Goal: Task Accomplishment & Management: Complete application form

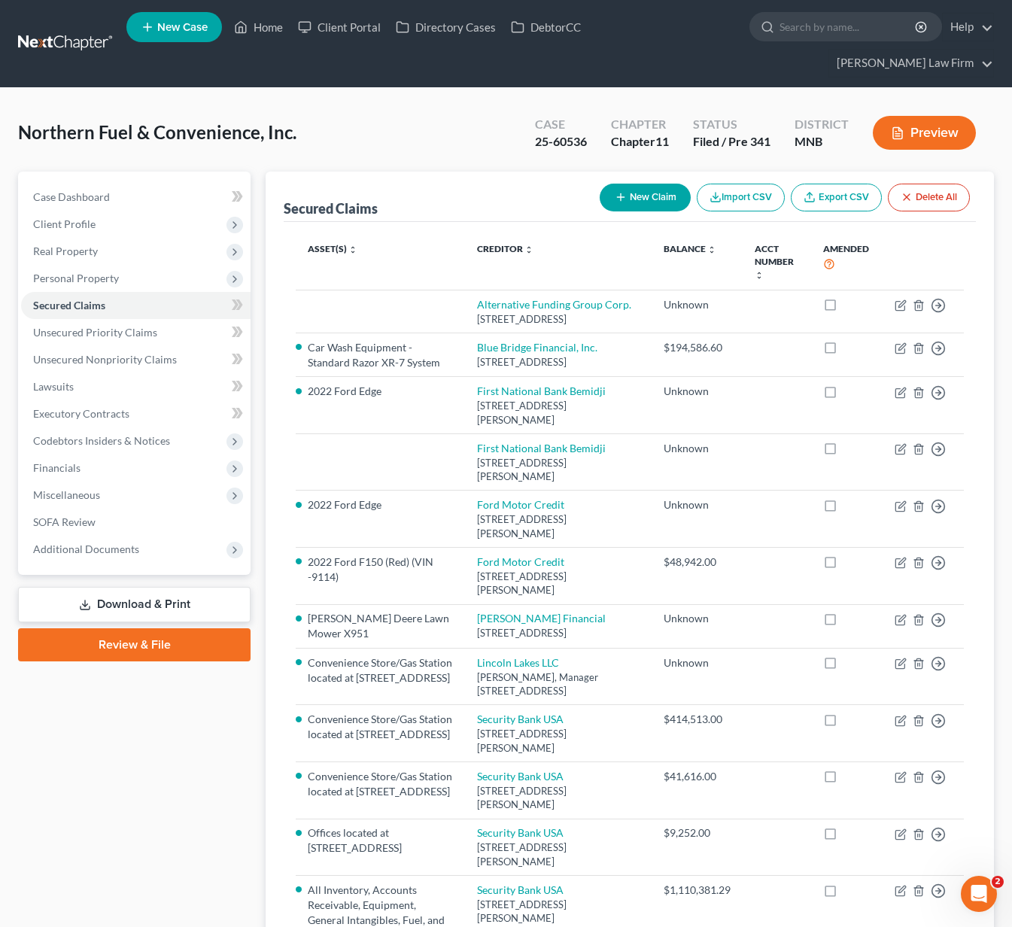
click at [525, 112] on div "Case 25-60536" at bounding box center [561, 134] width 76 height 44
click at [77, 346] on link "Unsecured Nonpriority Claims" at bounding box center [135, 359] width 229 height 27
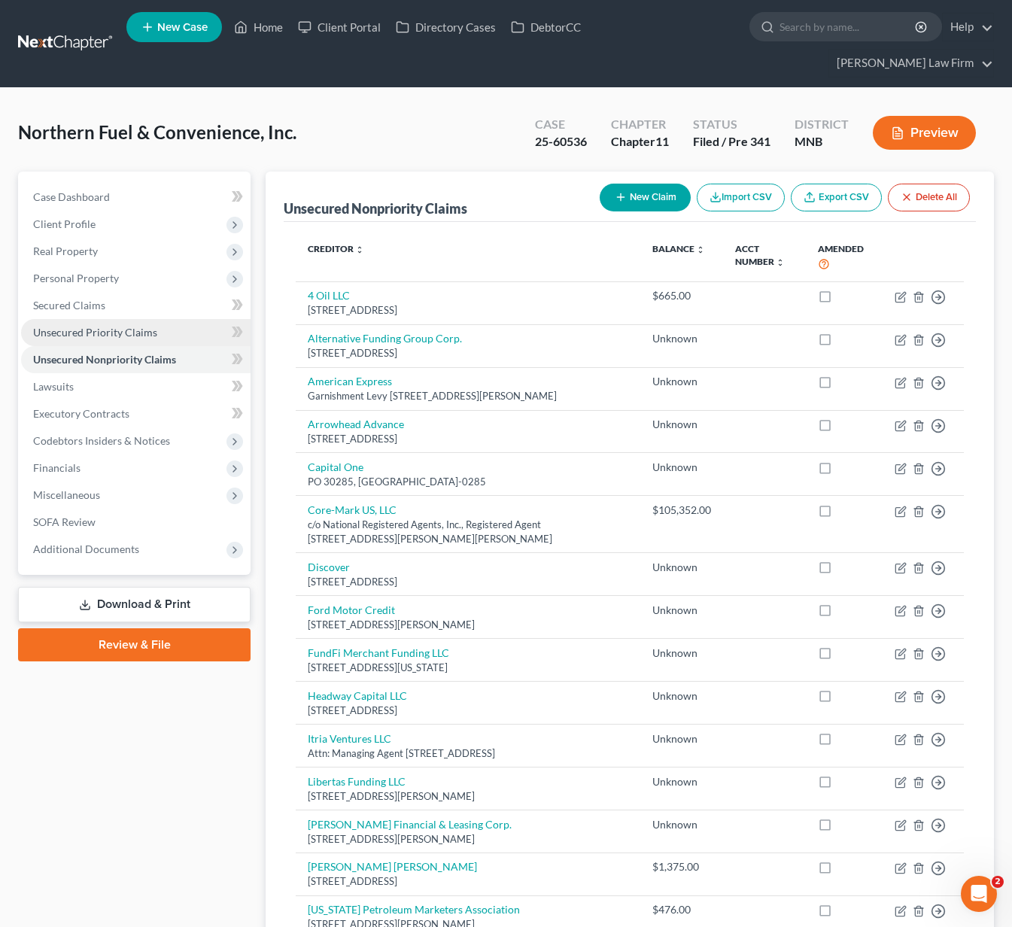
click at [86, 326] on span "Unsecured Priority Claims" at bounding box center [95, 332] width 124 height 13
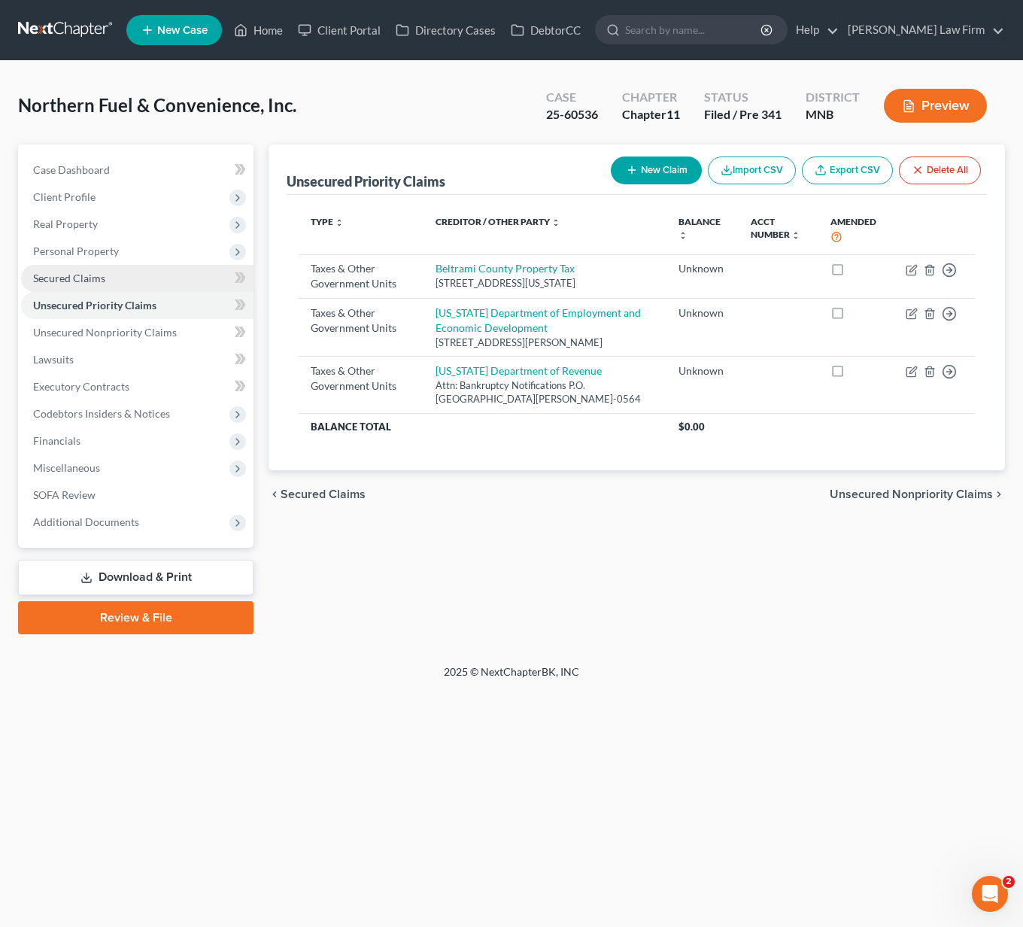
click at [80, 275] on span "Secured Claims" at bounding box center [69, 278] width 72 height 13
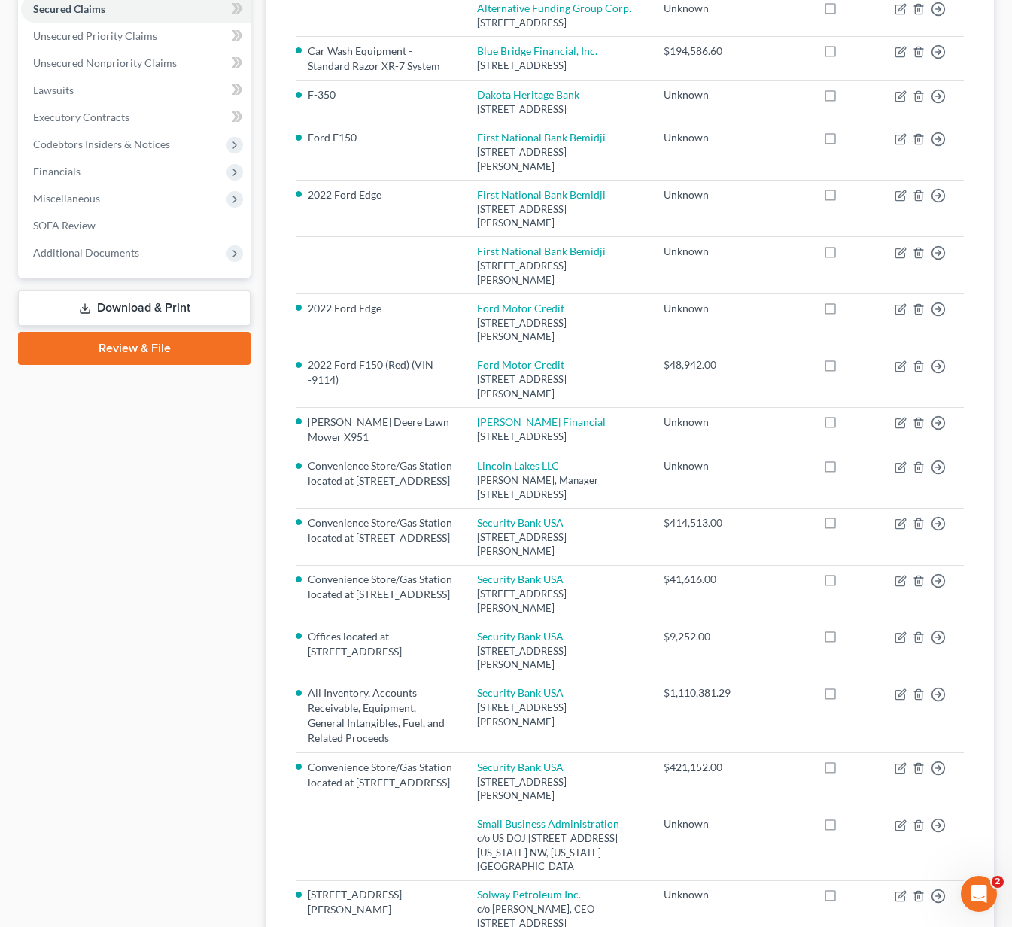
scroll to position [90, 0]
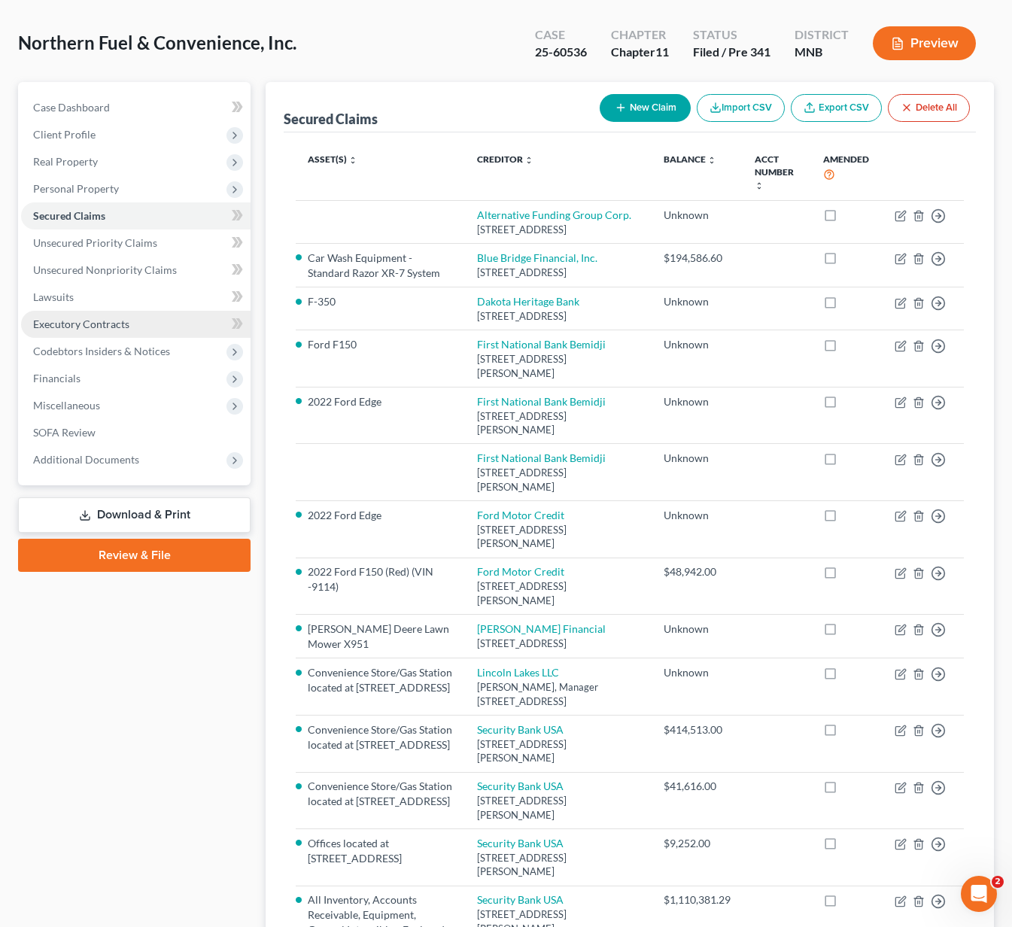
click at [112, 317] on span "Executory Contracts" at bounding box center [81, 323] width 96 height 13
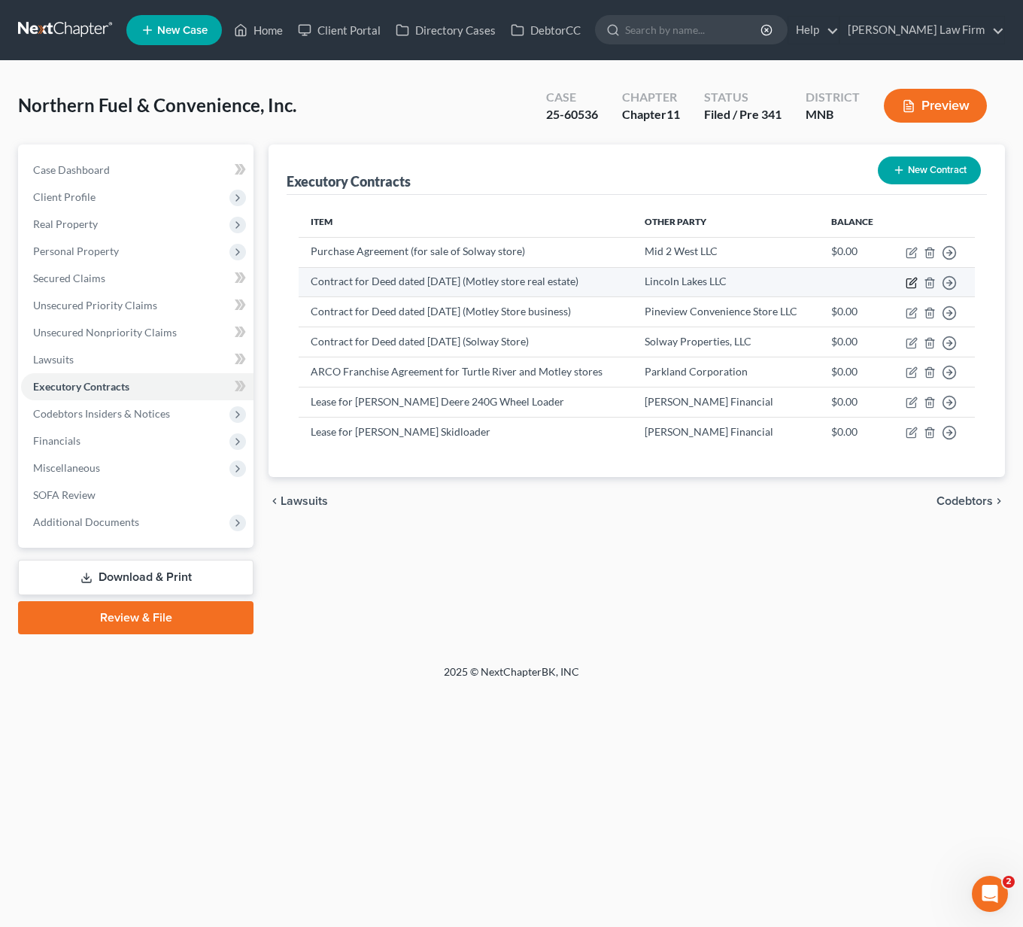
click at [914, 279] on icon "button" at bounding box center [912, 281] width 7 height 7
select select "0"
select select "24"
select select "0"
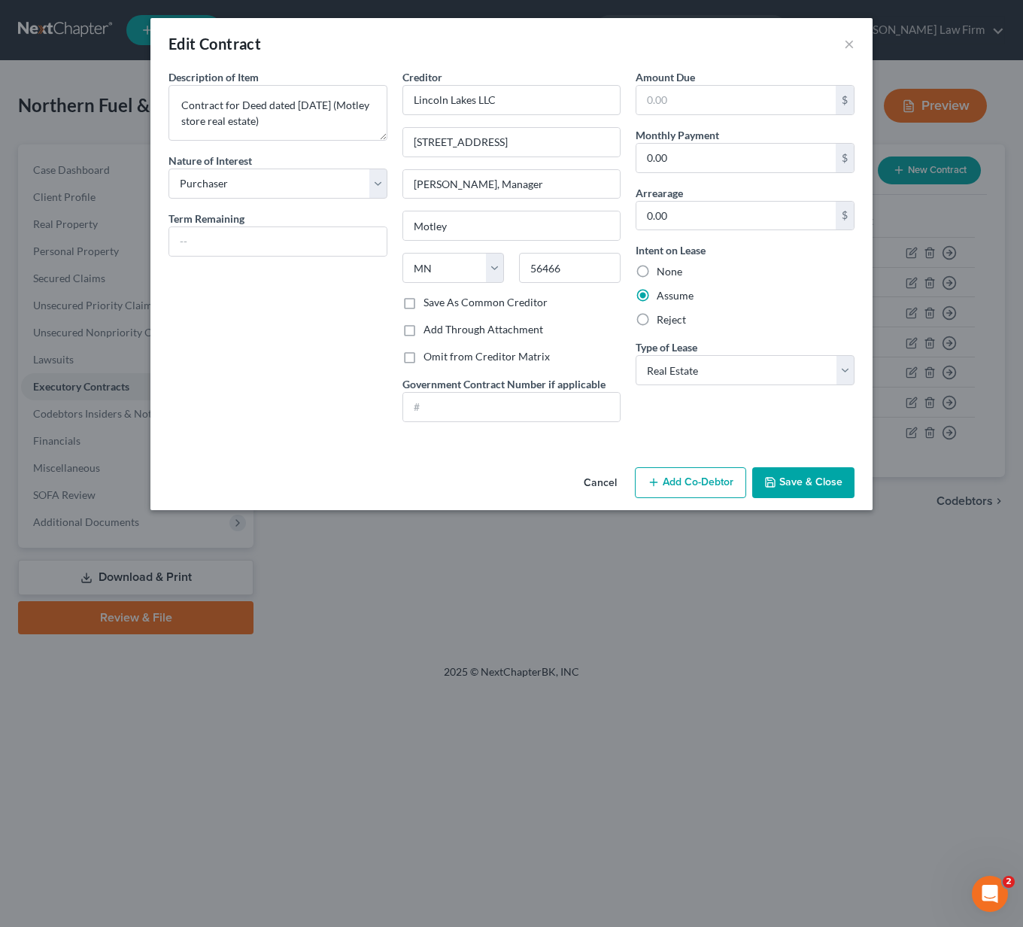
click at [769, 486] on polyline "button" at bounding box center [770, 485] width 5 height 4
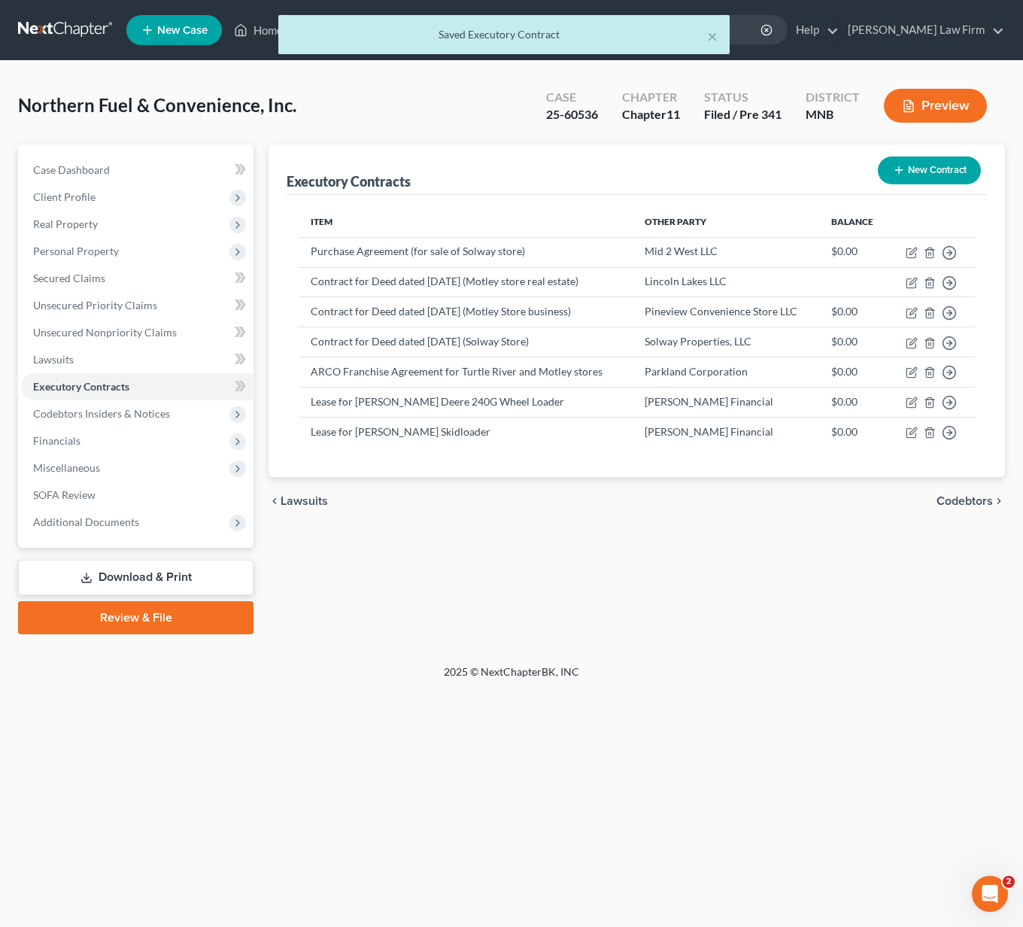
click at [249, 37] on div "× Saved Executory Contract" at bounding box center [503, 38] width 1023 height 47
click at [250, 28] on div "× Saved Executory Contract" at bounding box center [503, 38] width 1023 height 47
click at [712, 34] on button "×" at bounding box center [712, 36] width 11 height 18
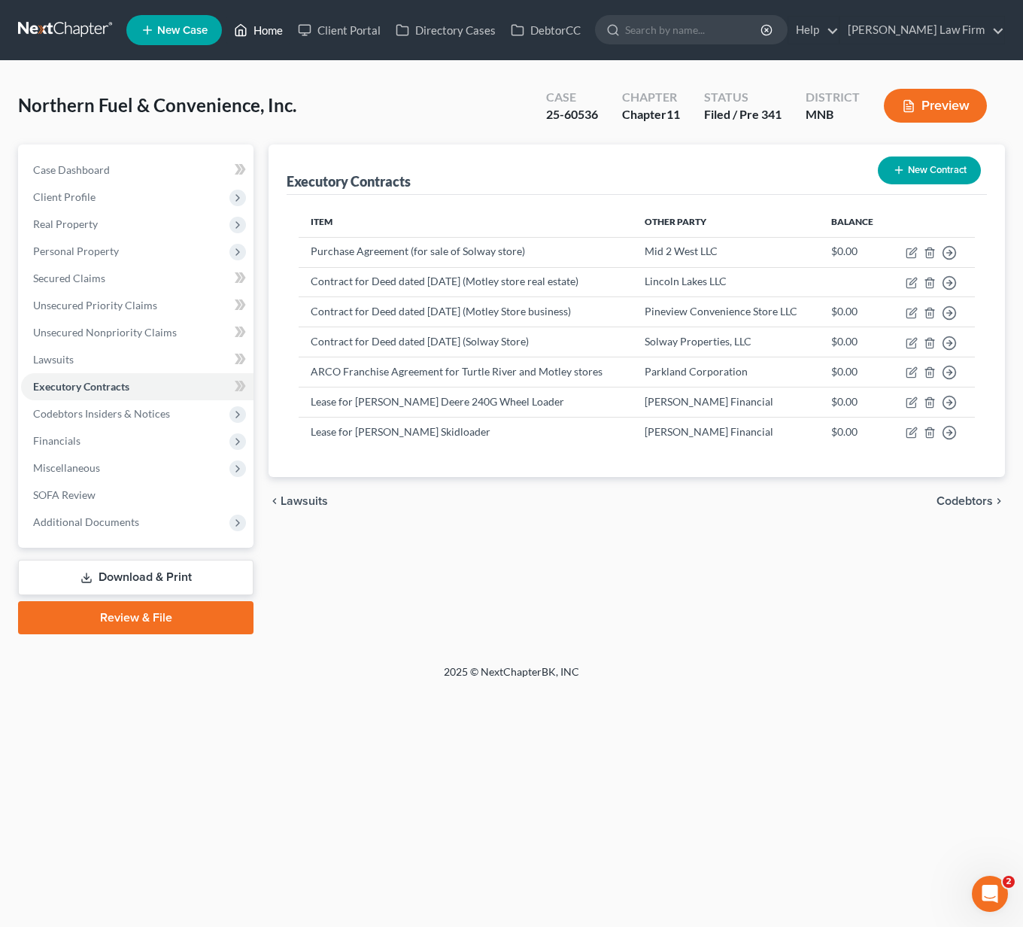
click at [252, 24] on link "Home" at bounding box center [258, 30] width 64 height 27
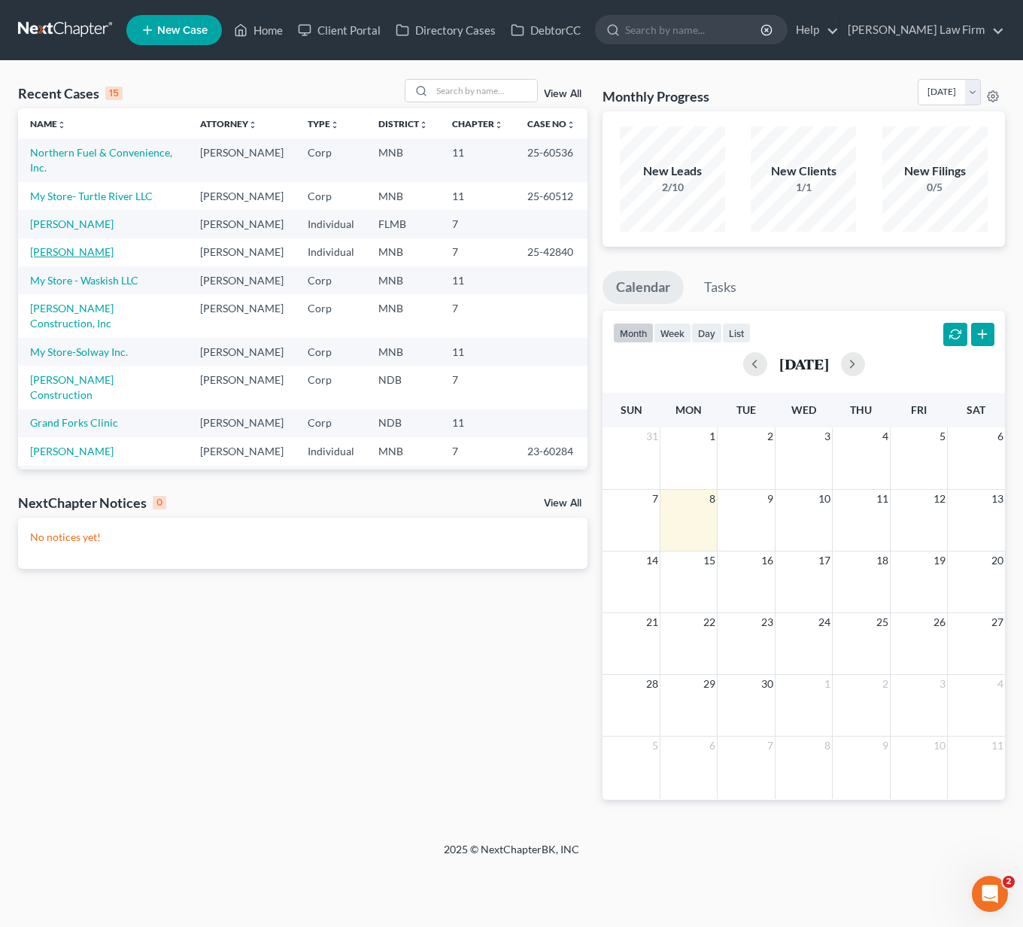
click at [64, 258] on link "[PERSON_NAME]" at bounding box center [71, 251] width 83 height 13
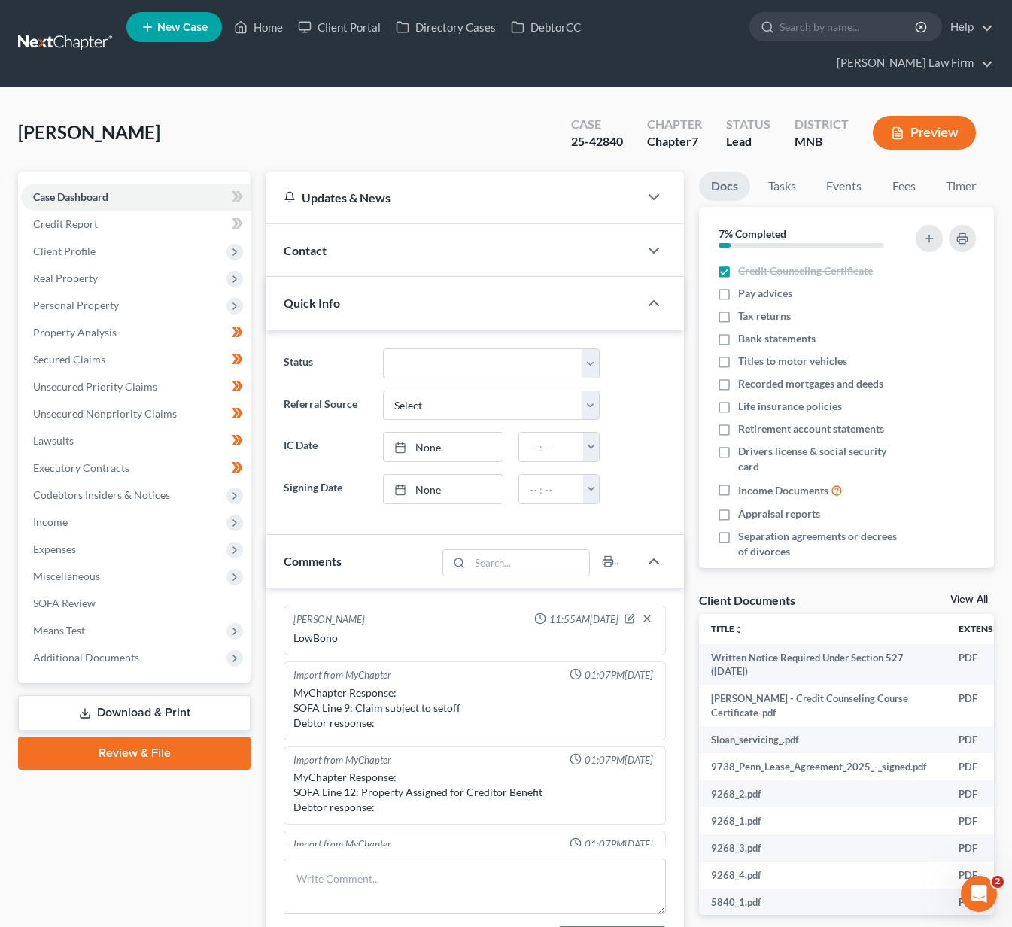
scroll to position [317, 0]
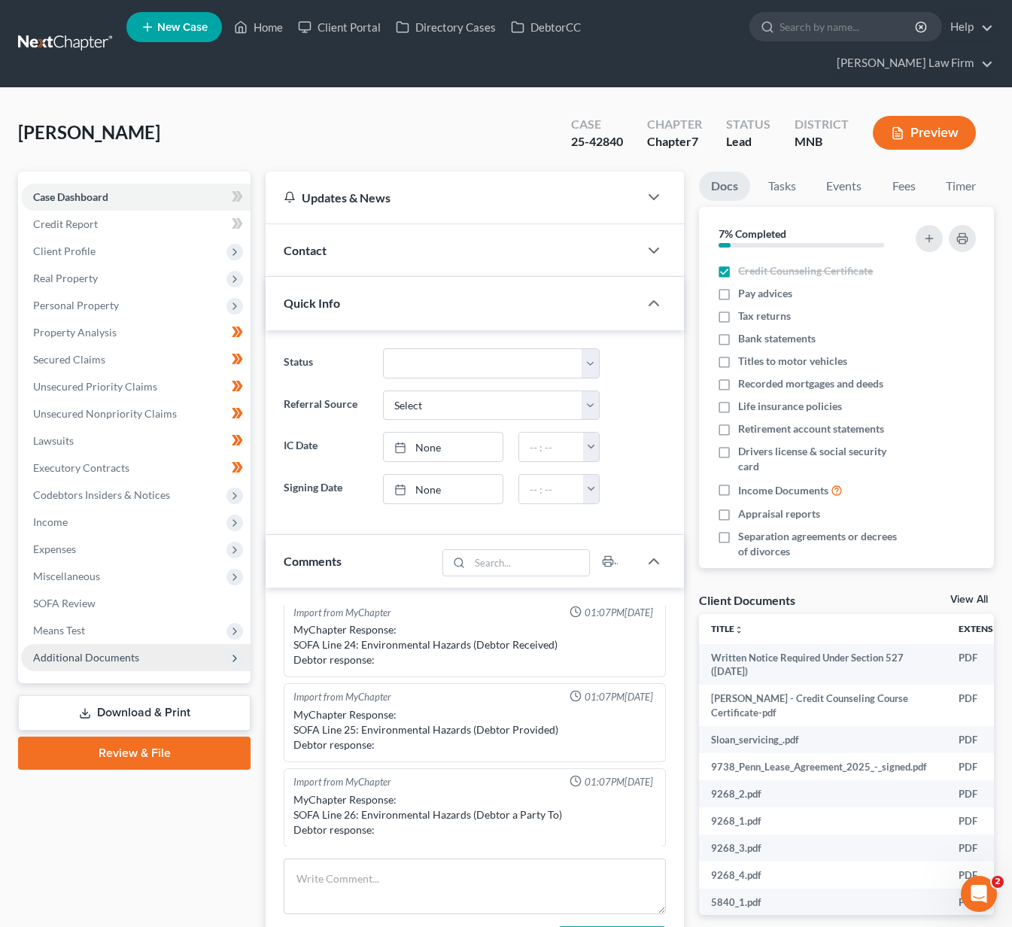
click at [209, 644] on span "Additional Documents" at bounding box center [135, 657] width 229 height 27
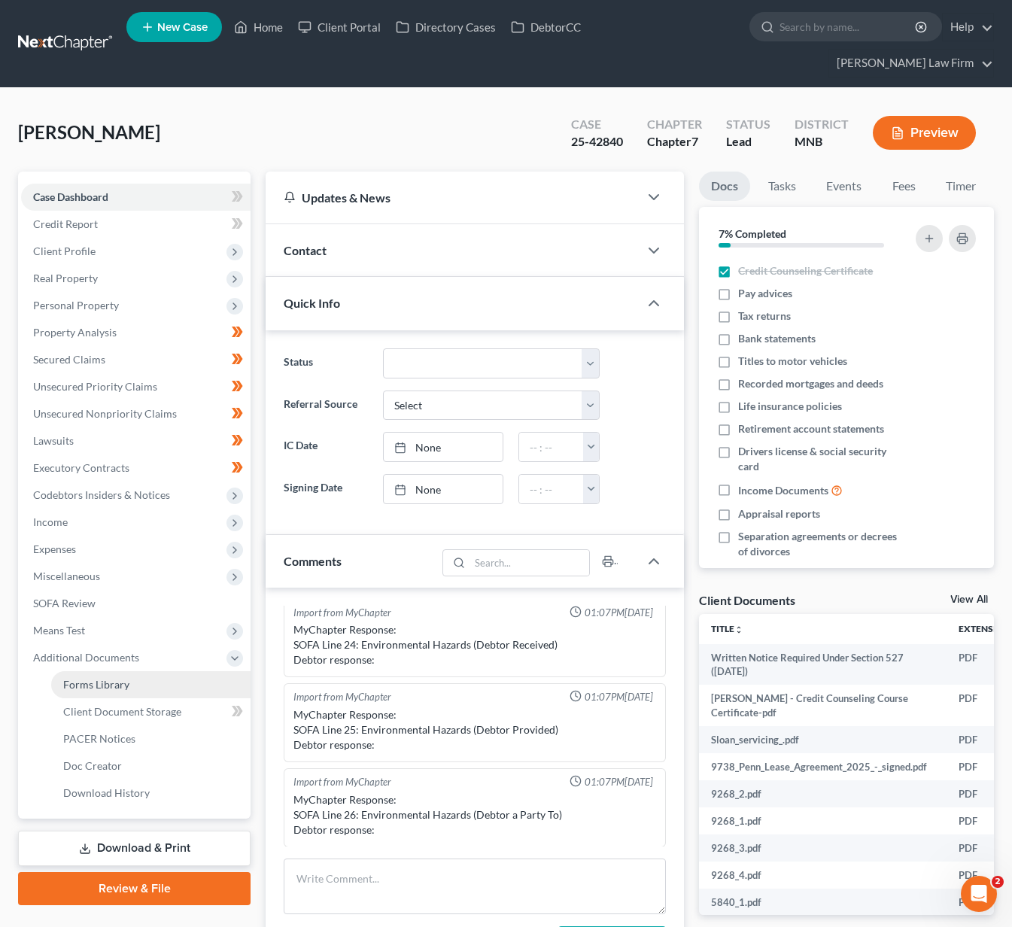
click at [126, 678] on span "Forms Library" at bounding box center [96, 684] width 66 height 13
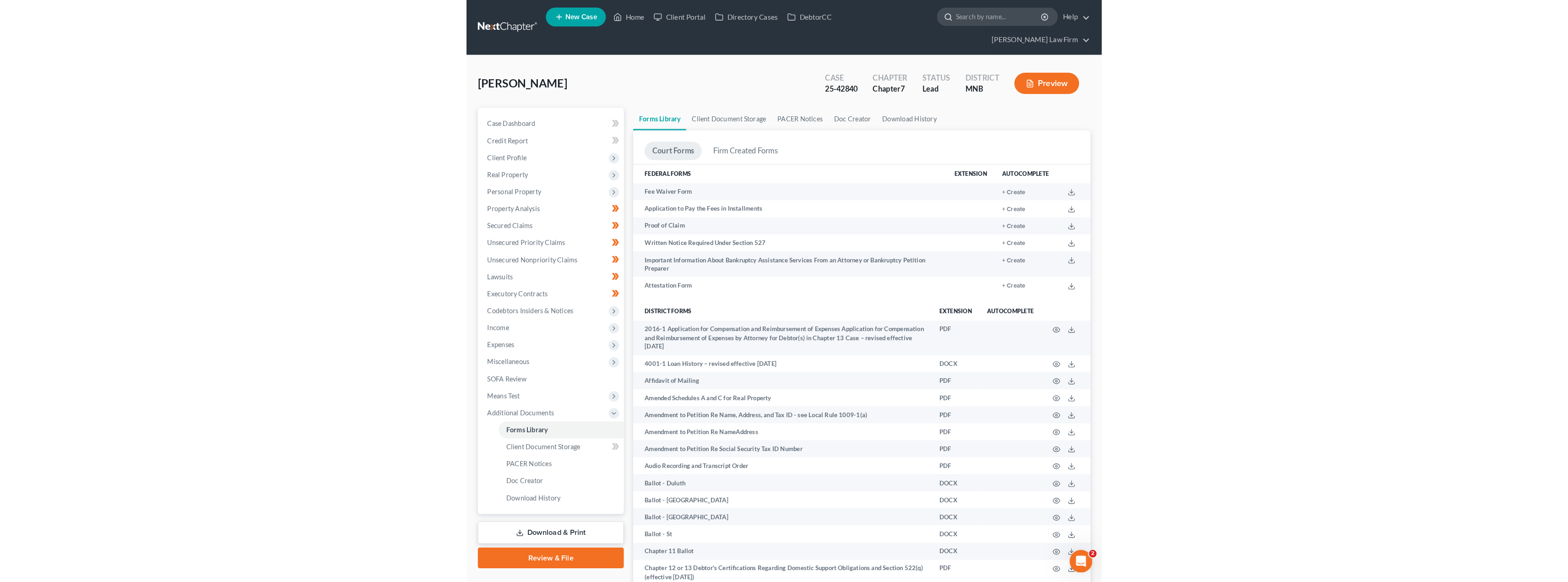
scroll to position [600, 0]
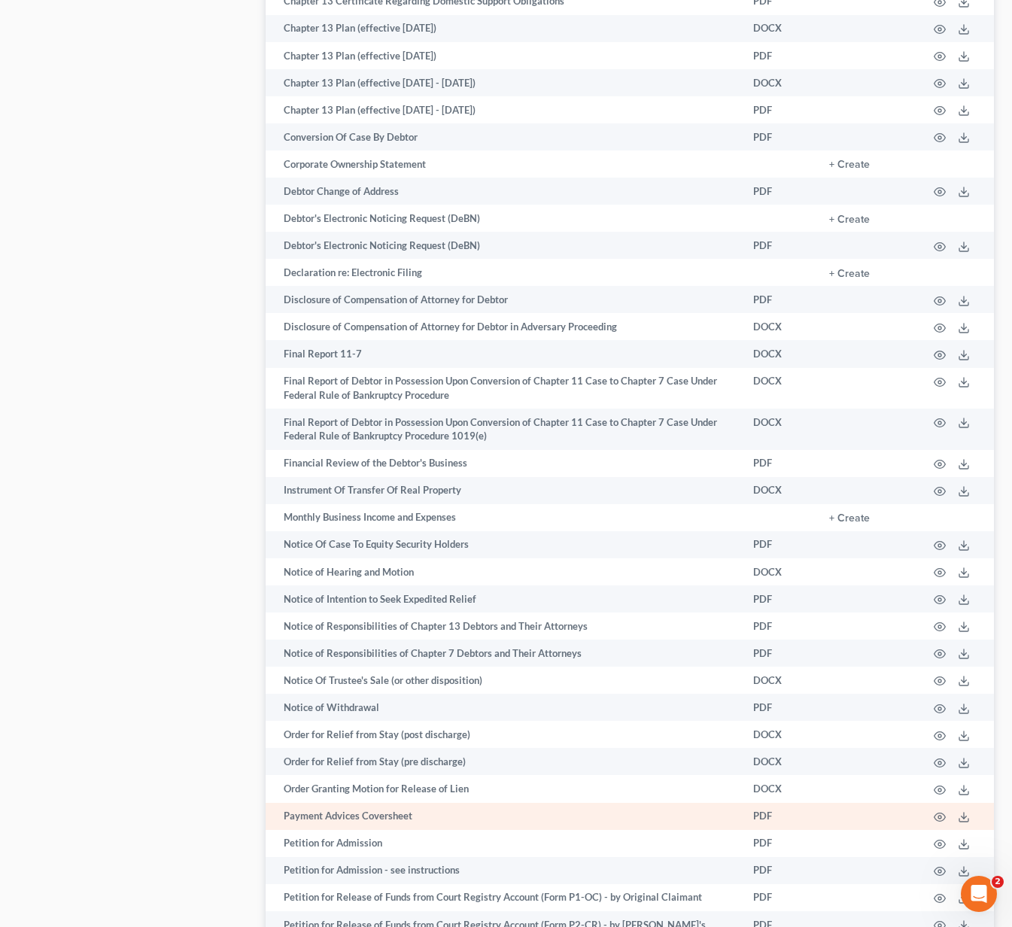
click at [375, 803] on td "Payment Advices Coversheet" at bounding box center [502, 816] width 475 height 27
click at [938, 813] on icon "button" at bounding box center [939, 817] width 11 height 8
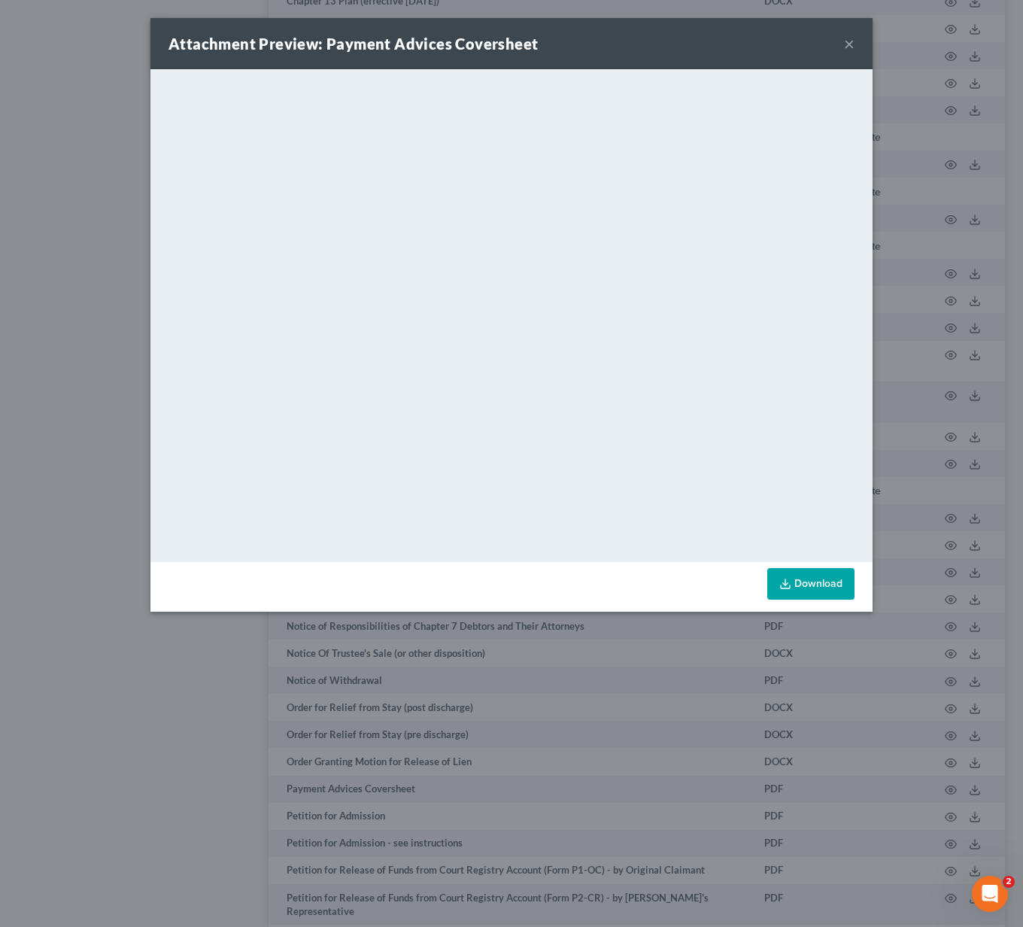
click at [847, 43] on button "×" at bounding box center [849, 44] width 11 height 18
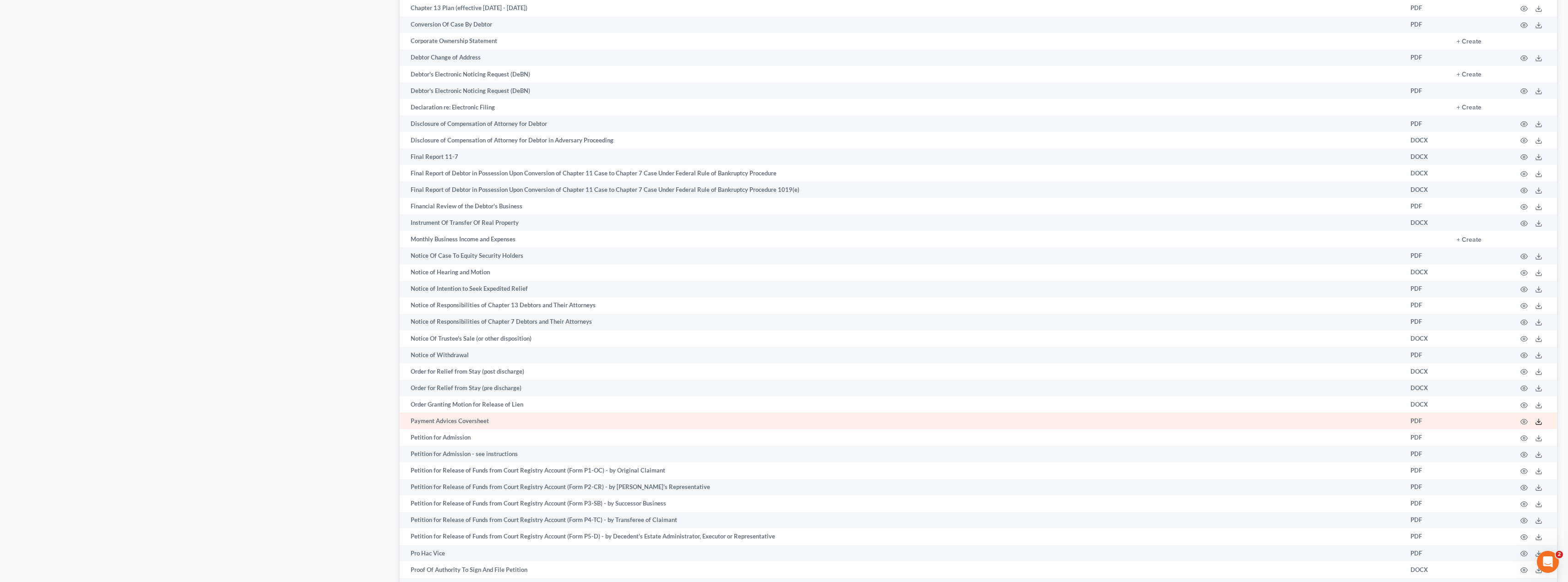
click at [615, 421] on icon at bounding box center [1539, 422] width 7 height 7
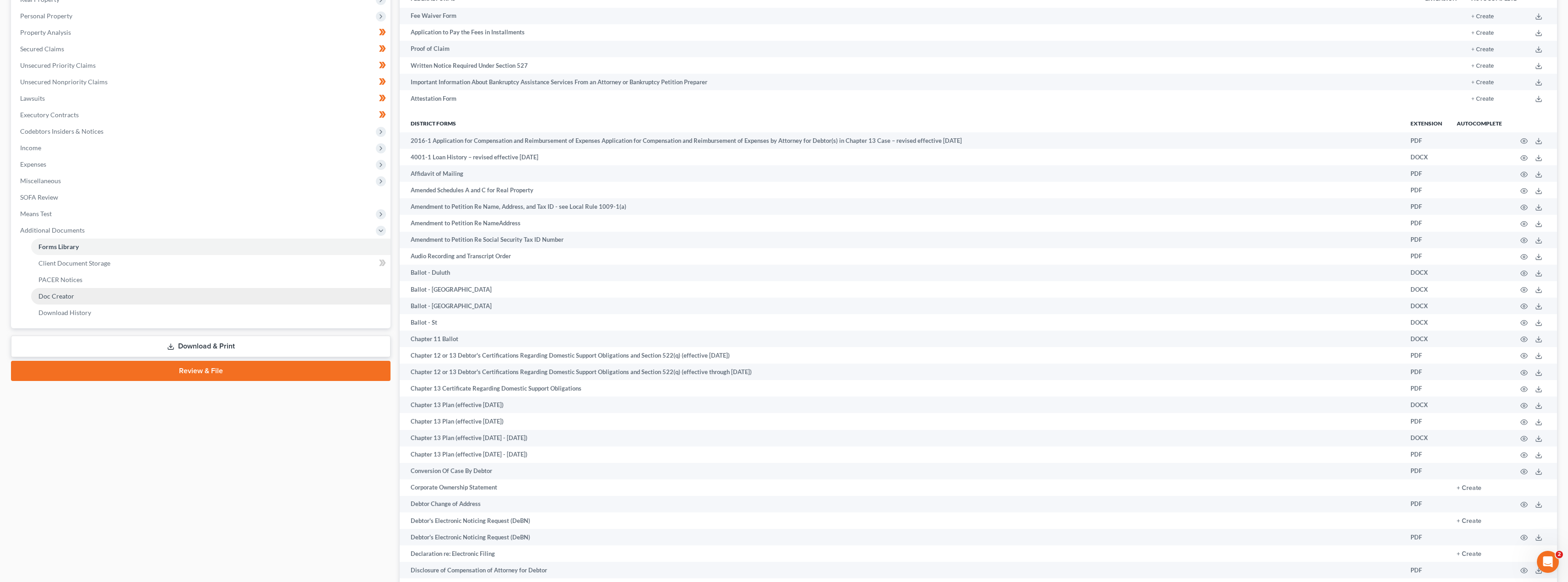
scroll to position [0, 0]
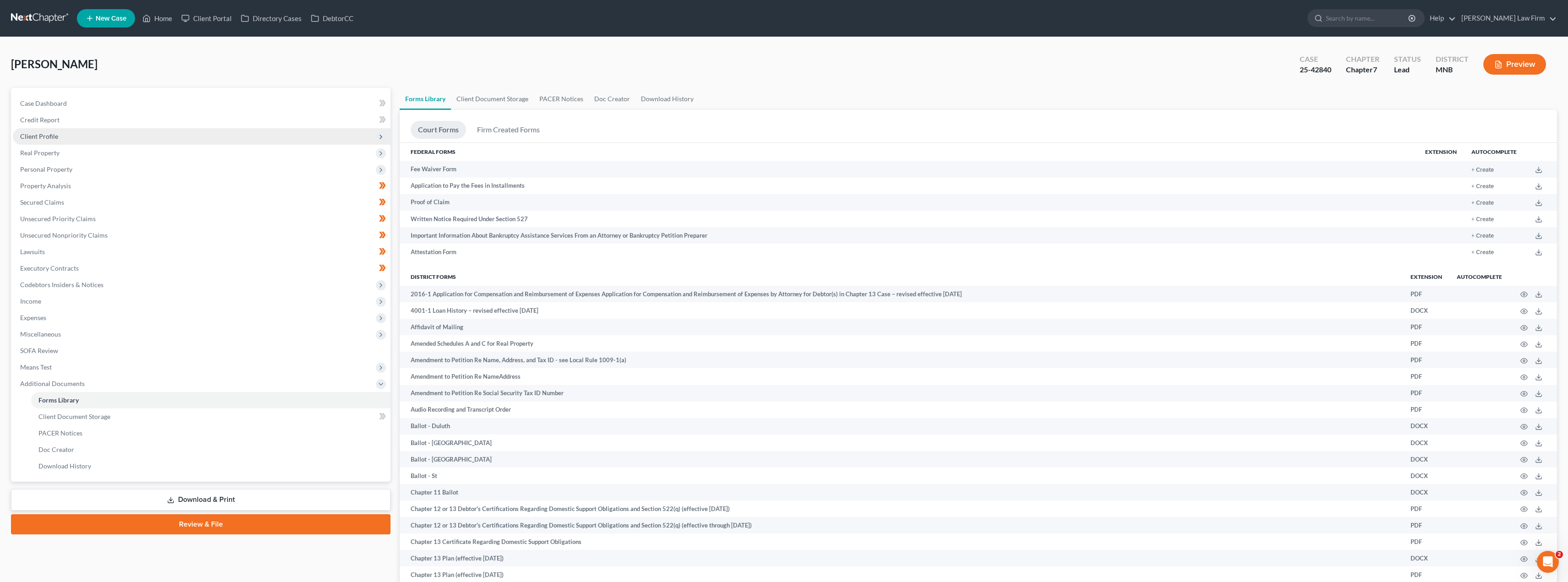
click at [51, 128] on span "Client Profile" at bounding box center [201, 136] width 377 height 16
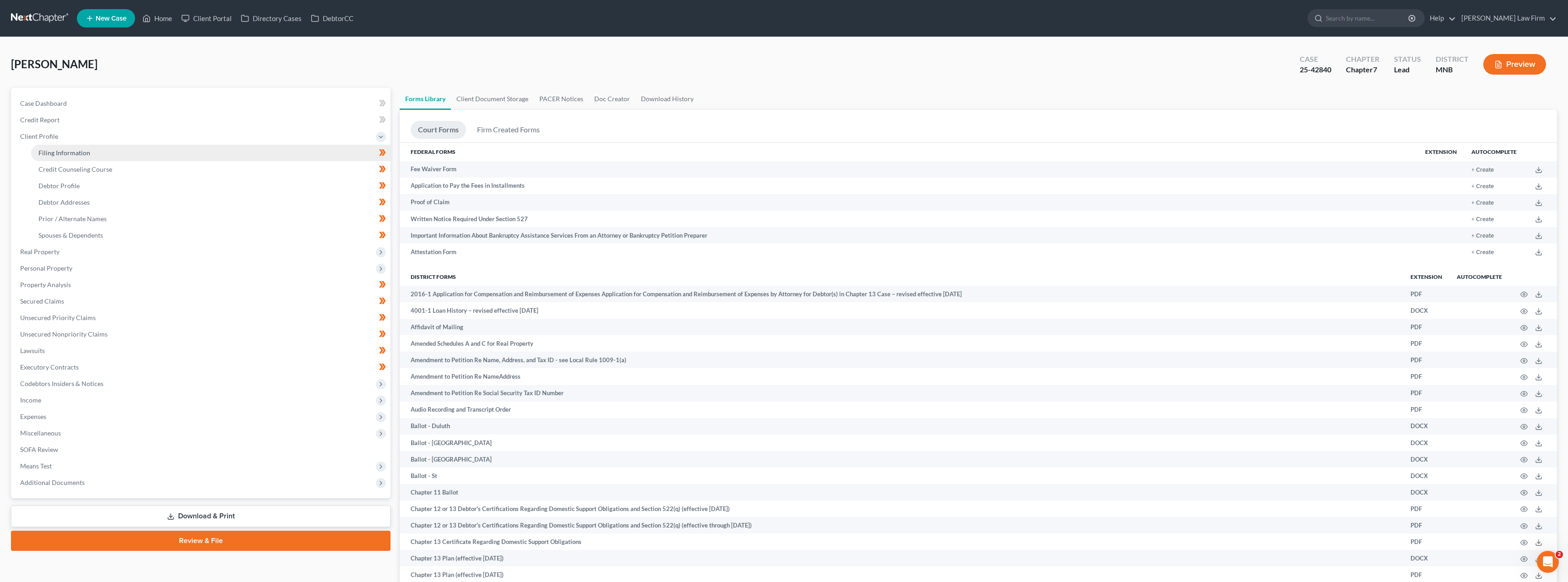
click at [84, 150] on span "Filing Information" at bounding box center [64, 152] width 52 height 8
select select "1"
select select "0"
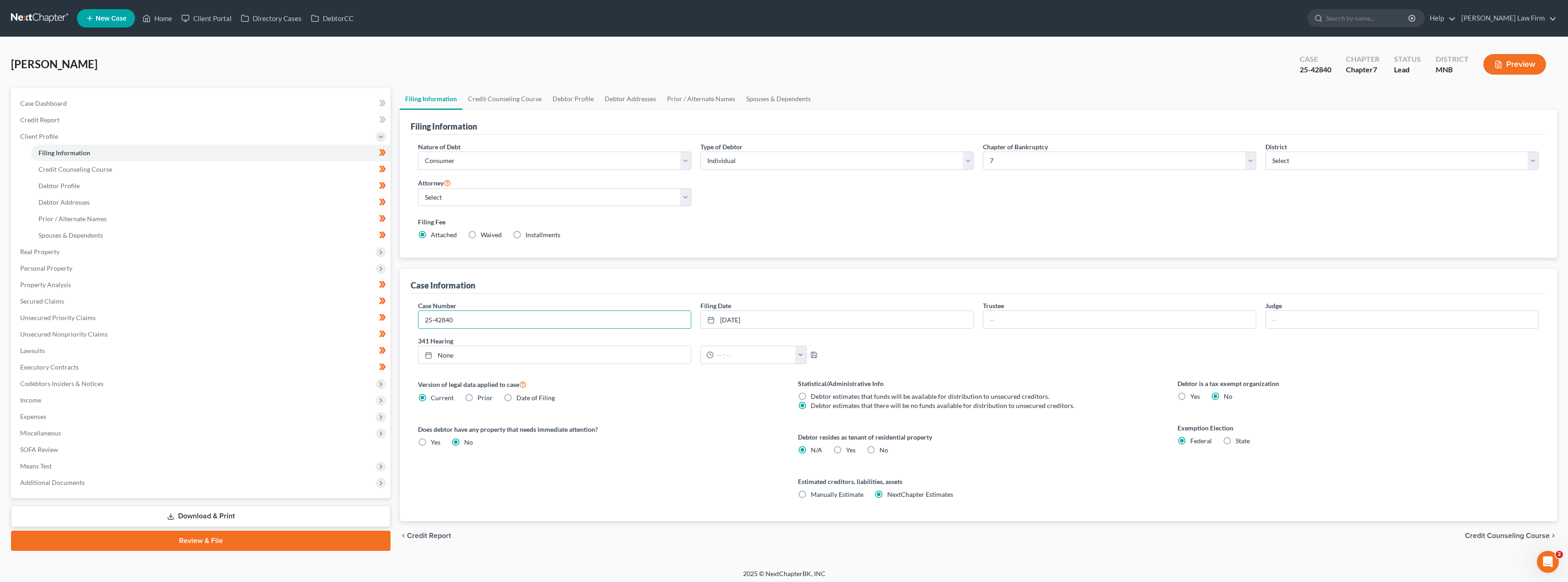
drag, startPoint x: 472, startPoint y: 320, endPoint x: 416, endPoint y: 319, distance: 56.0
click at [416, 319] on div "Case Number 25-42840" at bounding box center [555, 315] width 282 height 28
click at [51, 106] on span "Case Dashboard" at bounding box center [43, 103] width 47 height 8
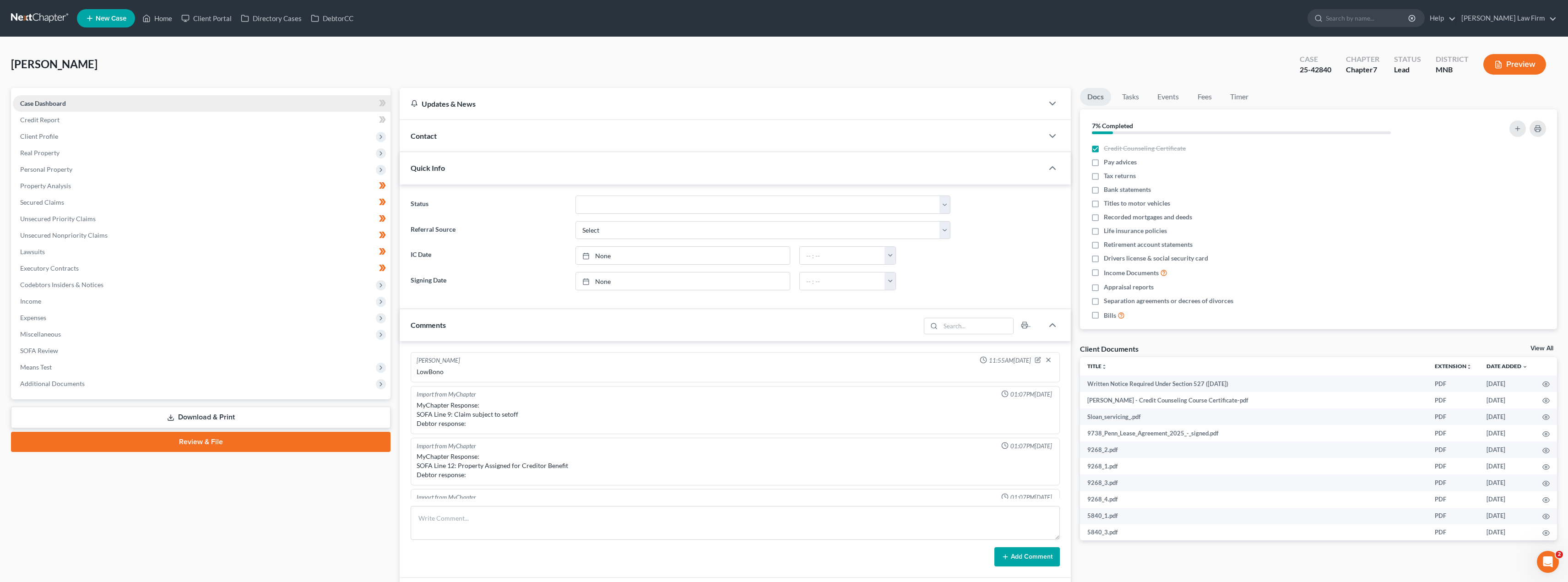
scroll to position [193, 0]
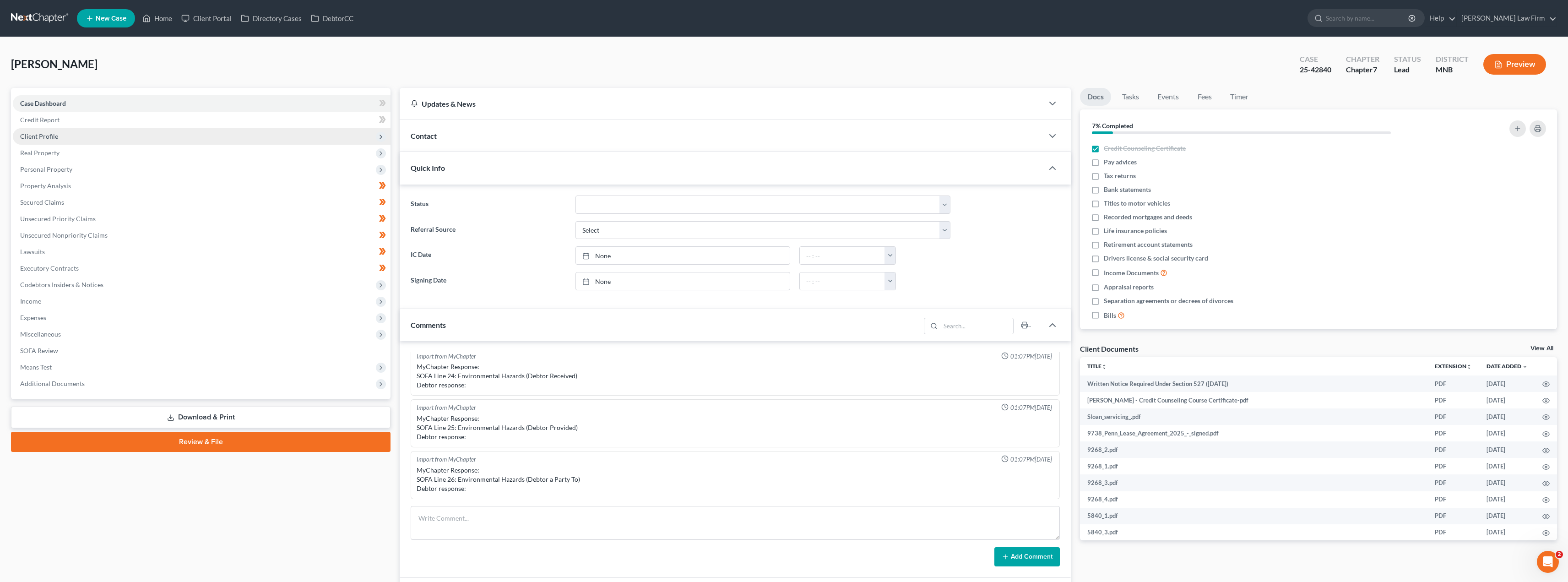
click at [50, 134] on span "Client Profile" at bounding box center [39, 136] width 38 height 8
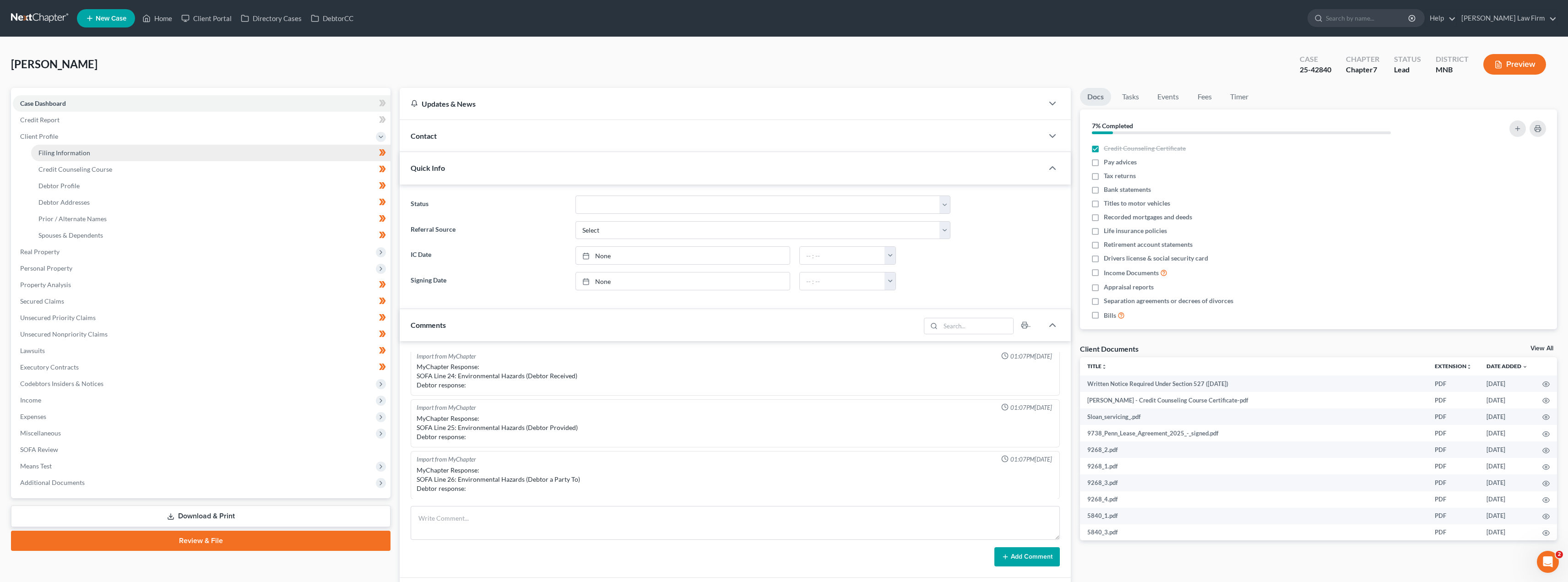
click at [55, 155] on span "Filing Information" at bounding box center [64, 152] width 52 height 8
select select "1"
select select "0"
select select "42"
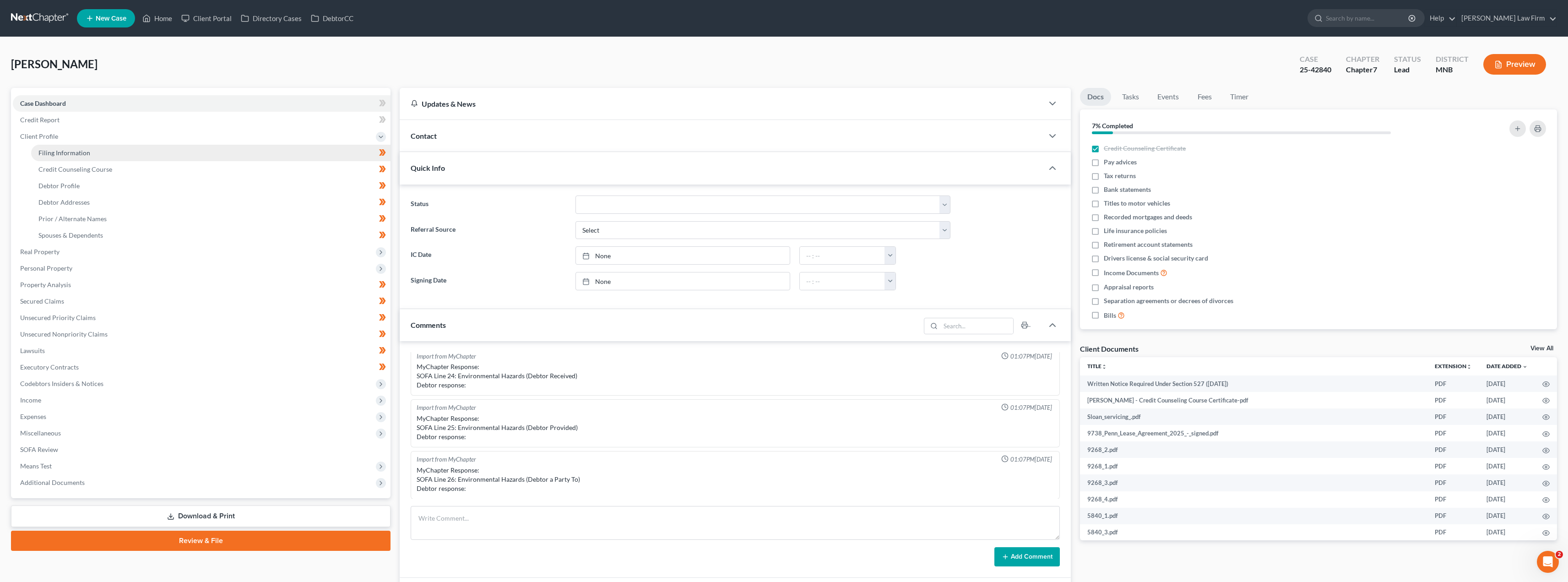
select select "1"
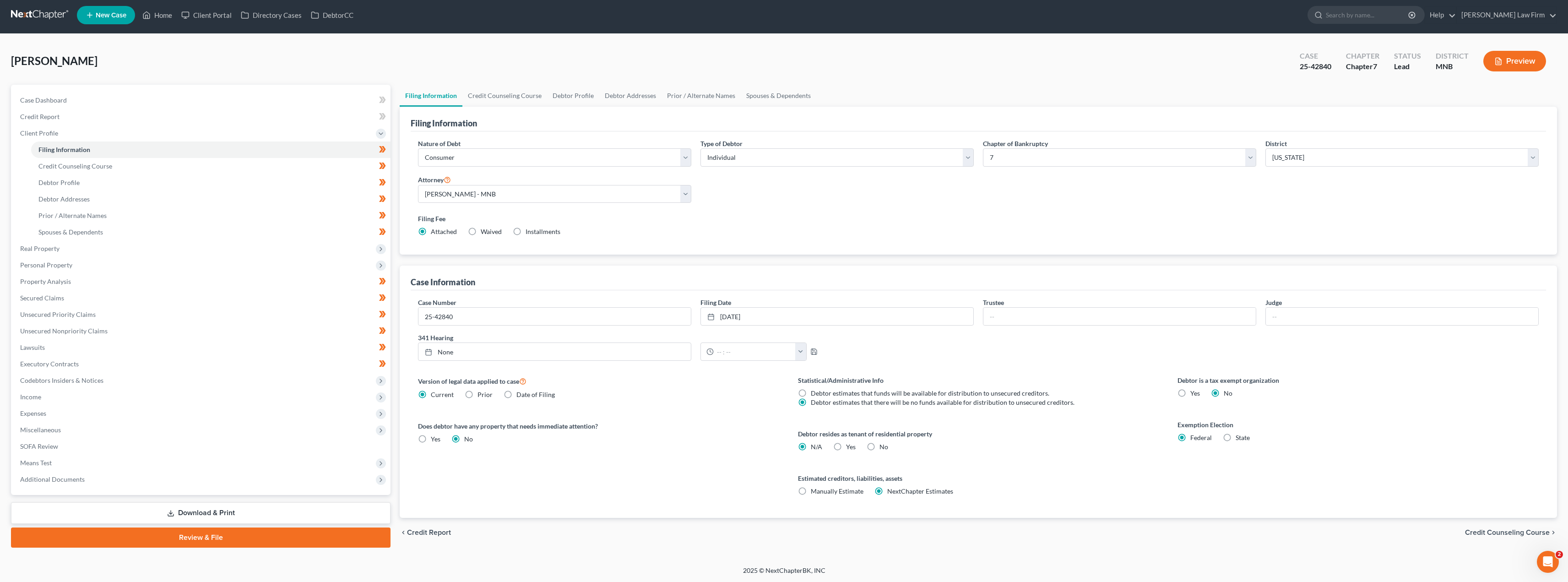
scroll to position [4, 0]
click at [100, 177] on link "Debtor Profile" at bounding box center [211, 182] width 359 height 16
select select "0"
select select "3"
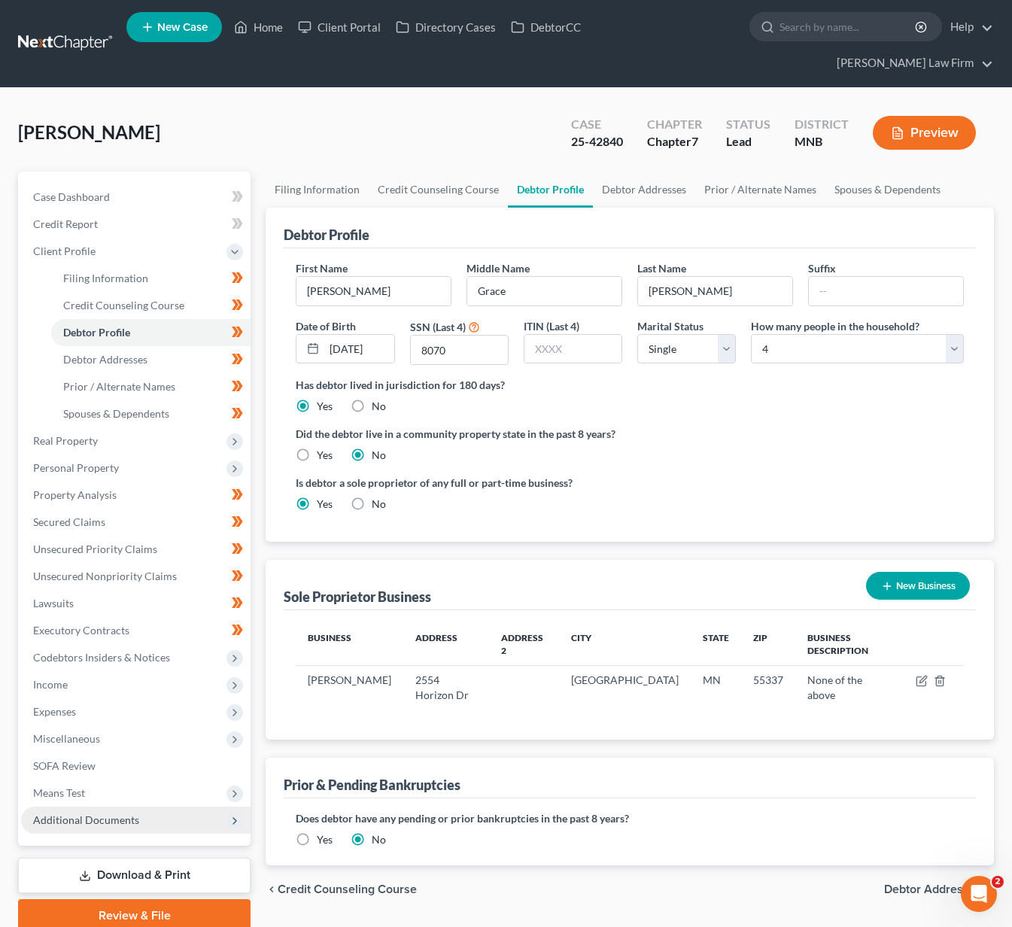
click at [219, 806] on span "Additional Documents" at bounding box center [135, 819] width 229 height 27
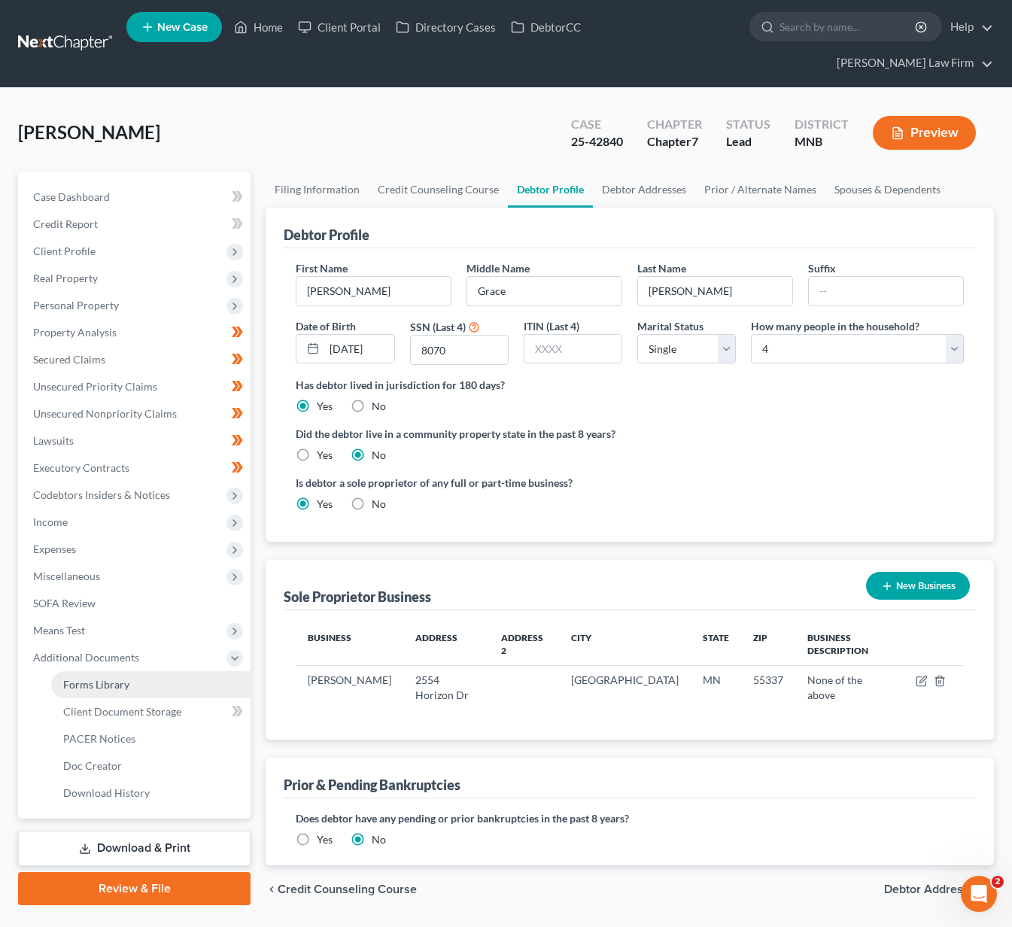
click at [165, 671] on link "Forms Library" at bounding box center [150, 684] width 199 height 27
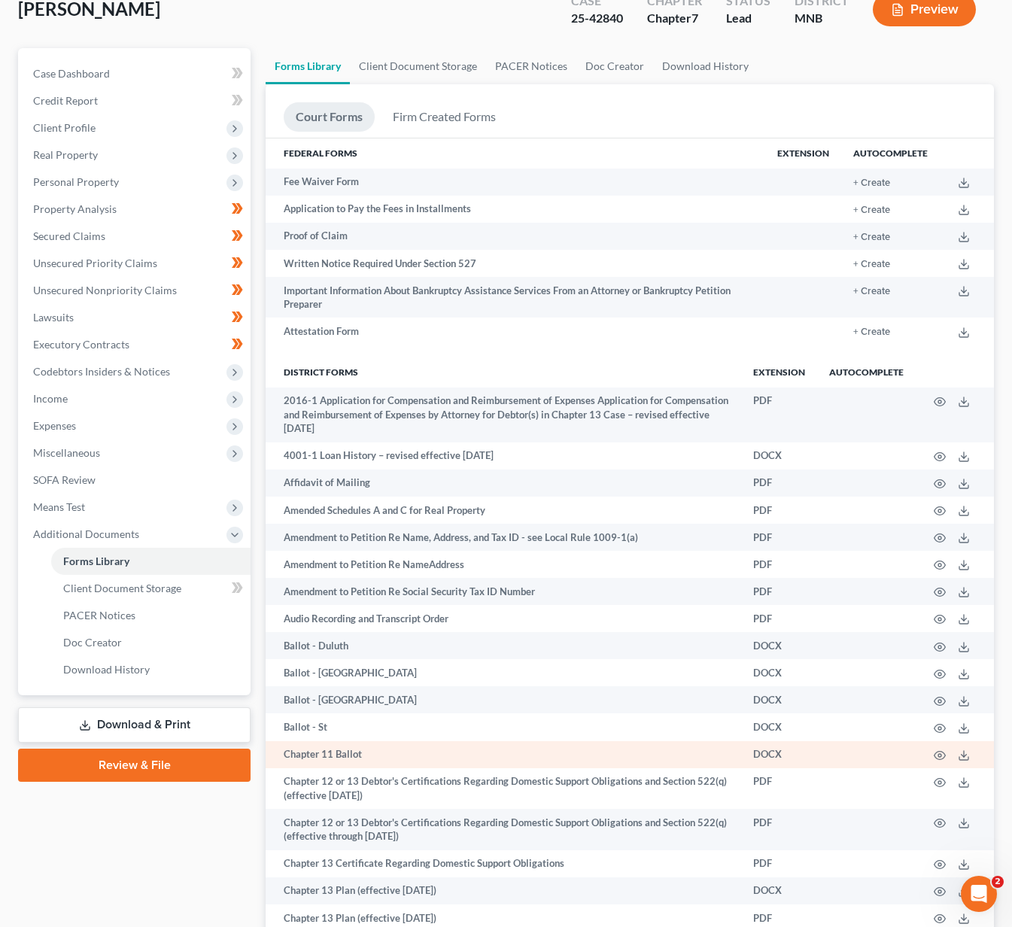
scroll to position [226, 0]
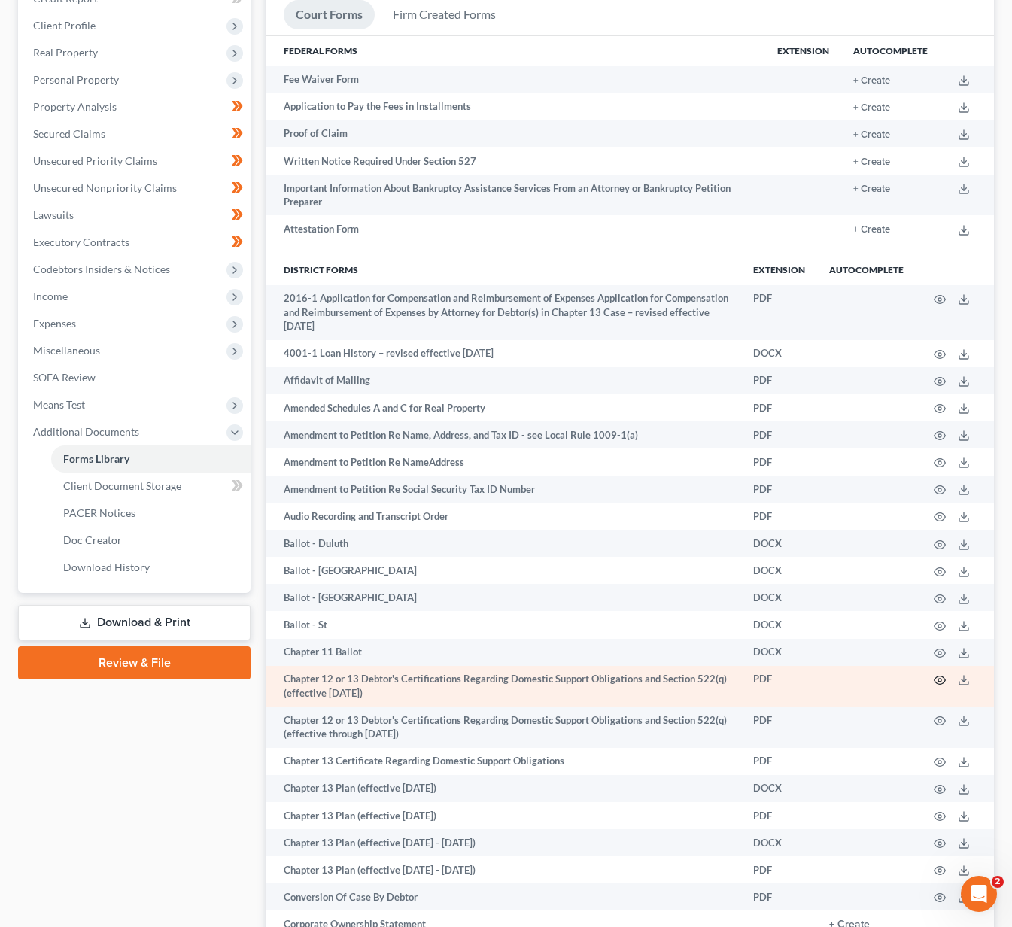
click at [936, 674] on icon "button" at bounding box center [939, 680] width 12 height 12
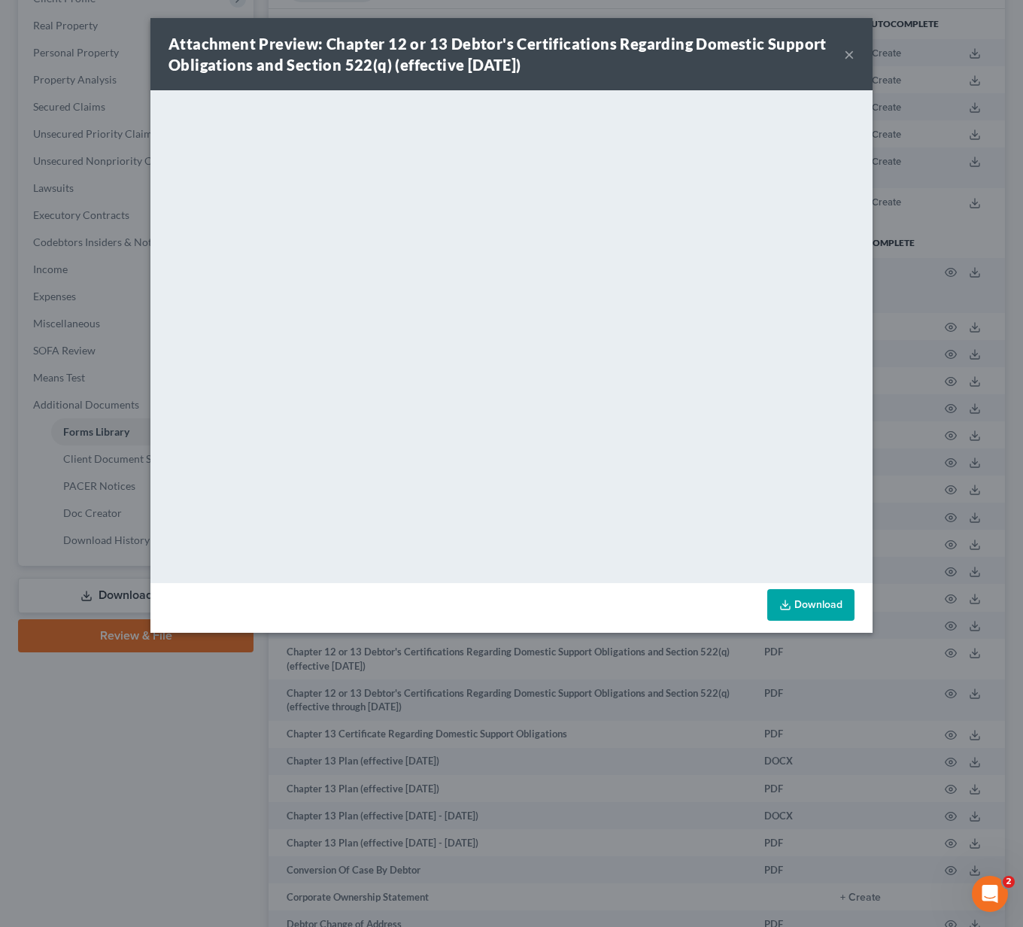
click at [851, 52] on button "×" at bounding box center [849, 54] width 11 height 18
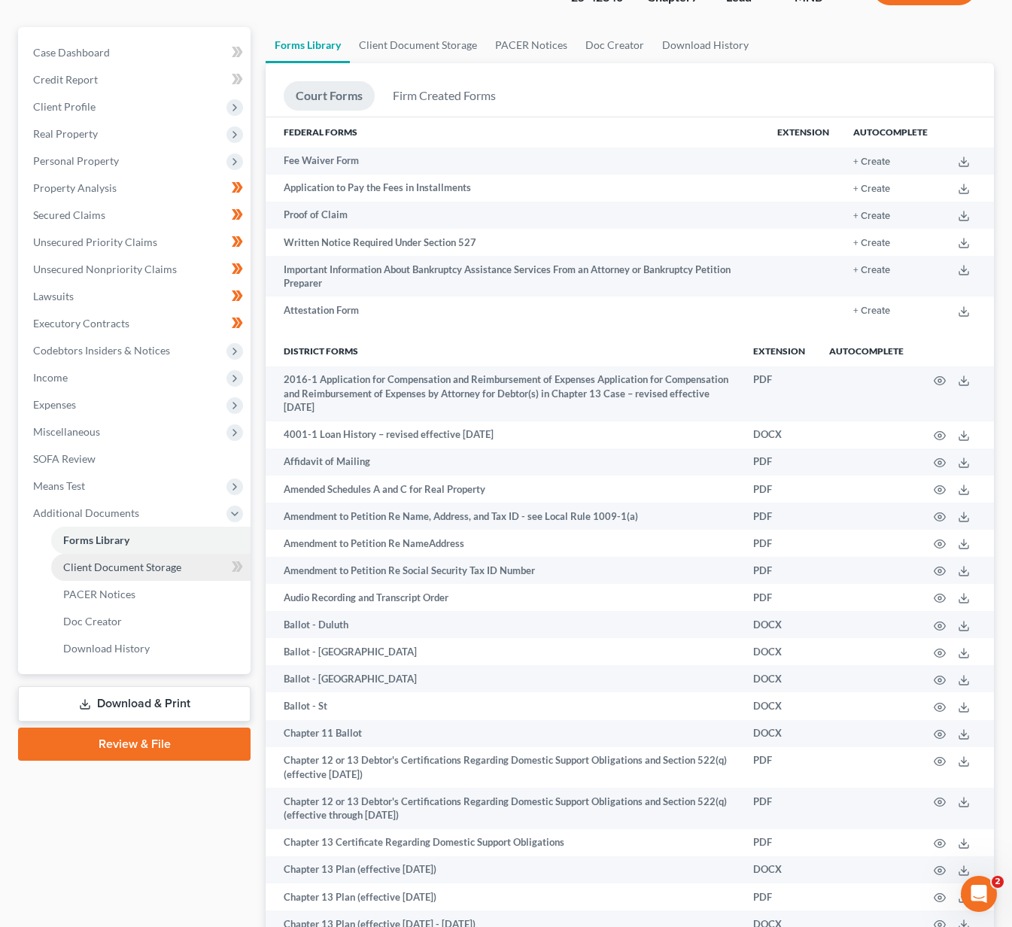
scroll to position [0, 0]
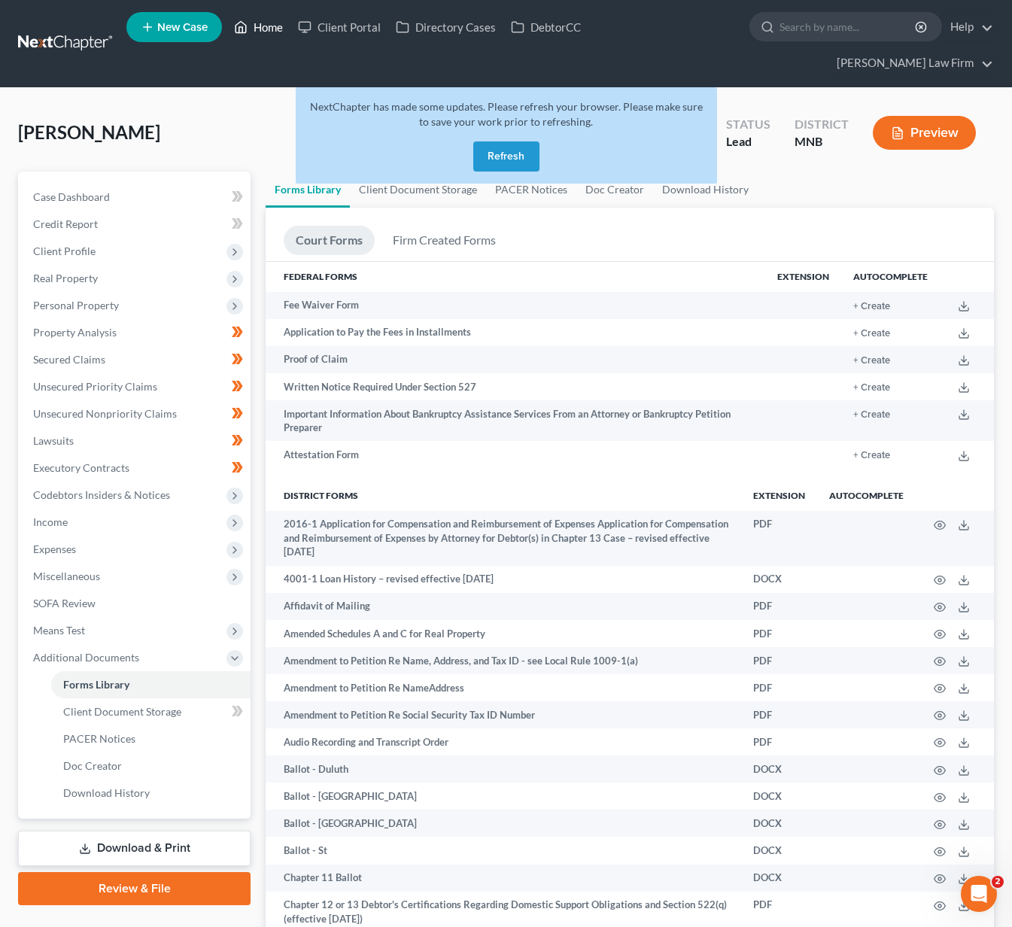
click at [275, 28] on link "Home" at bounding box center [258, 27] width 64 height 27
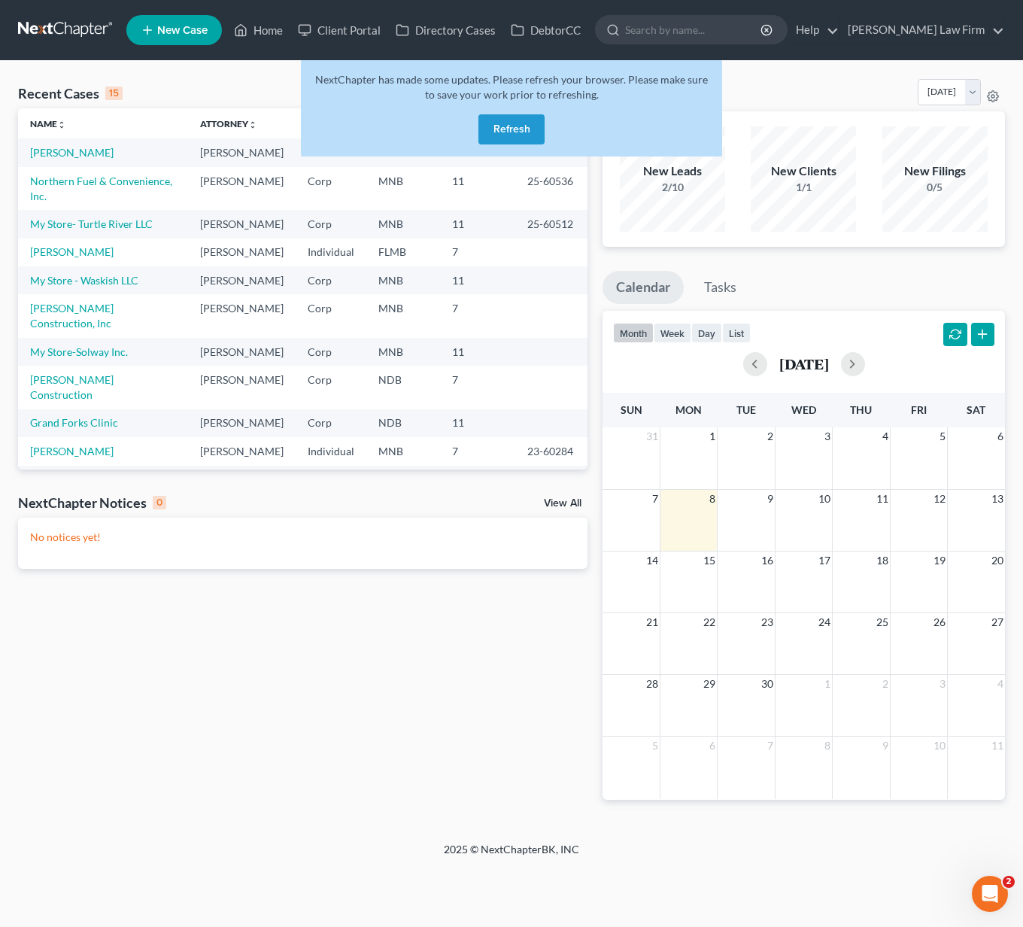
click at [68, 205] on td "Northern Fuel & Convenience, Inc." at bounding box center [103, 188] width 170 height 43
click at [68, 199] on link "Northern Fuel & Convenience, Inc." at bounding box center [101, 188] width 142 height 28
select select "7"
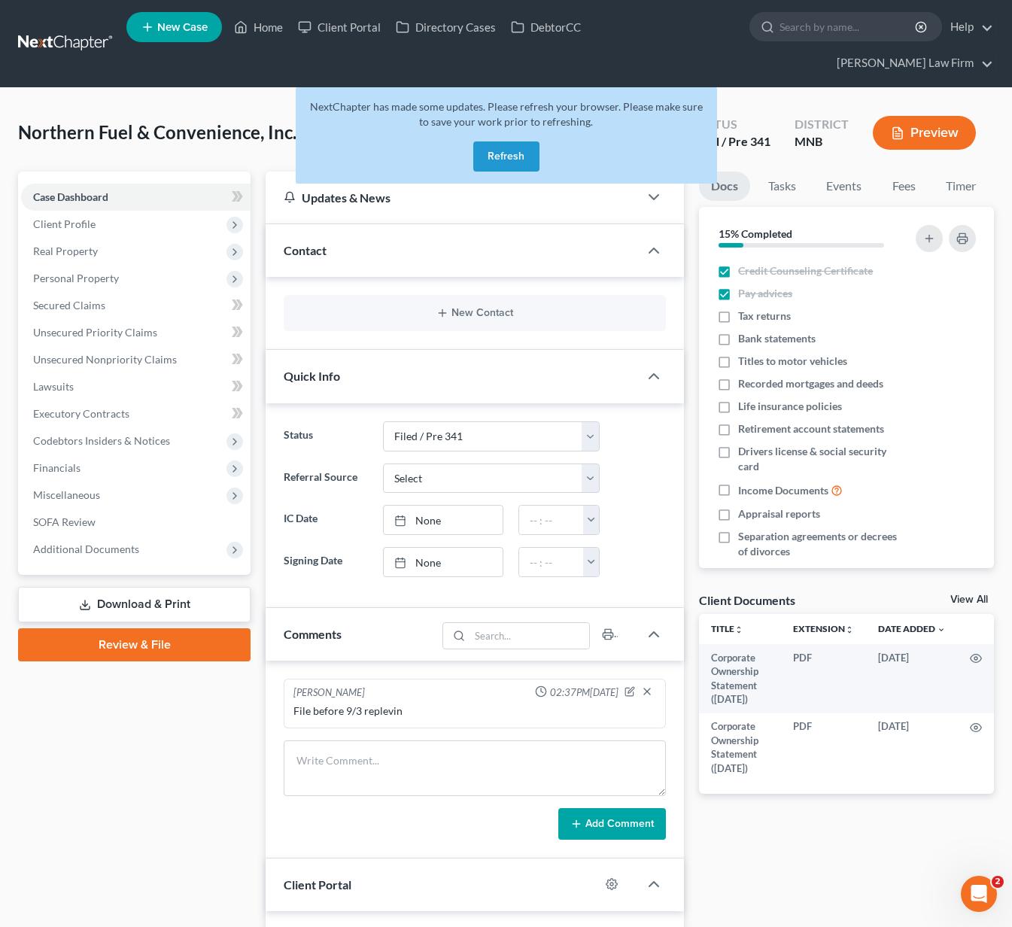
click at [505, 141] on button "Refresh" at bounding box center [506, 156] width 66 height 30
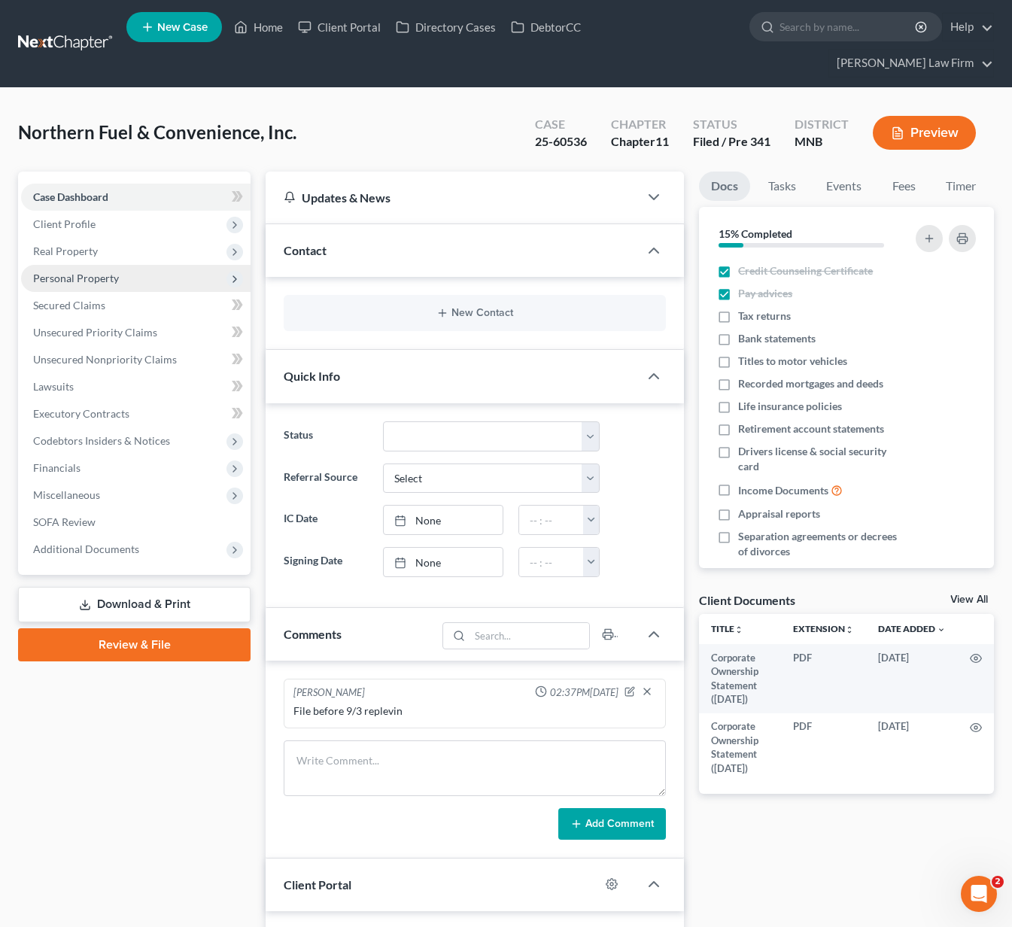
click at [123, 265] on span "Personal Property" at bounding box center [135, 278] width 229 height 27
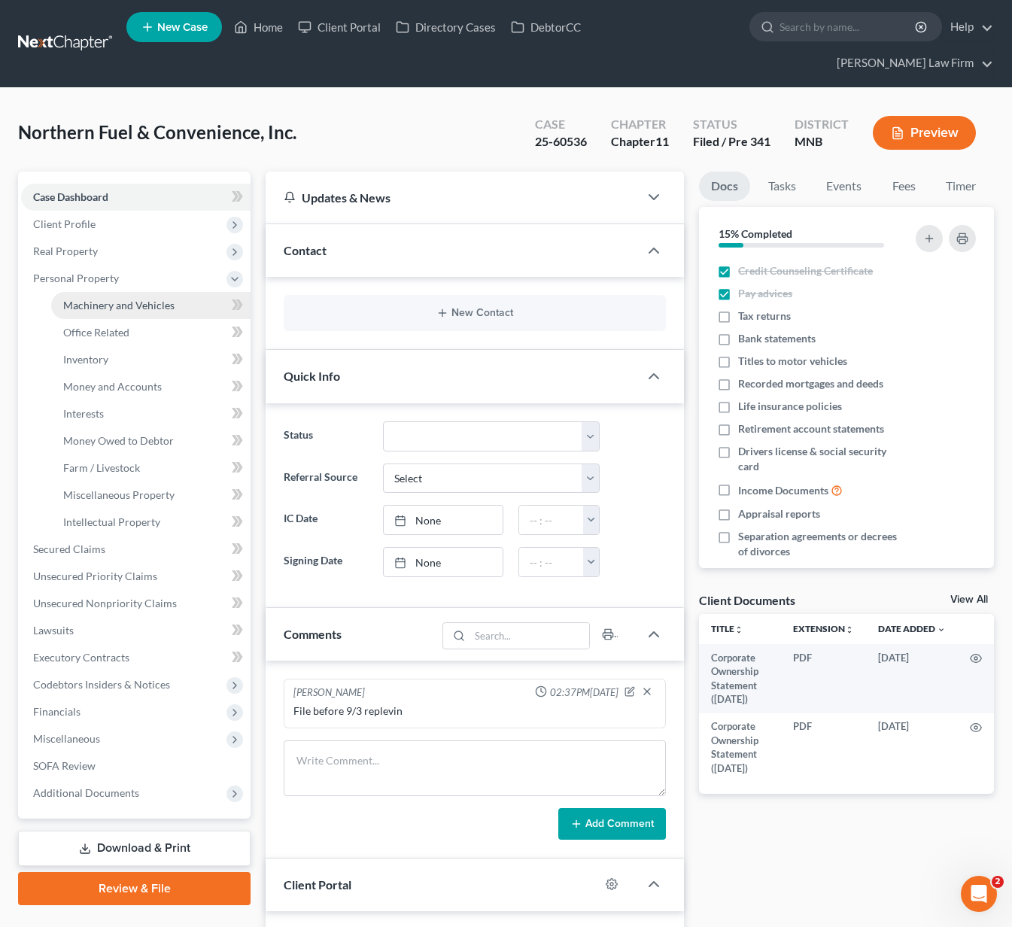
click at [114, 292] on link "Machinery and Vehicles" at bounding box center [150, 305] width 199 height 27
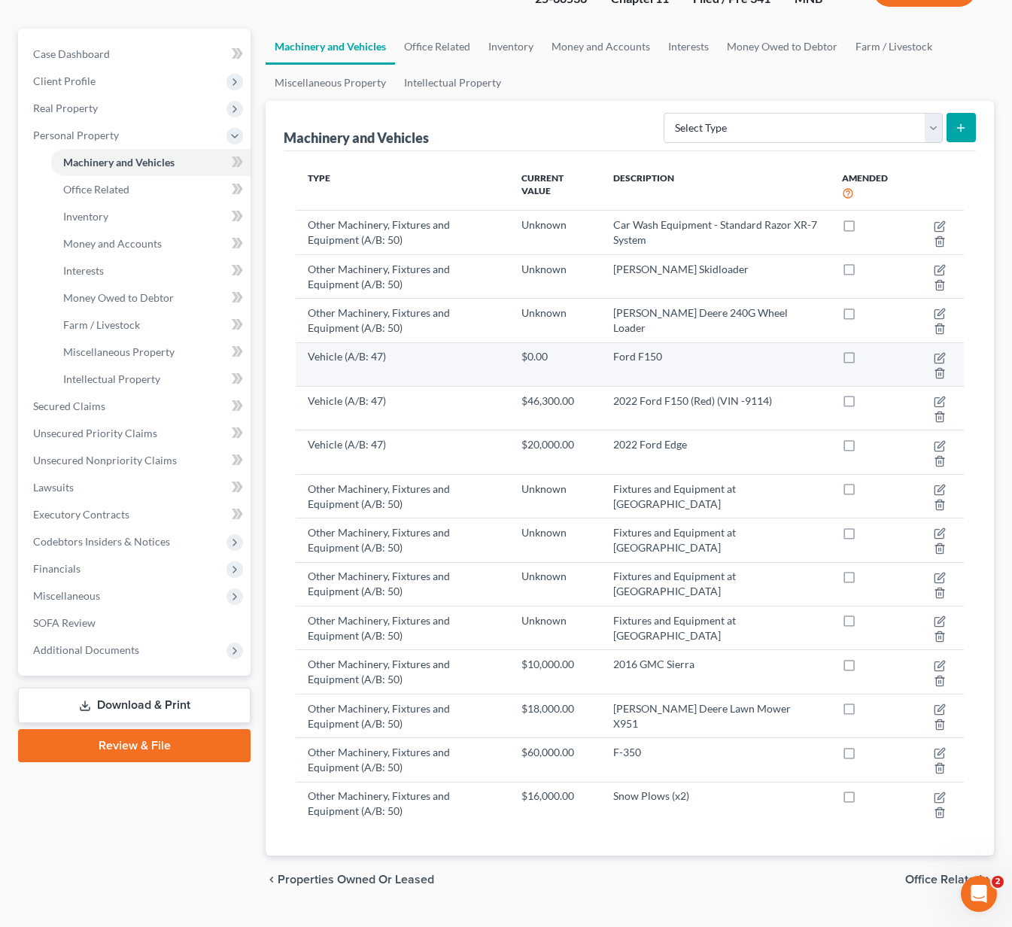
scroll to position [150, 0]
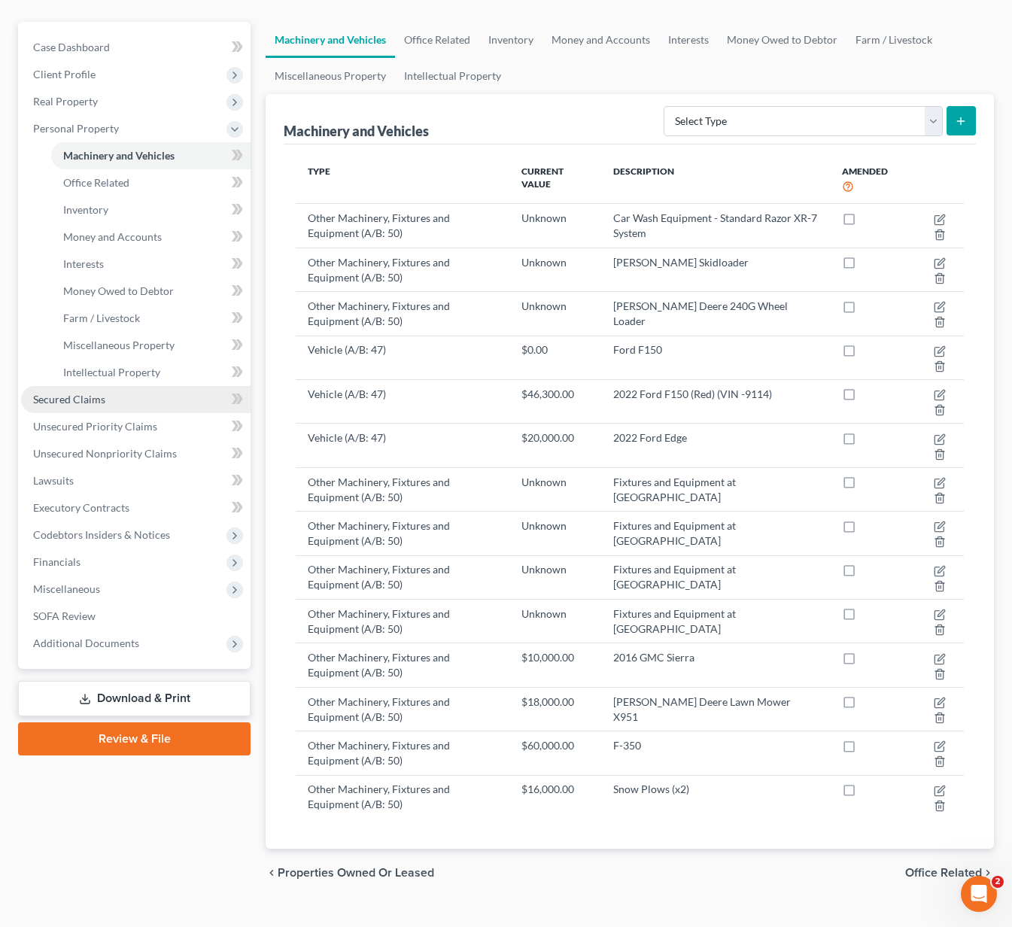
click at [105, 386] on link "Secured Claims" at bounding box center [135, 399] width 229 height 27
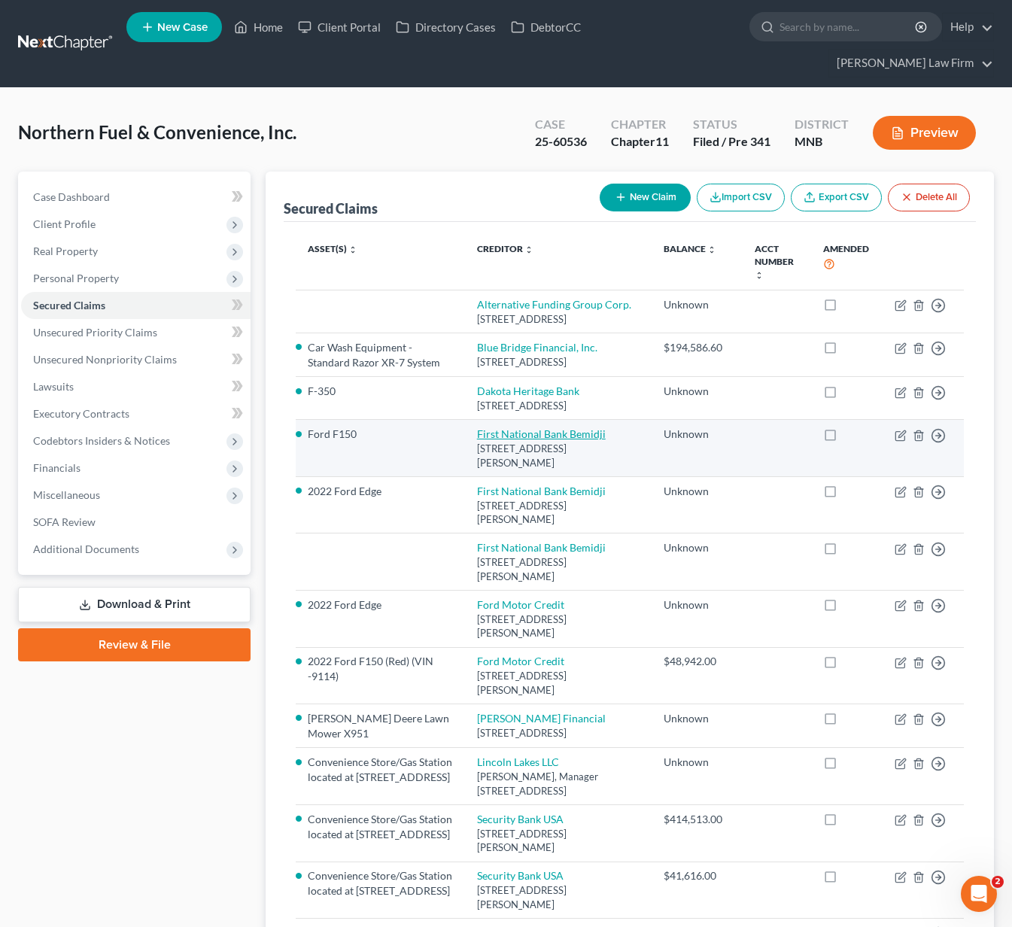
click at [543, 440] on link "First National Bank Bemidji" at bounding box center [541, 433] width 129 height 13
select select "24"
select select "0"
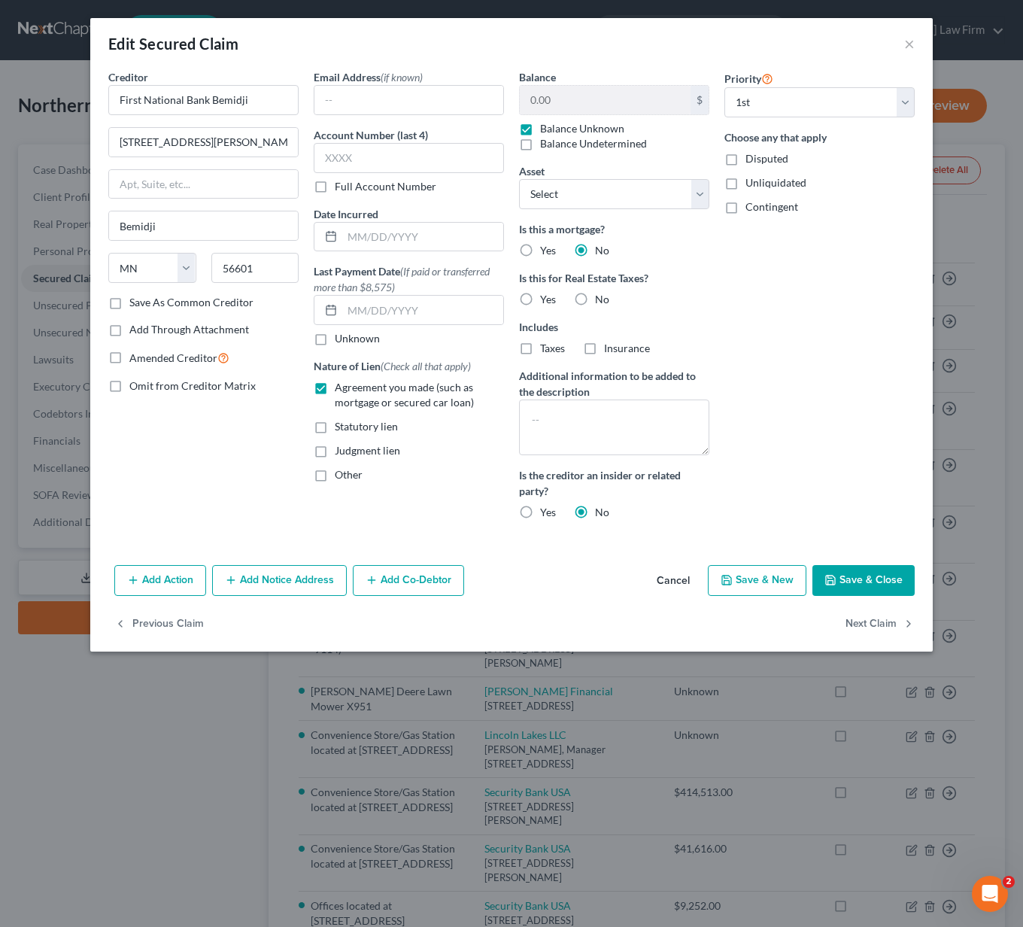
click at [595, 299] on label "No" at bounding box center [602, 299] width 14 height 15
click at [601, 299] on input "No" at bounding box center [606, 297] width 10 height 10
radio input "true"
click at [842, 587] on button "Save & Close" at bounding box center [863, 581] width 102 height 32
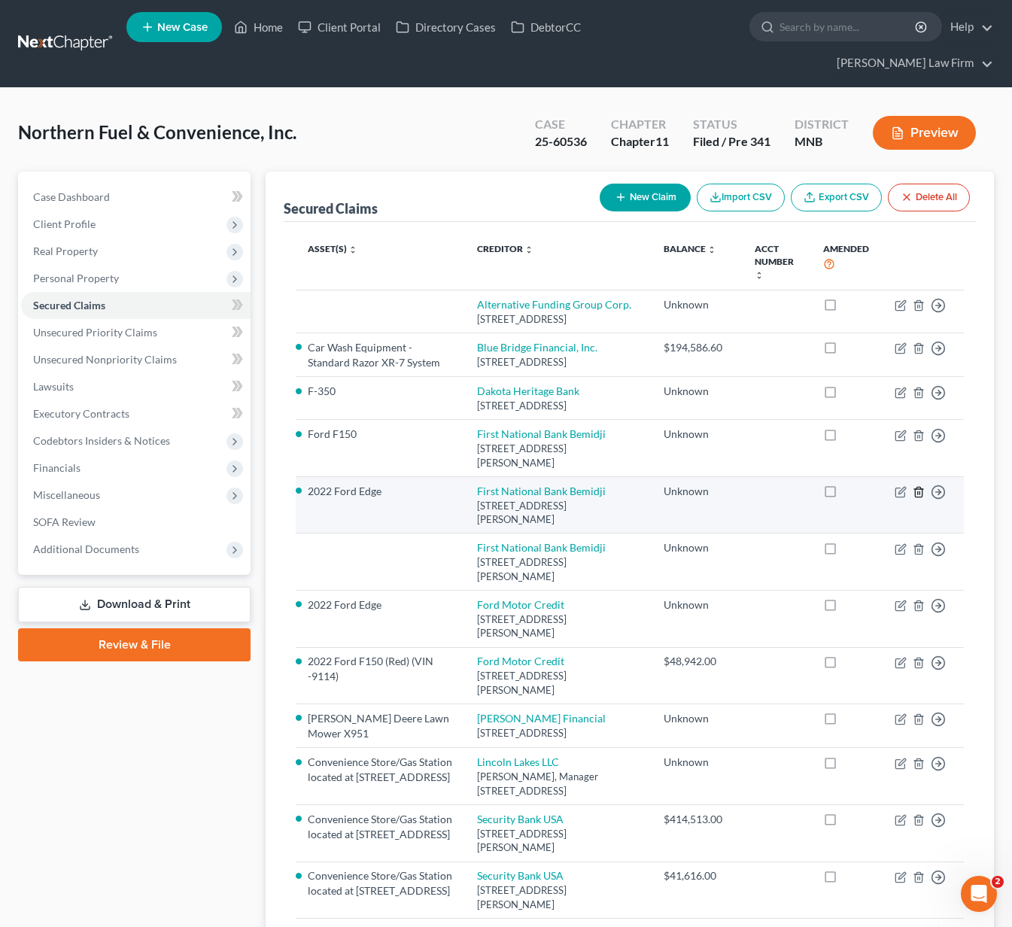
click at [918, 496] on icon "button" at bounding box center [918, 492] width 7 height 10
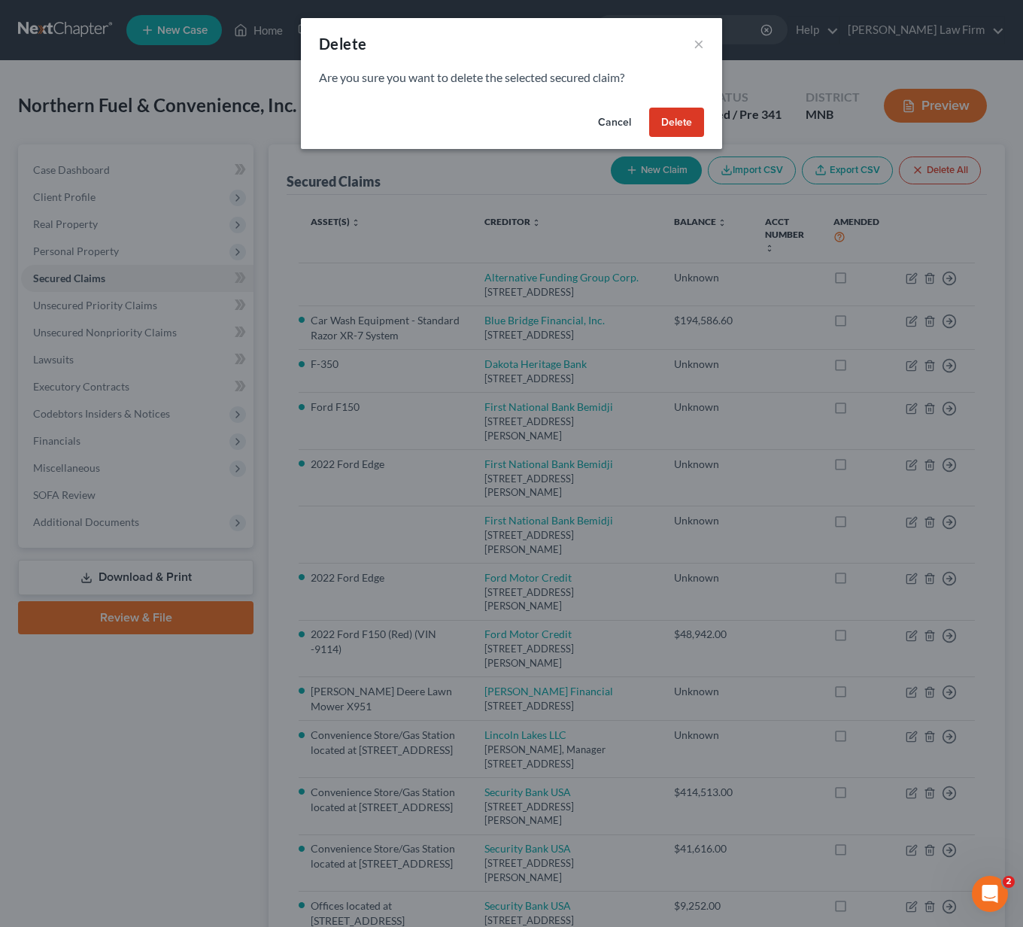
click at [683, 120] on button "Delete" at bounding box center [676, 123] width 55 height 30
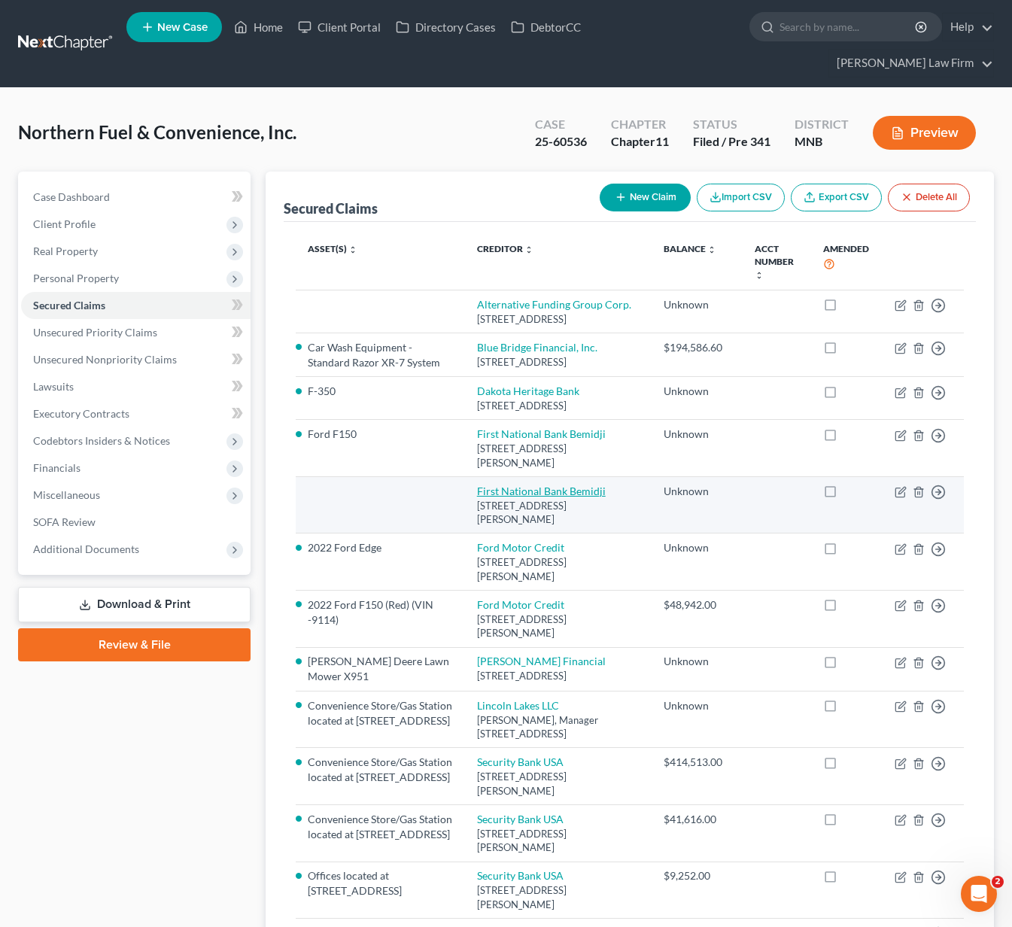
click at [567, 497] on link "First National Bank Bemidji" at bounding box center [541, 490] width 129 height 13
select select "24"
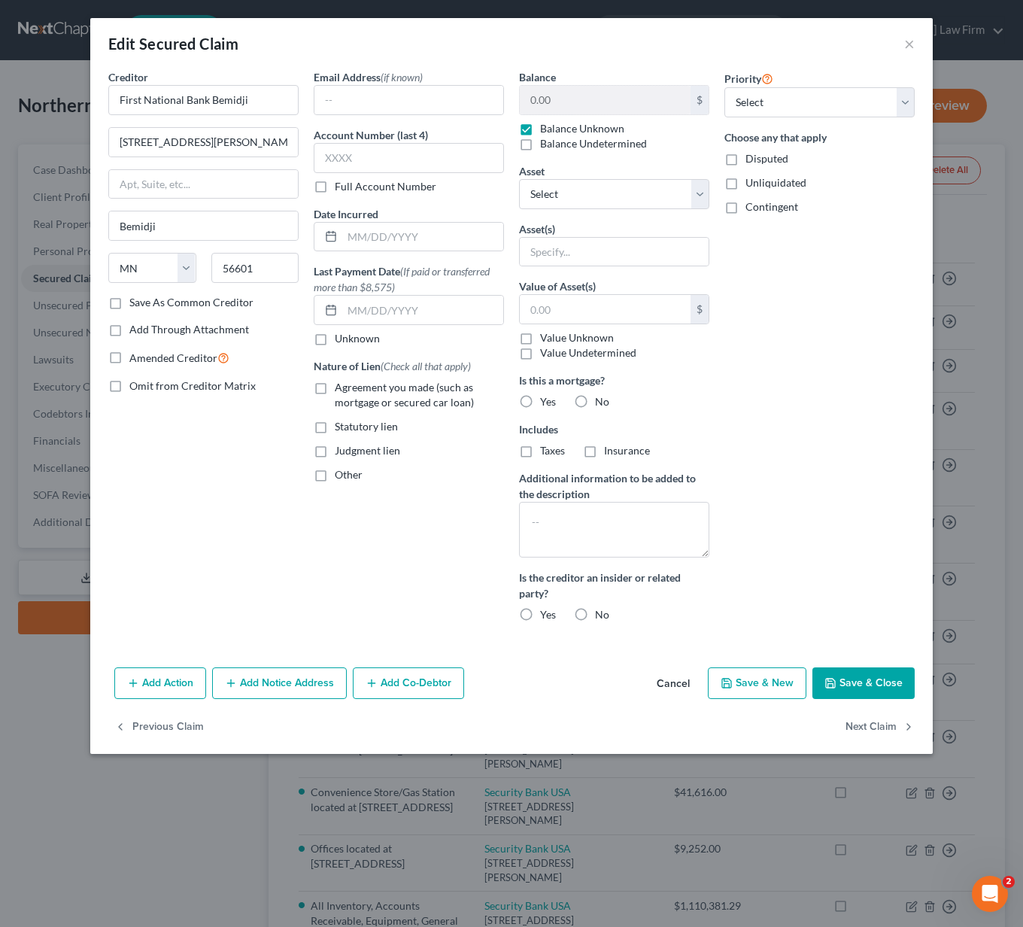
click at [670, 690] on button "Cancel" at bounding box center [673, 684] width 57 height 30
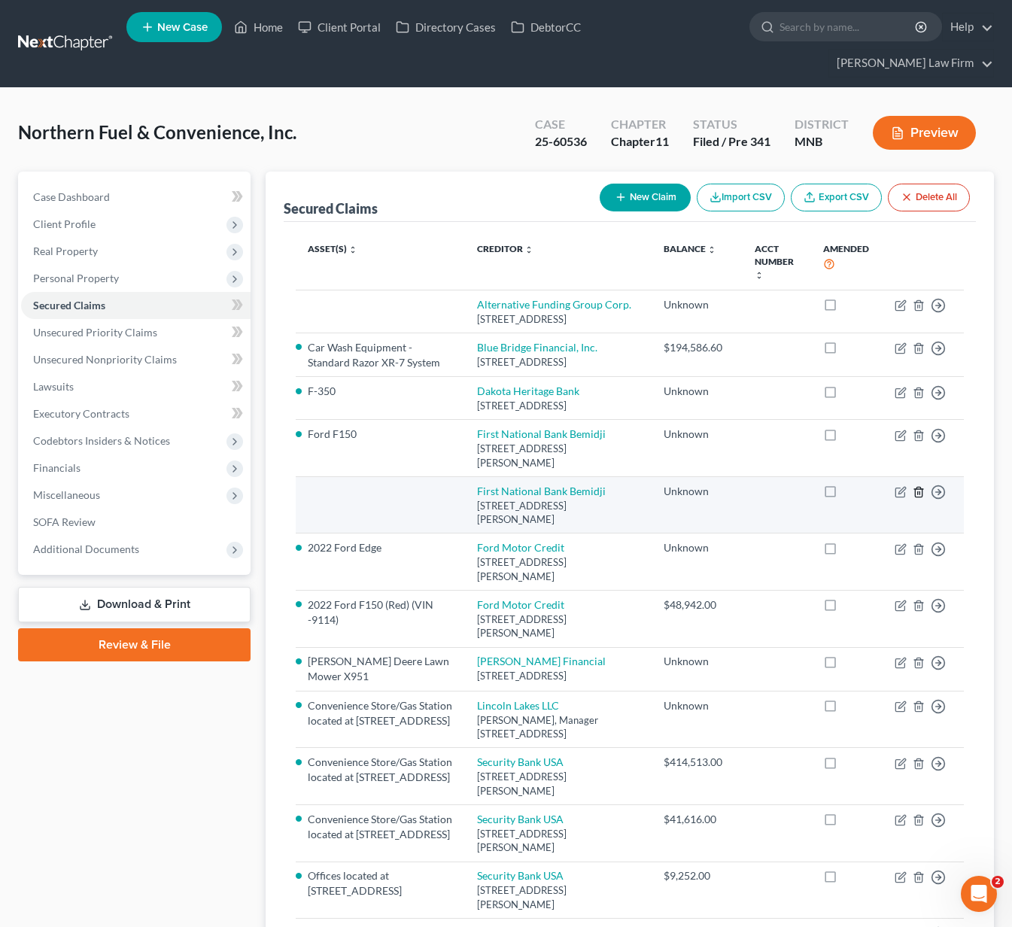
click at [915, 496] on icon "button" at bounding box center [918, 492] width 7 height 10
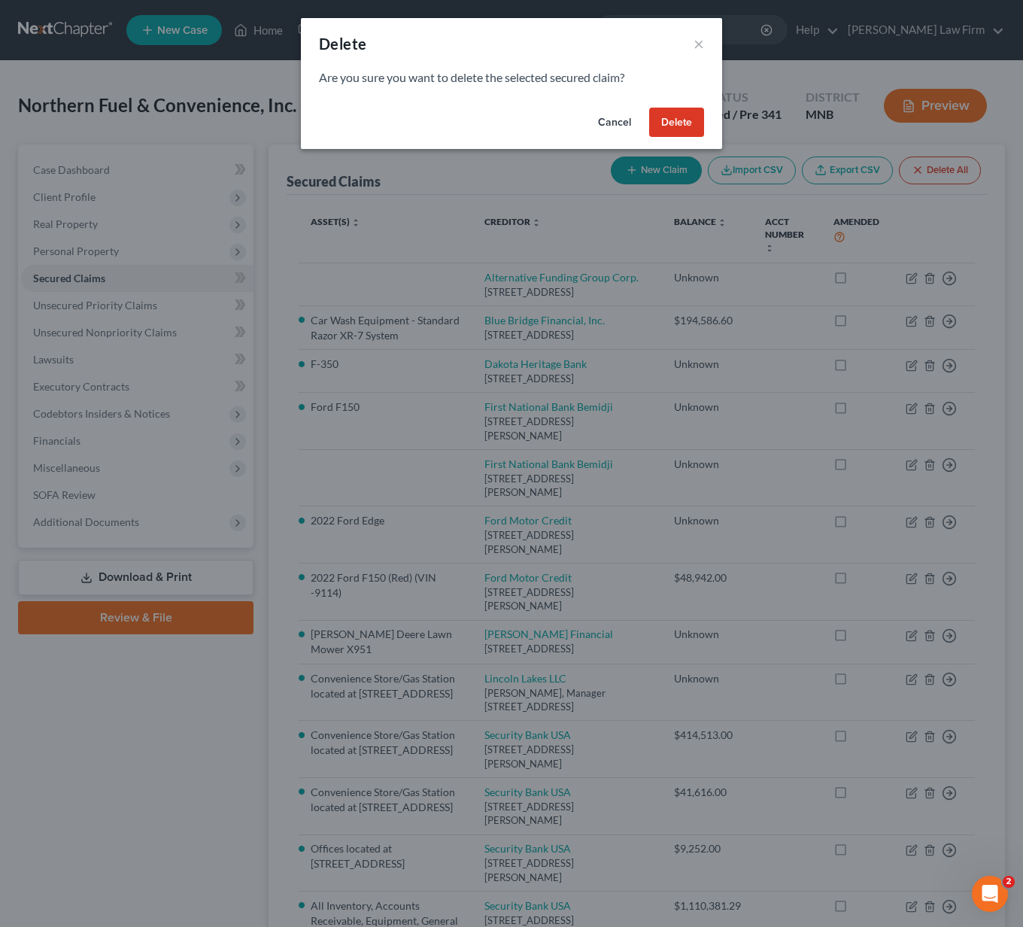
click at [688, 126] on button "Delete" at bounding box center [676, 123] width 55 height 30
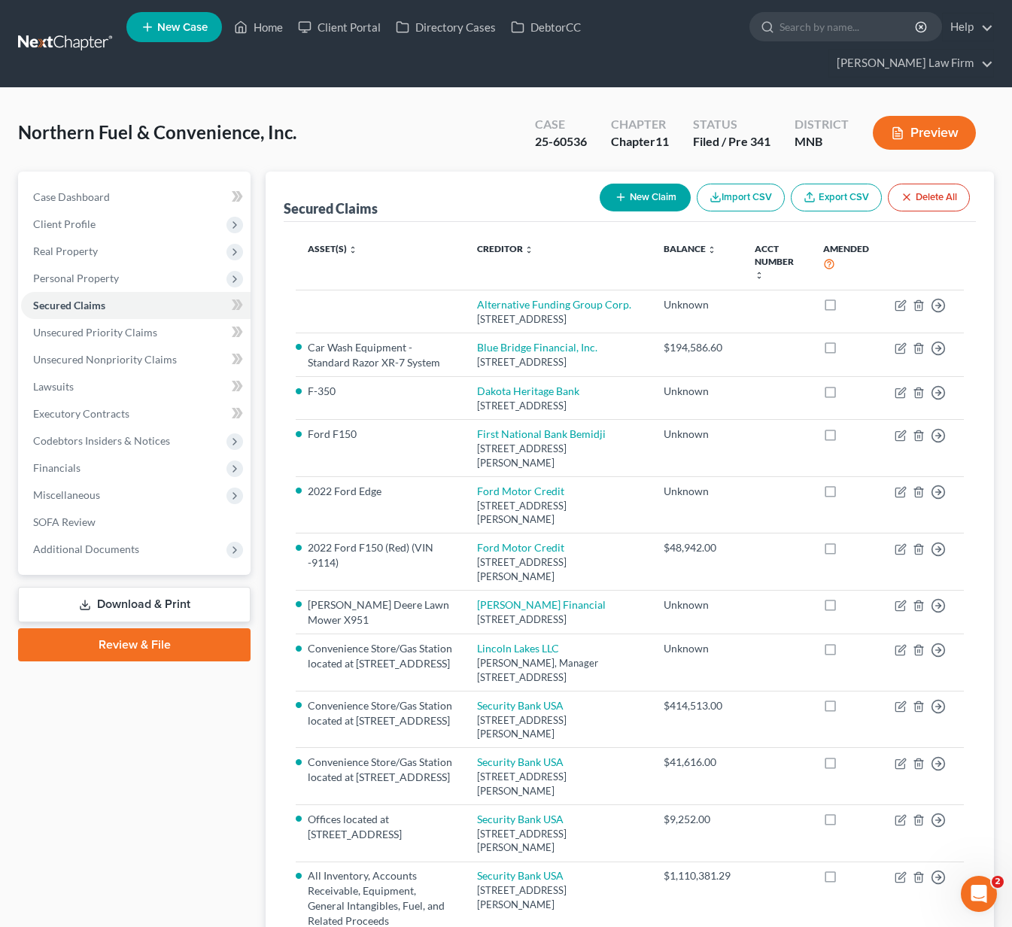
click at [485, 106] on div "Northern Fuel & Convenience, Inc. Upgraded Case 25-60536 Chapter Chapter 11 Sta…" at bounding box center [505, 138] width 975 height 65
click at [110, 272] on span "Personal Property" at bounding box center [76, 278] width 86 height 13
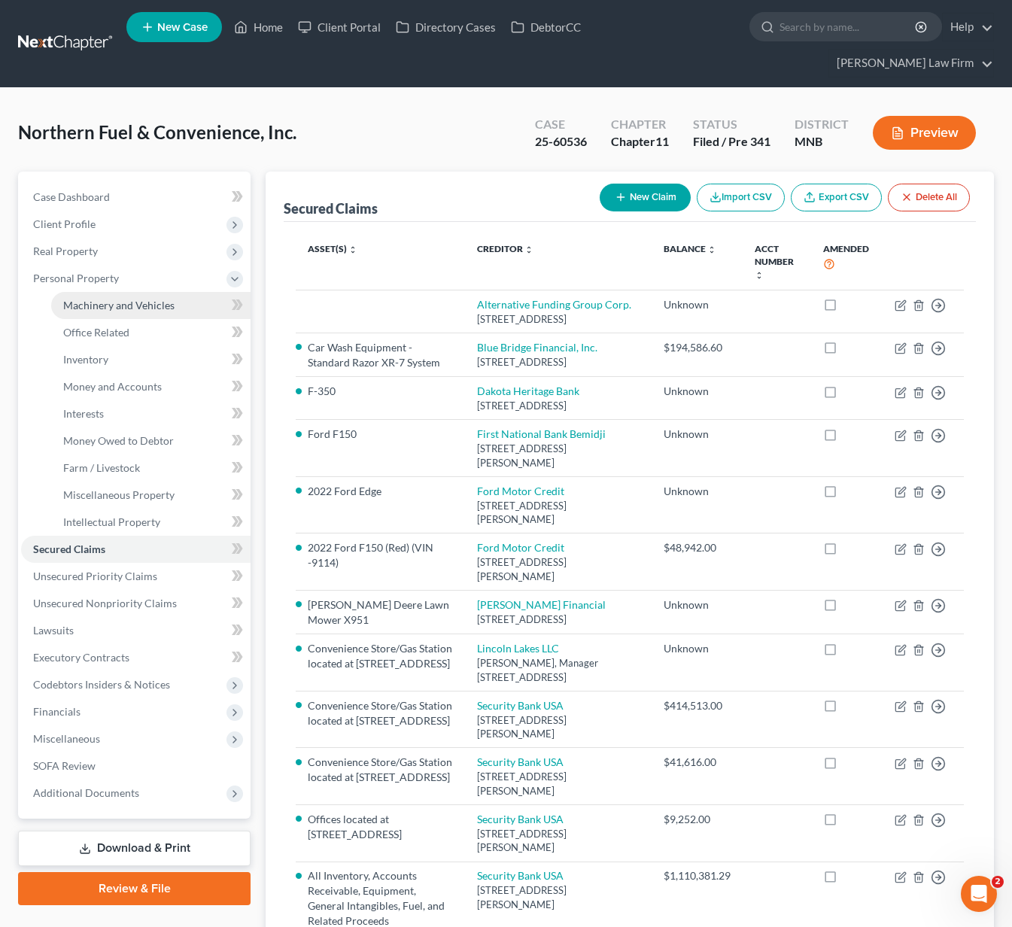
click at [111, 299] on span "Machinery and Vehicles" at bounding box center [118, 305] width 111 height 13
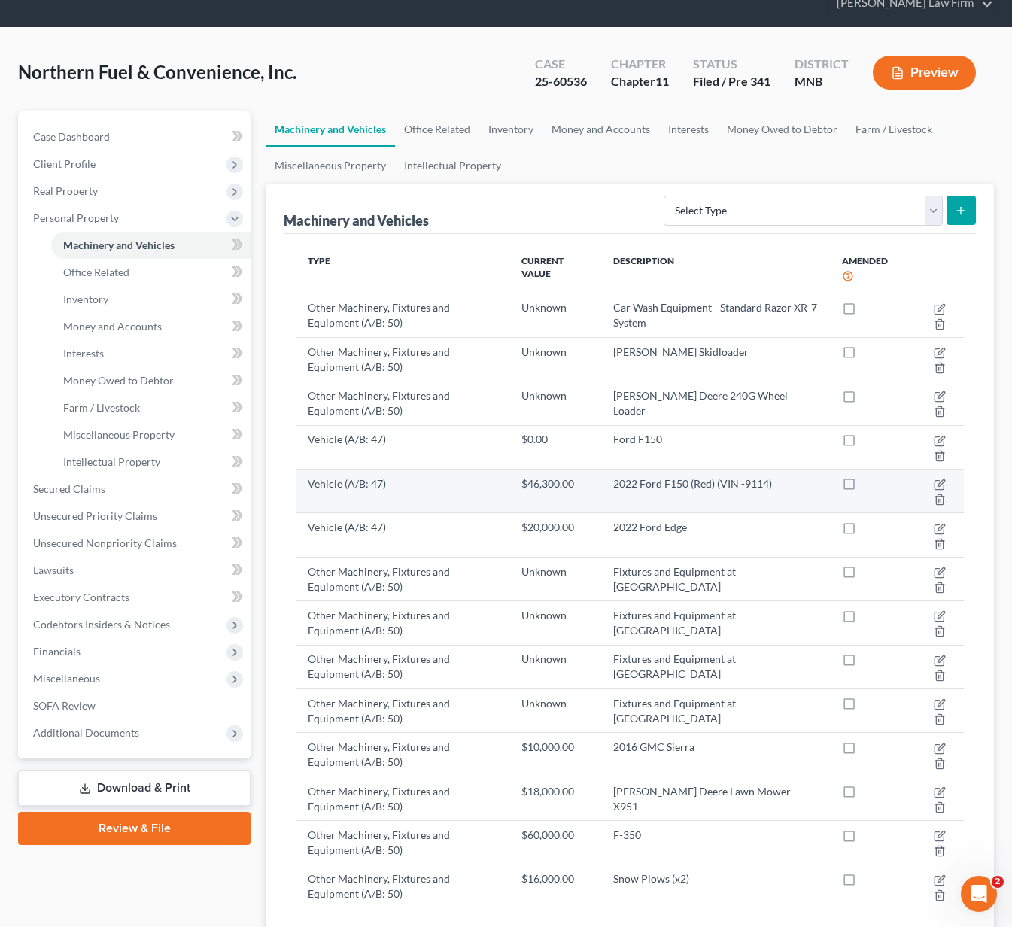
scroll to position [150, 0]
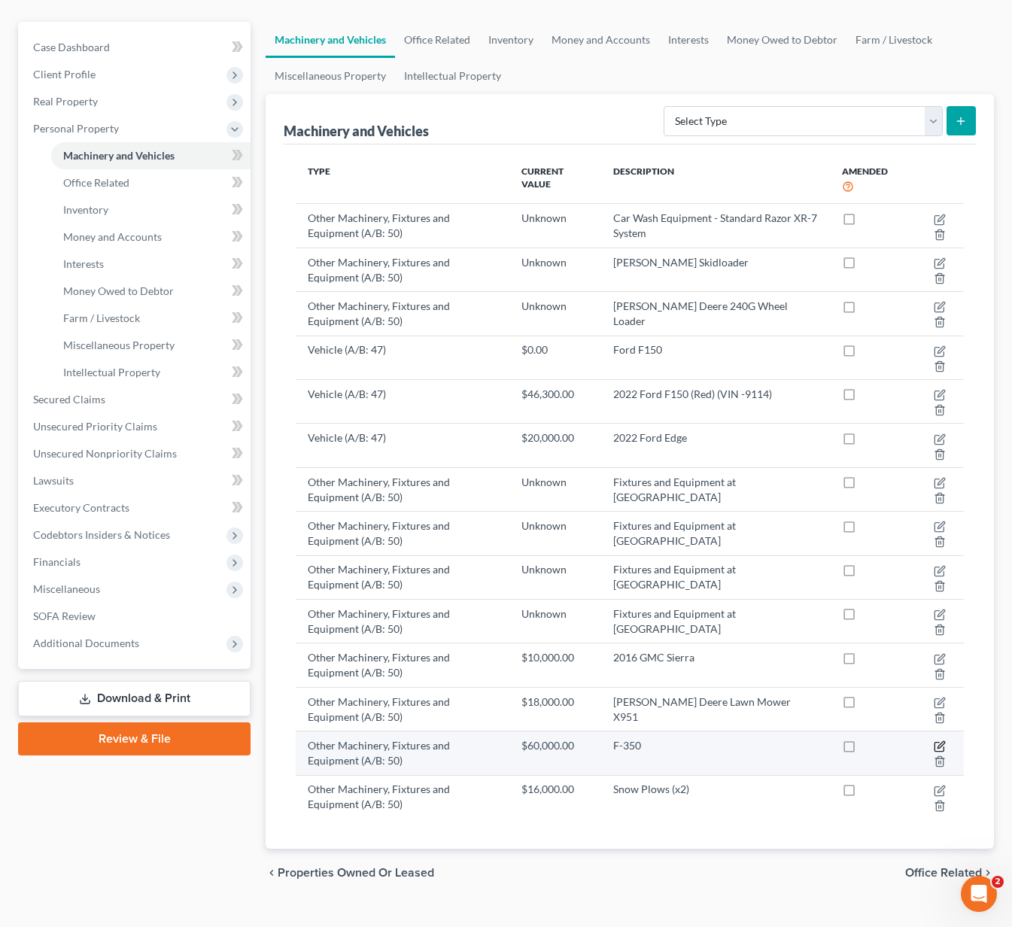
click at [942, 742] on icon "button" at bounding box center [940, 745] width 7 height 7
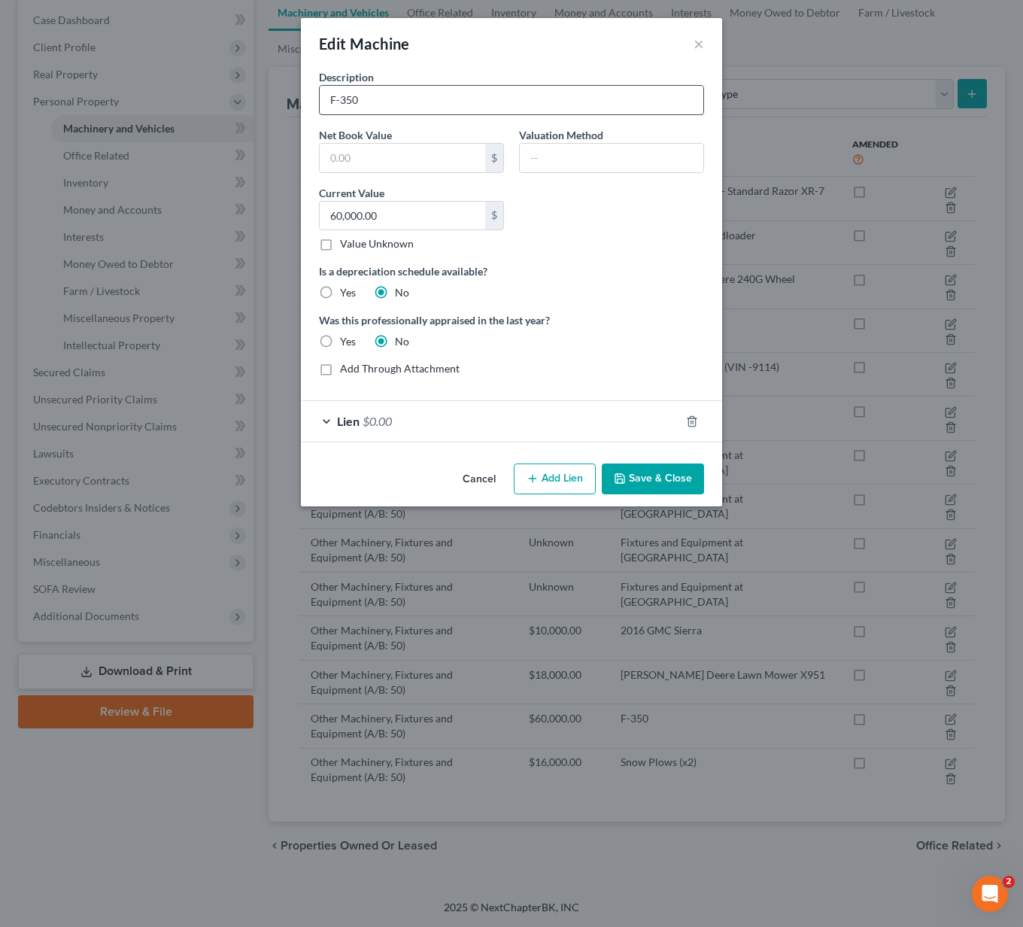
click at [389, 96] on input "F-350" at bounding box center [512, 100] width 384 height 29
type input "2023 Ford Super Duty F-350 (VIN -9847)"
click at [340, 248] on label "Value Unknown" at bounding box center [377, 243] width 74 height 15
click at [346, 246] on input "Value Unknown" at bounding box center [351, 241] width 10 height 10
checkbox input "true"
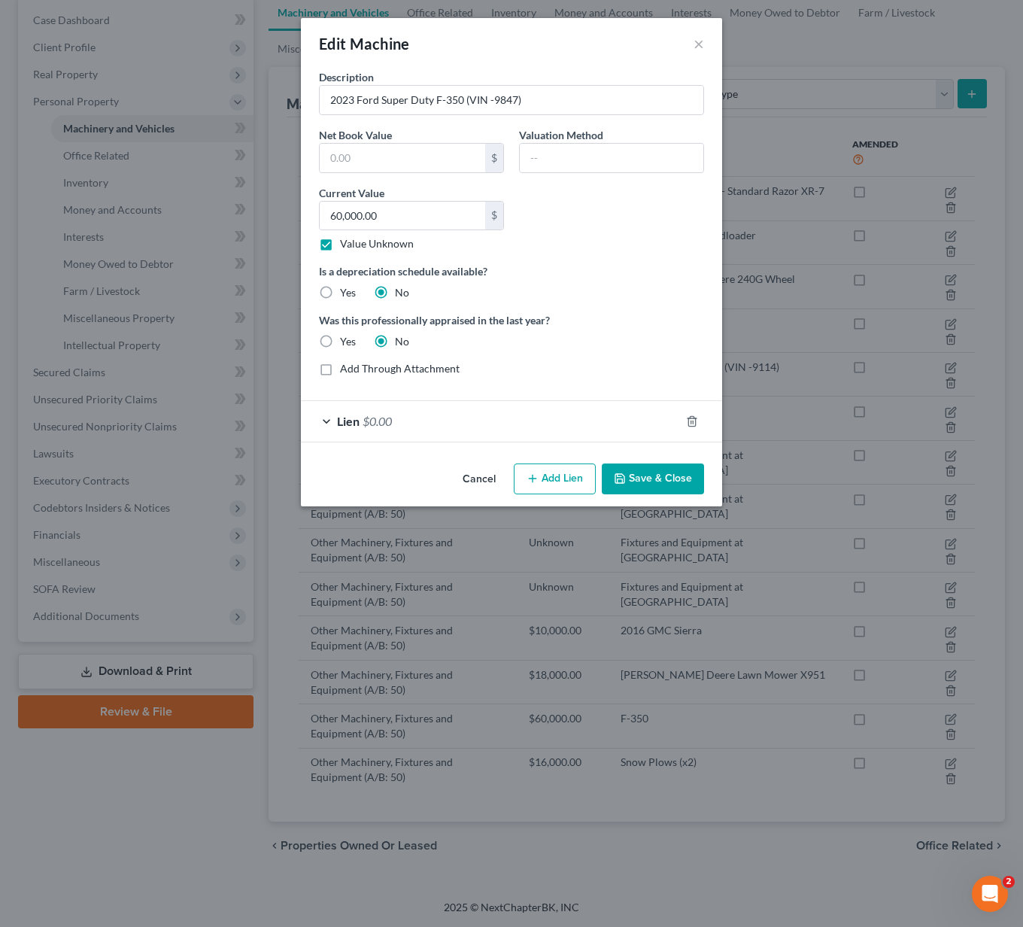
type input "0.00"
click at [329, 419] on div "Lien $0.00" at bounding box center [490, 421] width 379 height 40
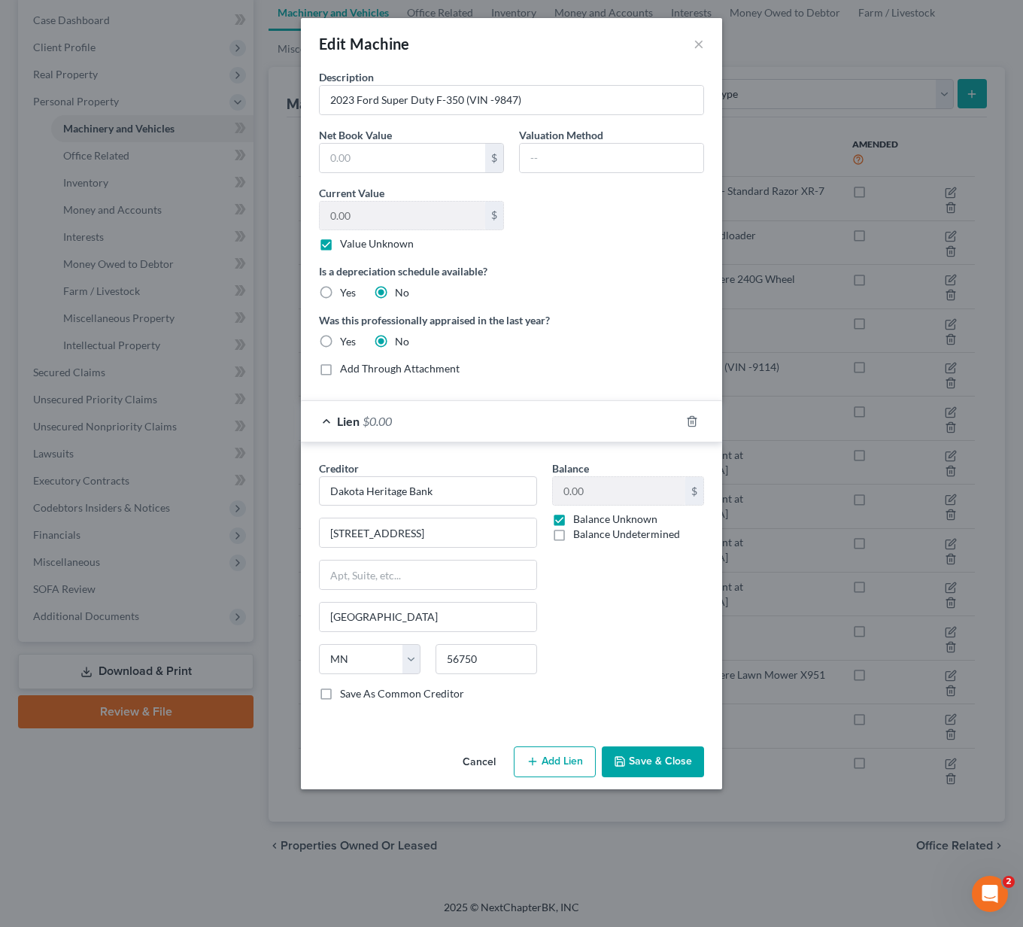
click at [657, 772] on button "Save & Close" at bounding box center [653, 762] width 102 height 32
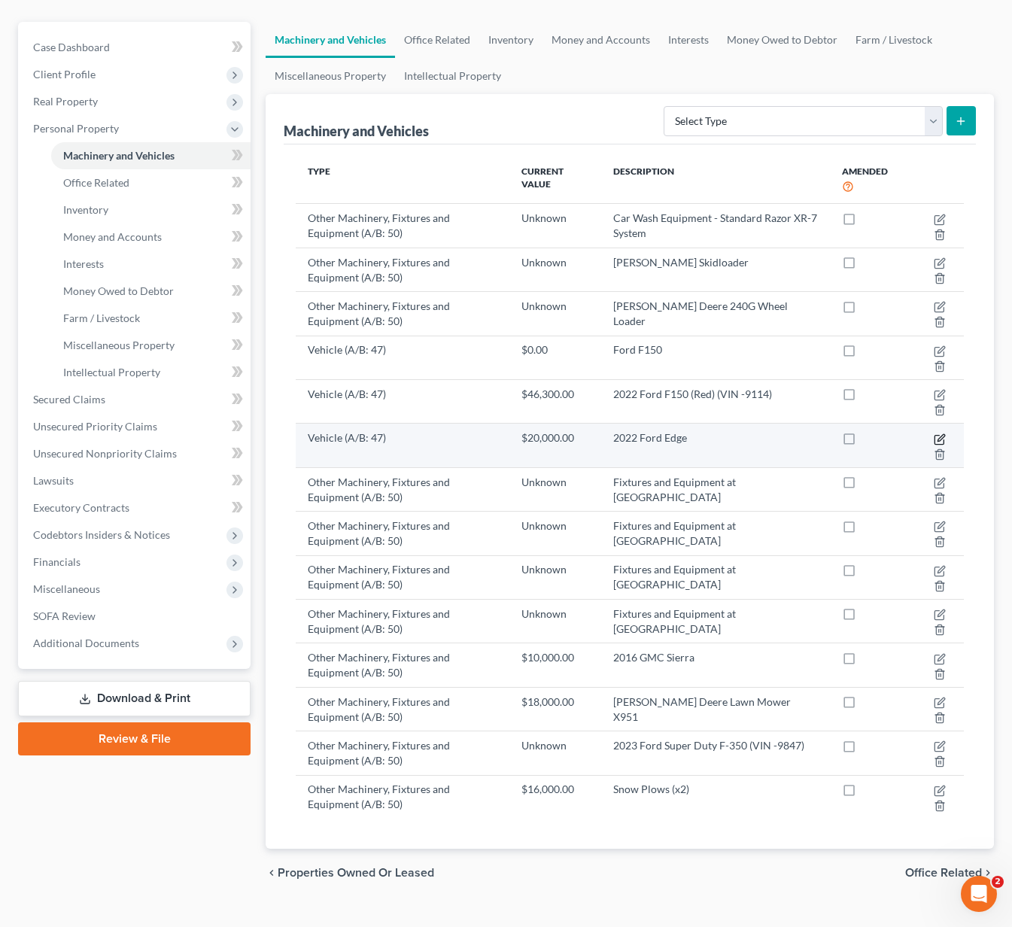
click at [943, 433] on icon "button" at bounding box center [939, 439] width 12 height 12
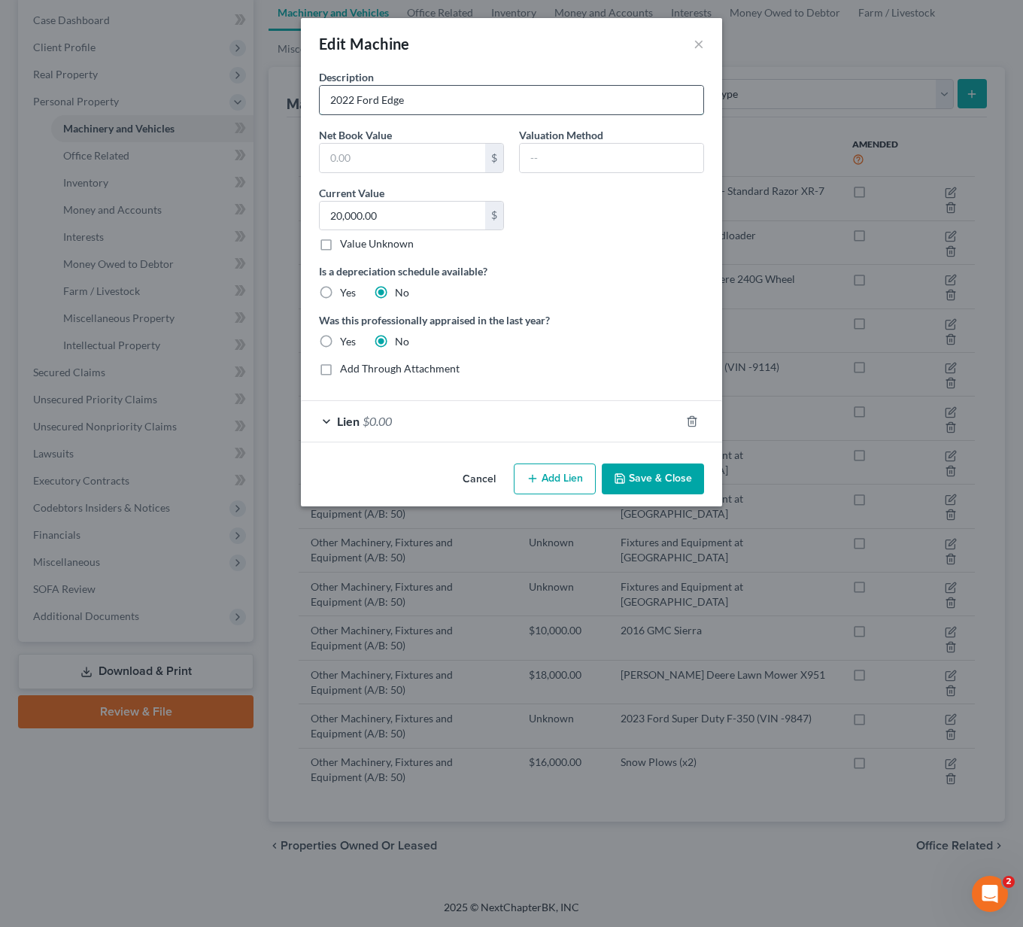
click at [451, 102] on input "2022 Ford Edge" at bounding box center [512, 100] width 384 height 29
type input "2022 Ford Edge (VIn - 7186)"
click at [340, 244] on label "Value Unknown" at bounding box center [377, 243] width 74 height 15
click at [346, 244] on input "Value Unknown" at bounding box center [351, 241] width 10 height 10
checkbox input "true"
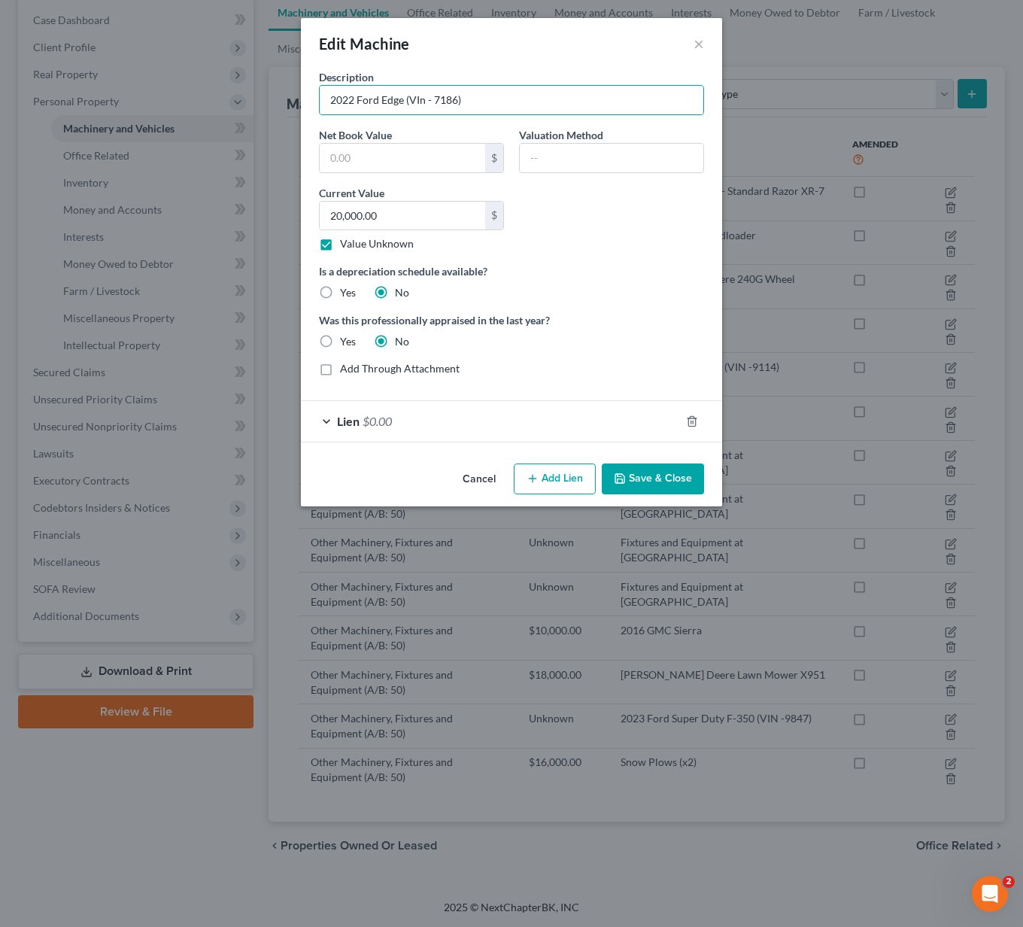
type input "0.00"
click at [331, 423] on div "Lien $0.00" at bounding box center [490, 421] width 379 height 40
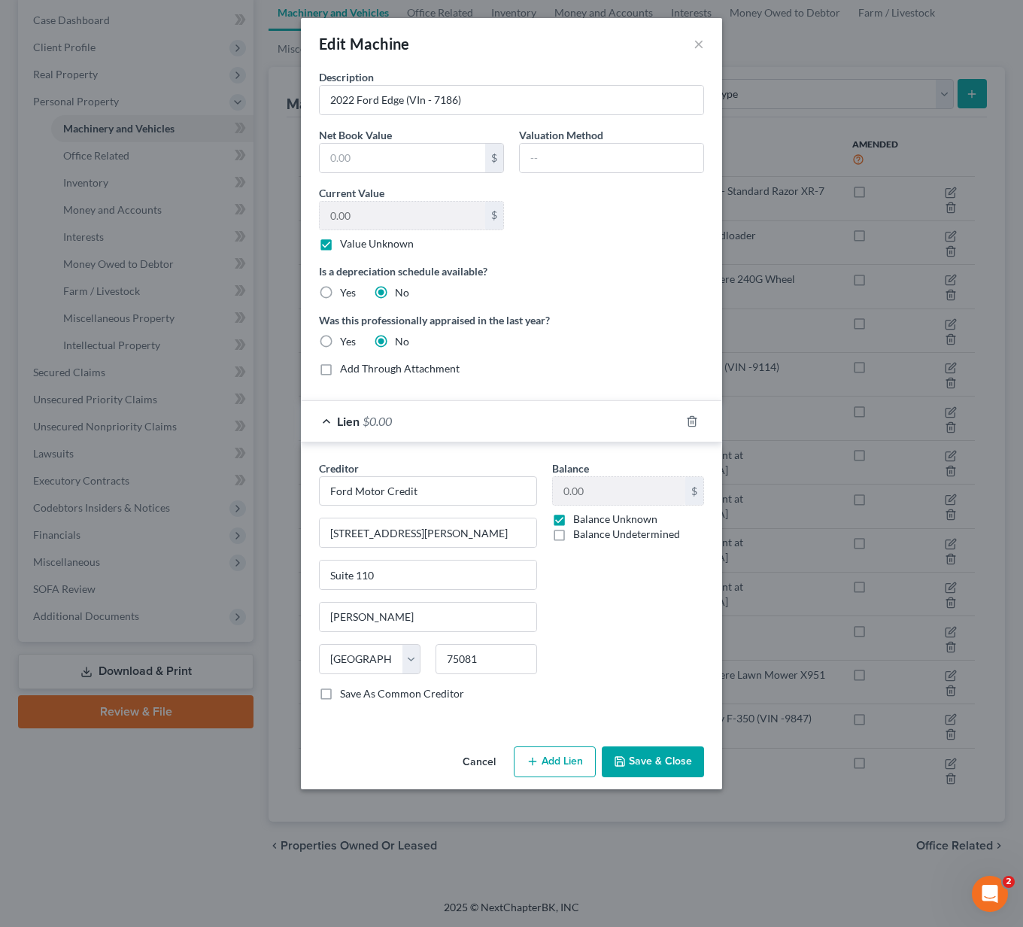
click at [642, 761] on button "Save & Close" at bounding box center [653, 762] width 102 height 32
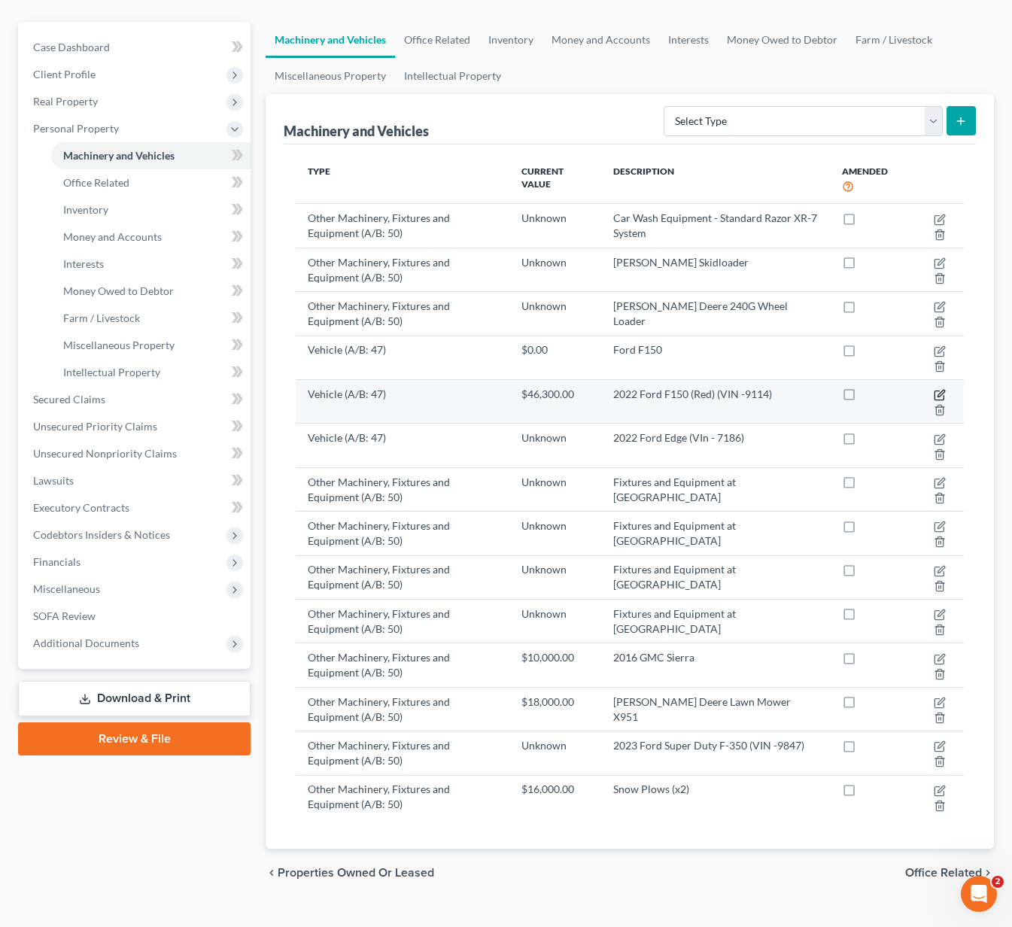
click at [940, 390] on icon "button" at bounding box center [940, 393] width 7 height 7
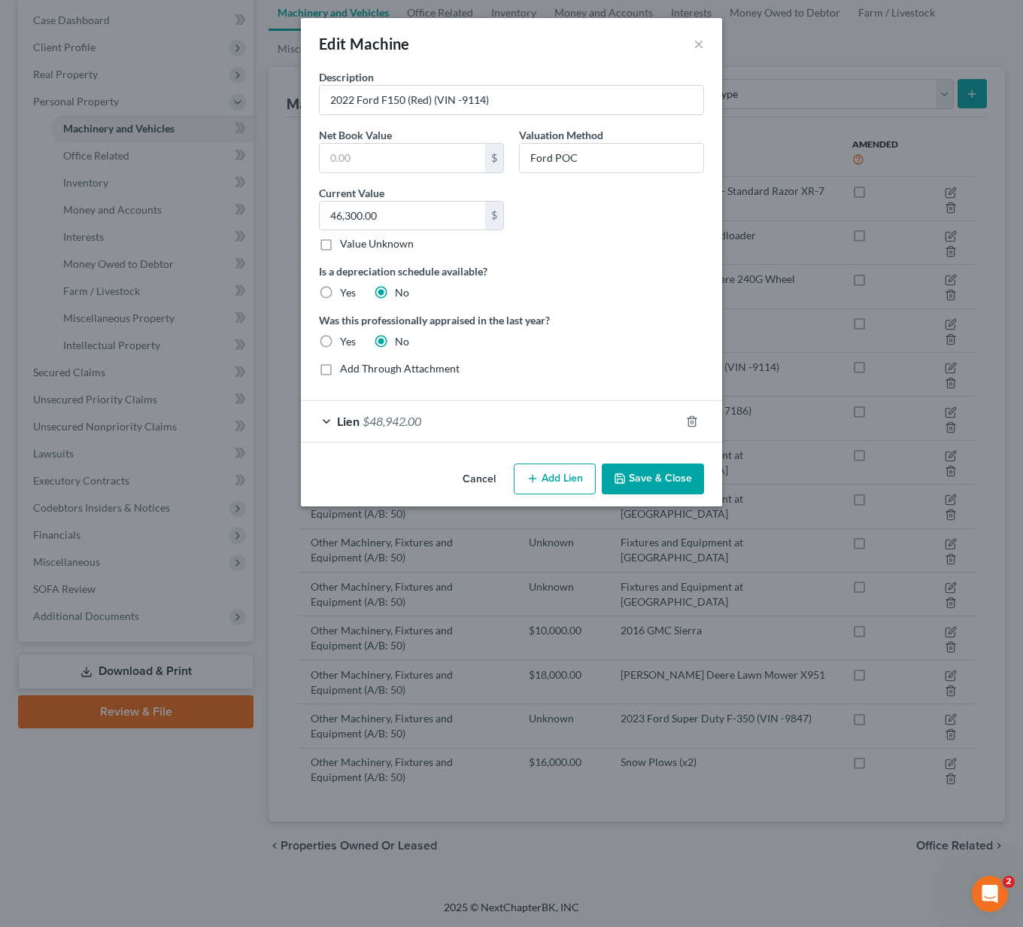
click at [329, 423] on div "Lien $48,942.00" at bounding box center [490, 421] width 379 height 40
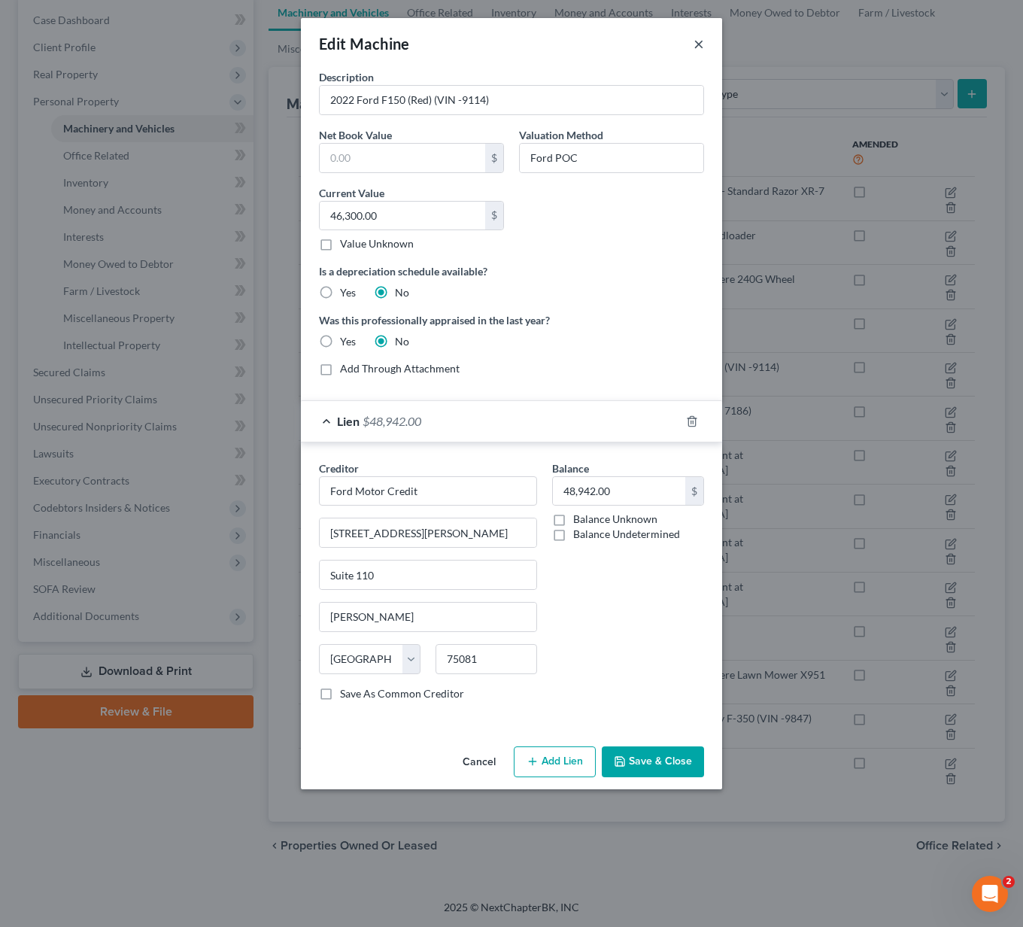
click at [696, 44] on button "×" at bounding box center [698, 44] width 11 height 18
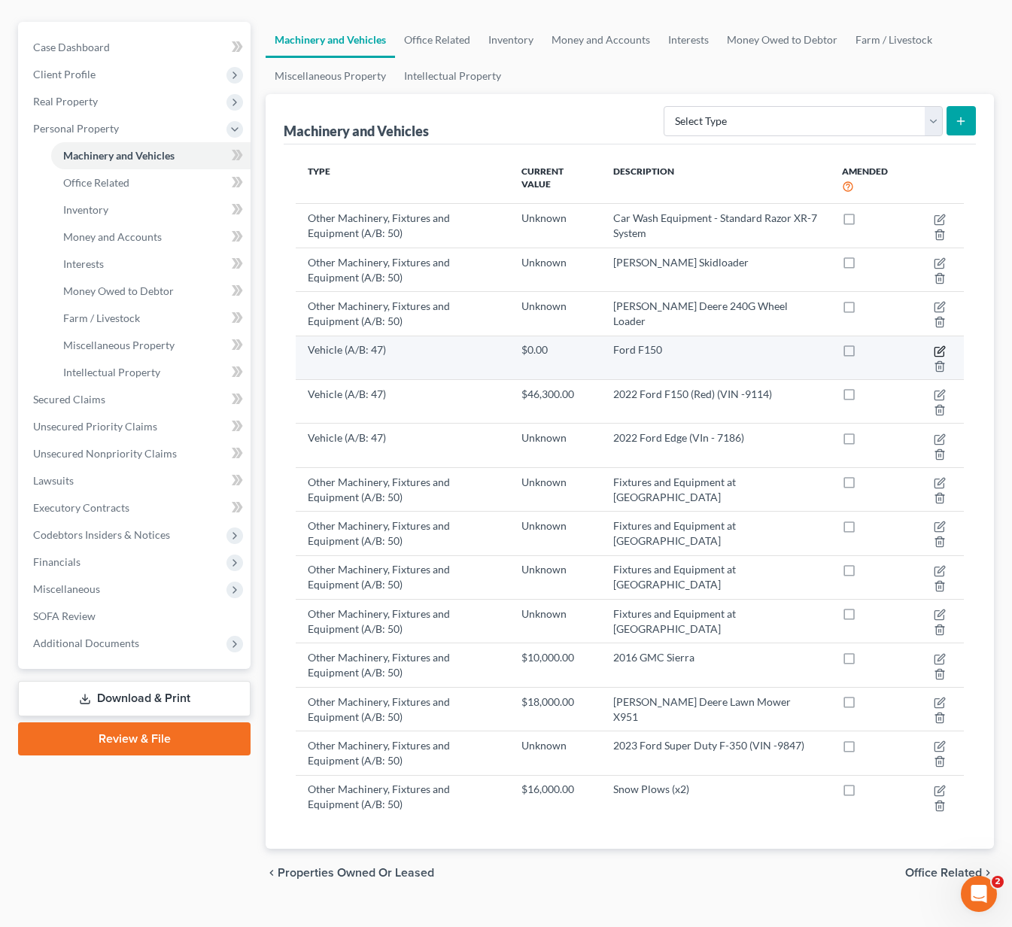
click at [938, 345] on icon "button" at bounding box center [939, 351] width 12 height 12
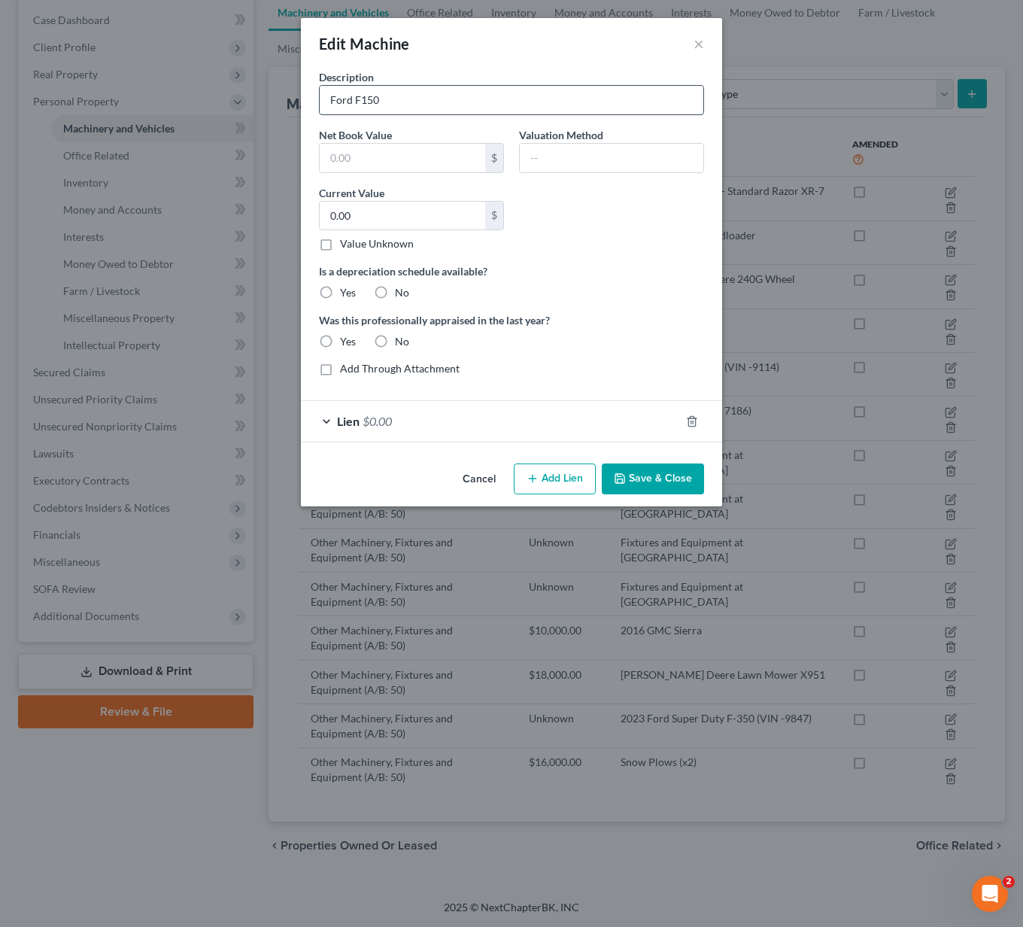
click at [547, 104] on input "Ford F150" at bounding box center [512, 100] width 384 height 29
click at [453, 92] on input "2022 Ford F150" at bounding box center [512, 100] width 384 height 29
type input "2022 Ford F150 (Amanda's)"
click at [332, 414] on div "Lien $0.00" at bounding box center [490, 421] width 379 height 40
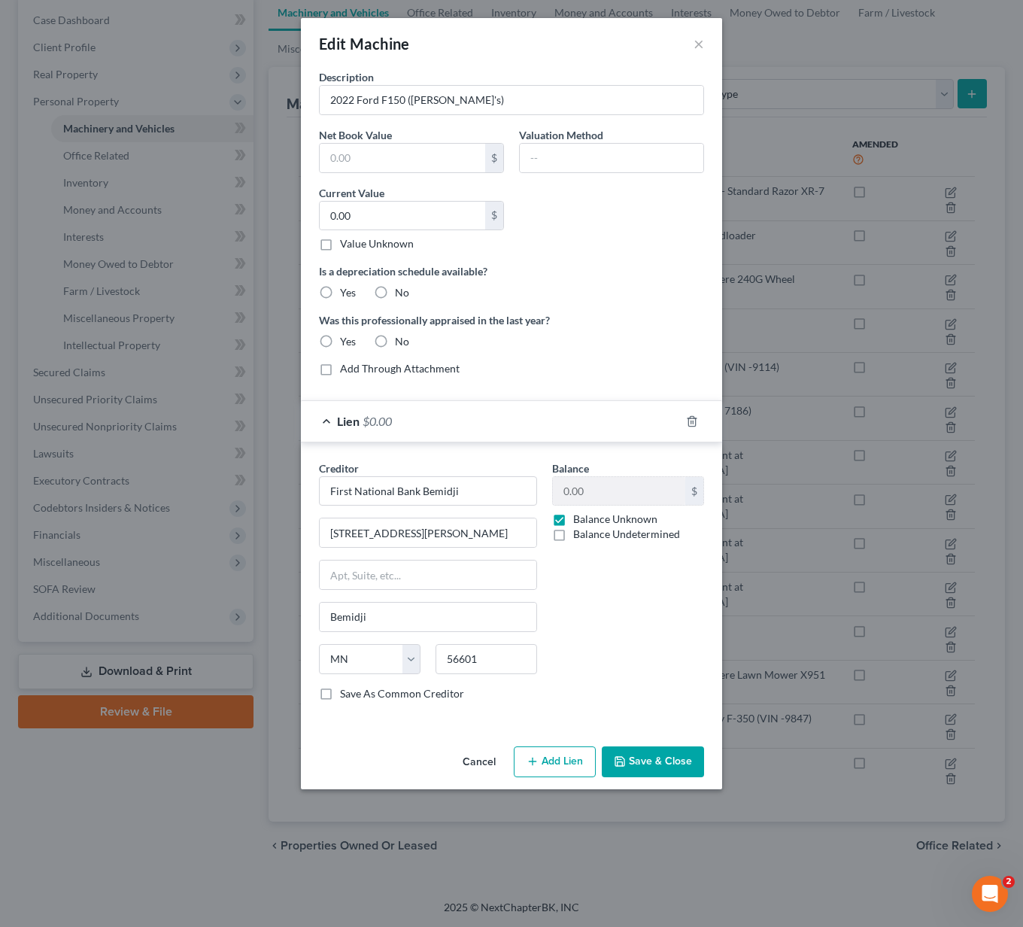
click at [631, 753] on button "Save & Close" at bounding box center [653, 762] width 102 height 32
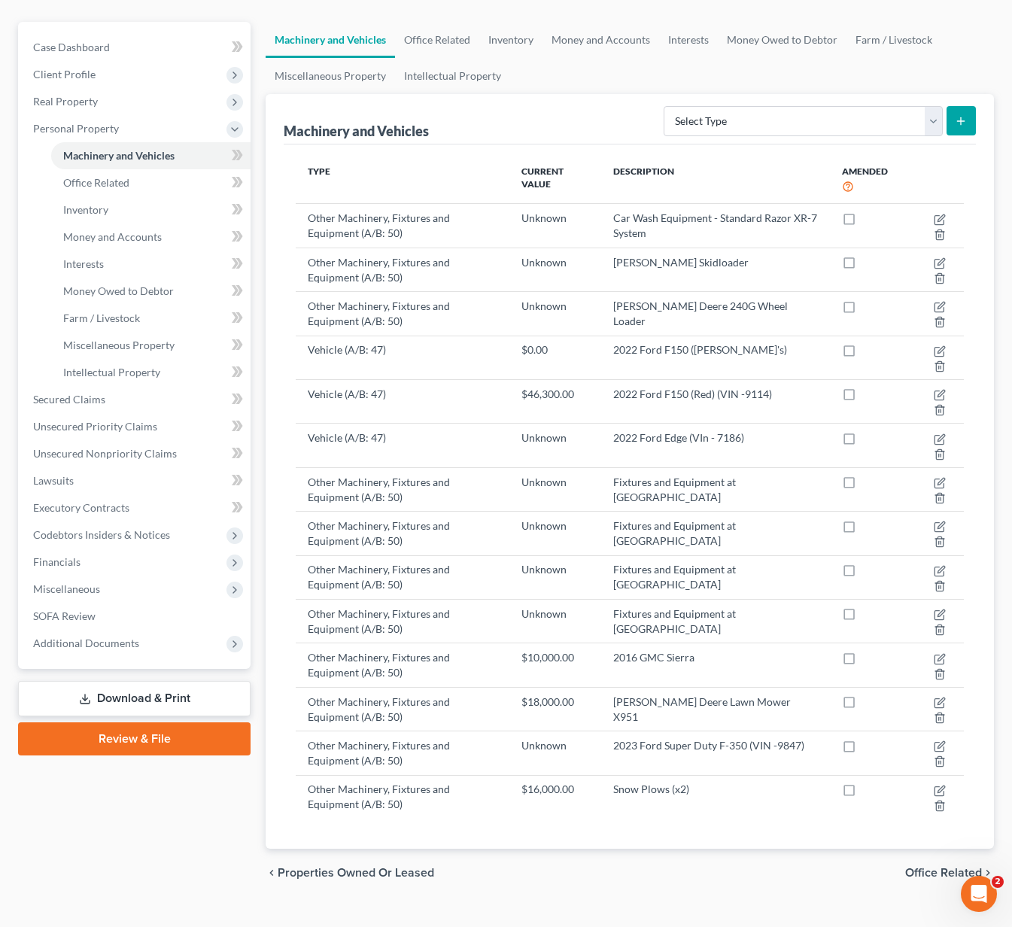
click at [217, 858] on div "Case Dashboard Payments Invoices Payments Payments Credit Report Client Profile" at bounding box center [134, 459] width 247 height 875
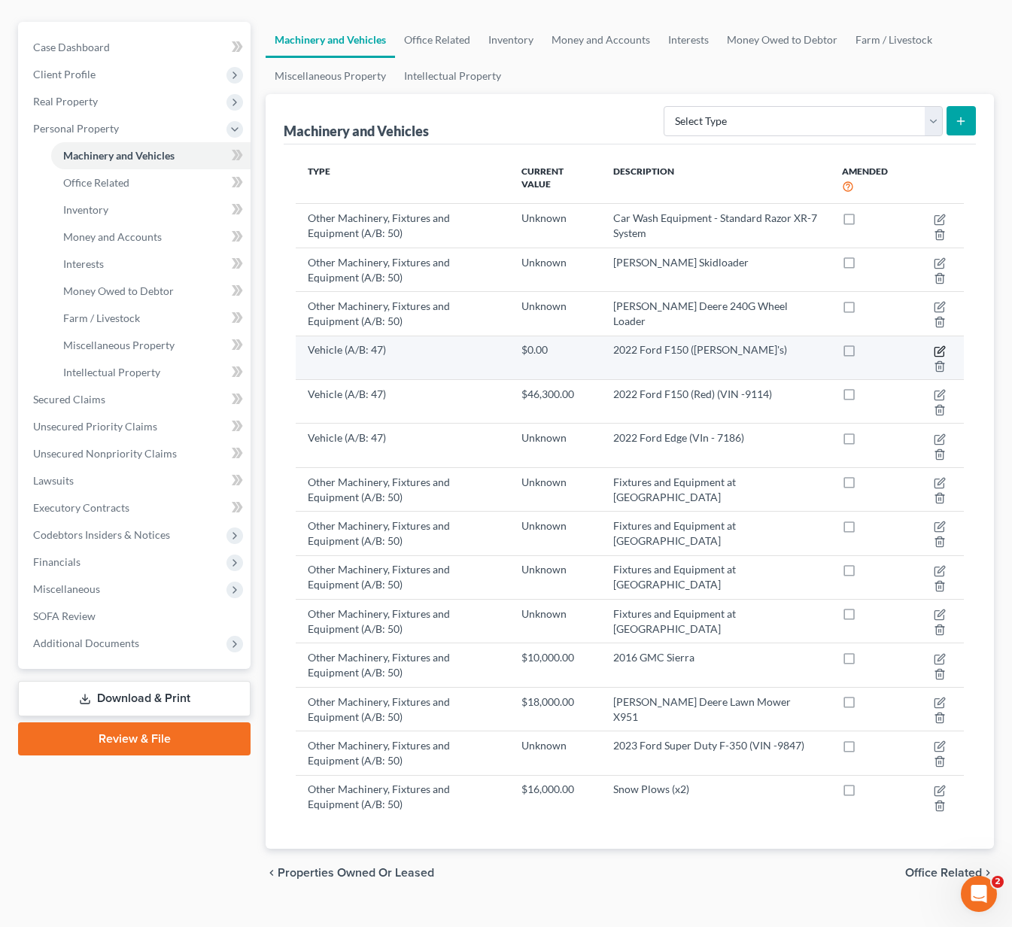
click at [942, 346] on icon "button" at bounding box center [940, 349] width 7 height 7
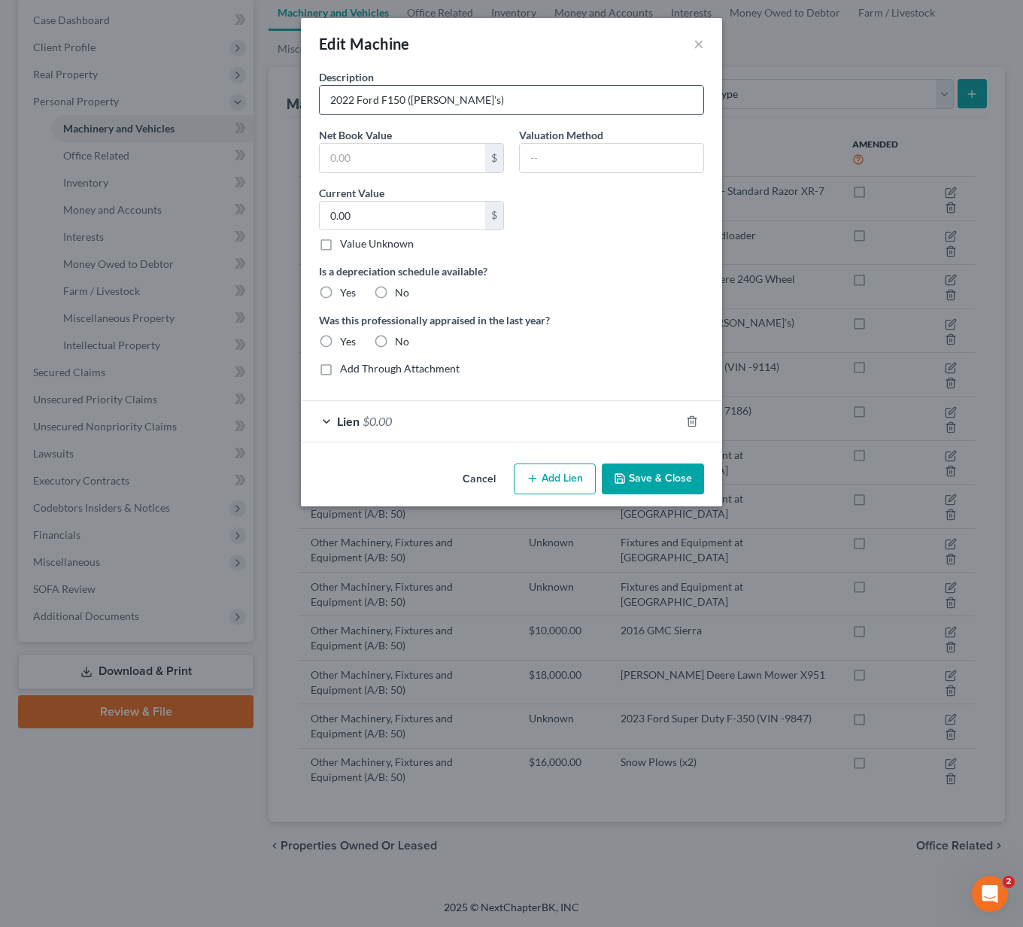
click at [468, 101] on input "2022 Ford F150 (Amanda's)" at bounding box center [512, 100] width 384 height 29
type input "2022 Ford F150 (Black)"
click at [692, 482] on button "Save & Close" at bounding box center [653, 479] width 102 height 32
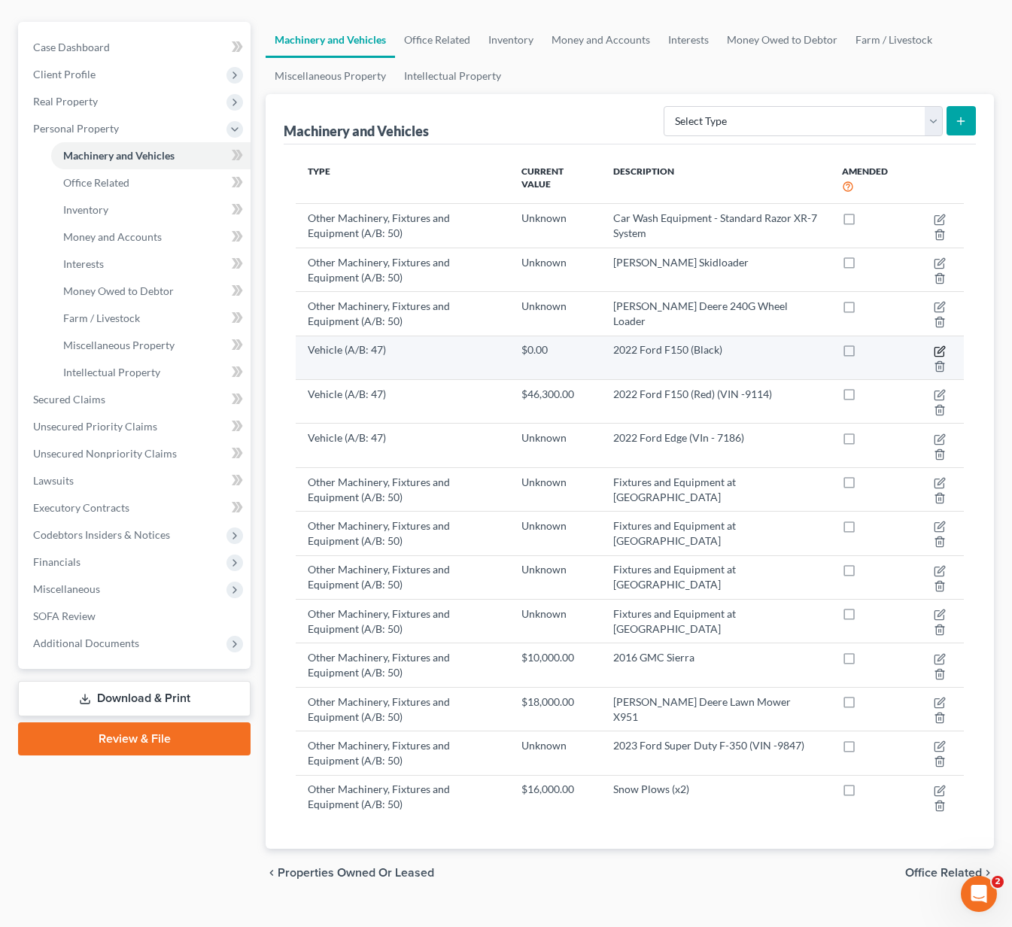
click at [941, 345] on icon "button" at bounding box center [939, 351] width 12 height 12
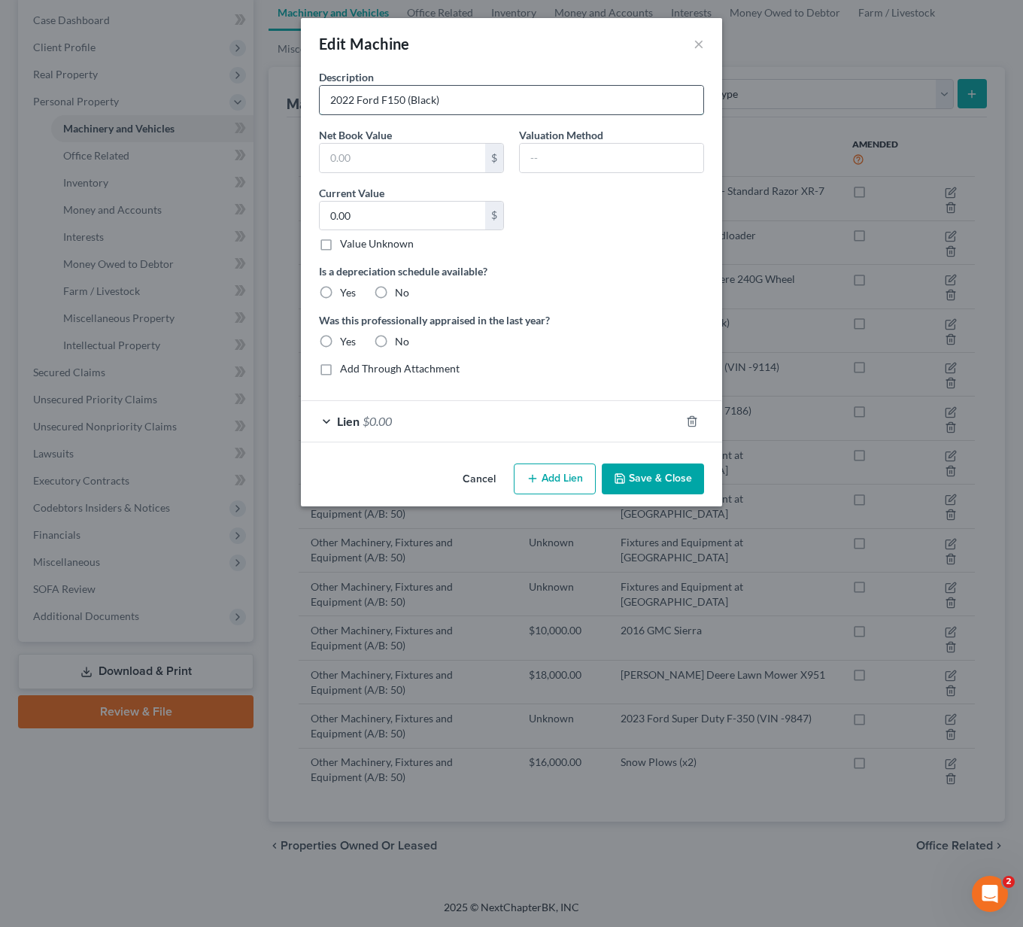
click at [527, 98] on input "2022 Ford F150 (Black)" at bounding box center [512, 100] width 384 height 29
type input "2022 Ford F150 (Black)(VIN - 7948)"
click at [340, 242] on label "Value Unknown" at bounding box center [377, 243] width 74 height 15
click at [346, 242] on input "Value Unknown" at bounding box center [351, 241] width 10 height 10
checkbox input "true"
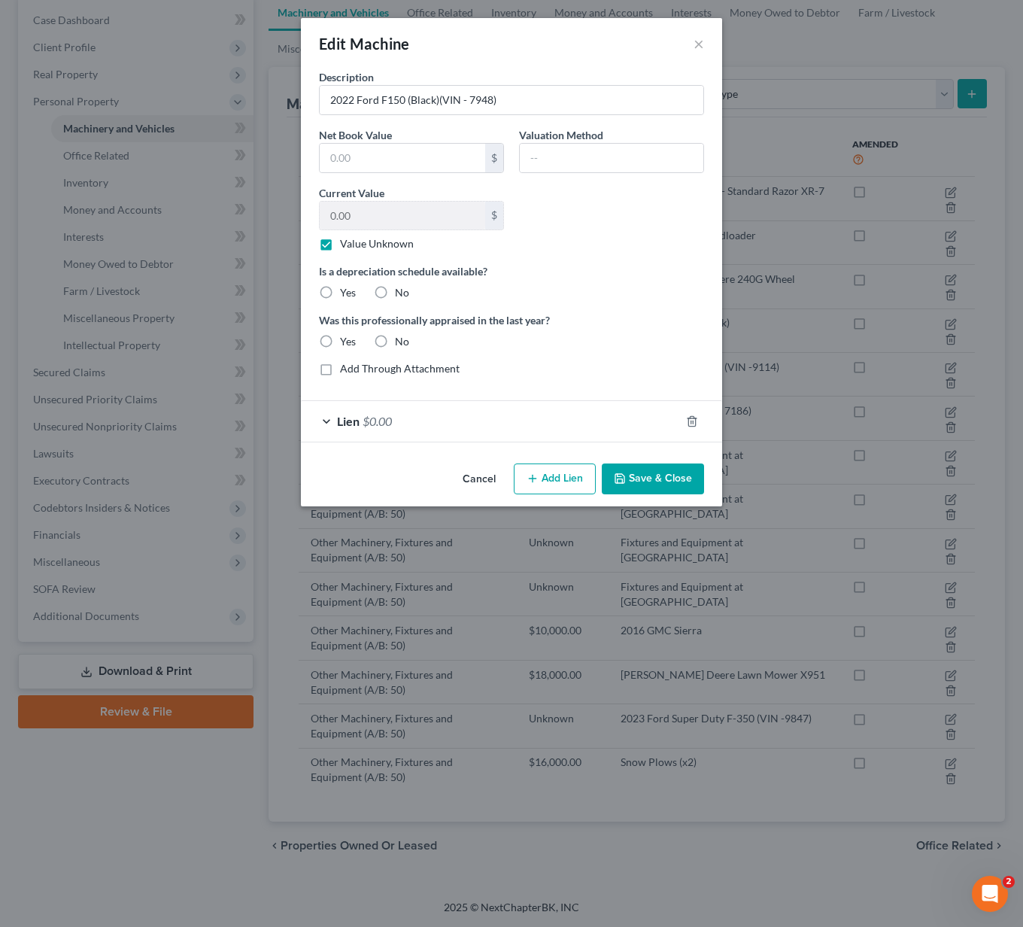
click at [395, 292] on label "No" at bounding box center [402, 292] width 14 height 15
click at [401, 292] on input "No" at bounding box center [406, 290] width 10 height 10
radio input "true"
click at [395, 341] on label "No" at bounding box center [402, 341] width 14 height 15
click at [401, 341] on input "No" at bounding box center [406, 339] width 10 height 10
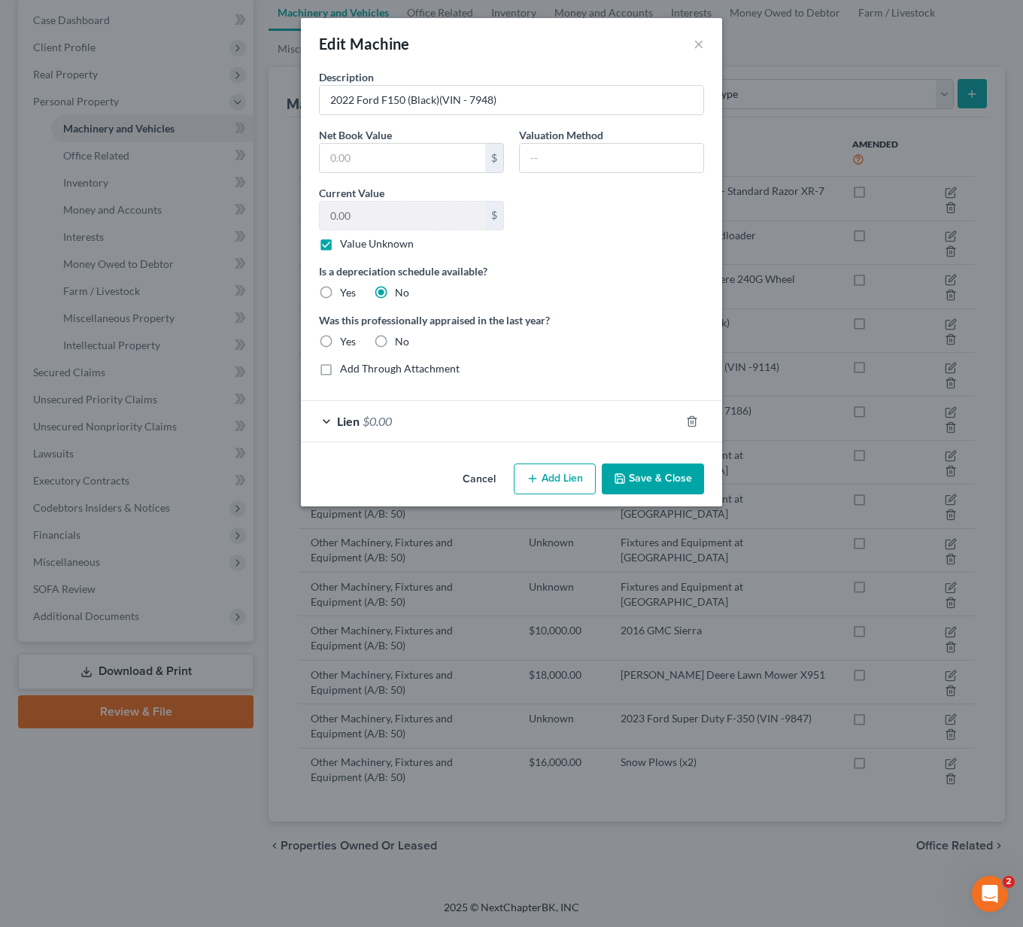
radio input "true"
click at [329, 421] on div "Lien $0.00" at bounding box center [490, 421] width 379 height 40
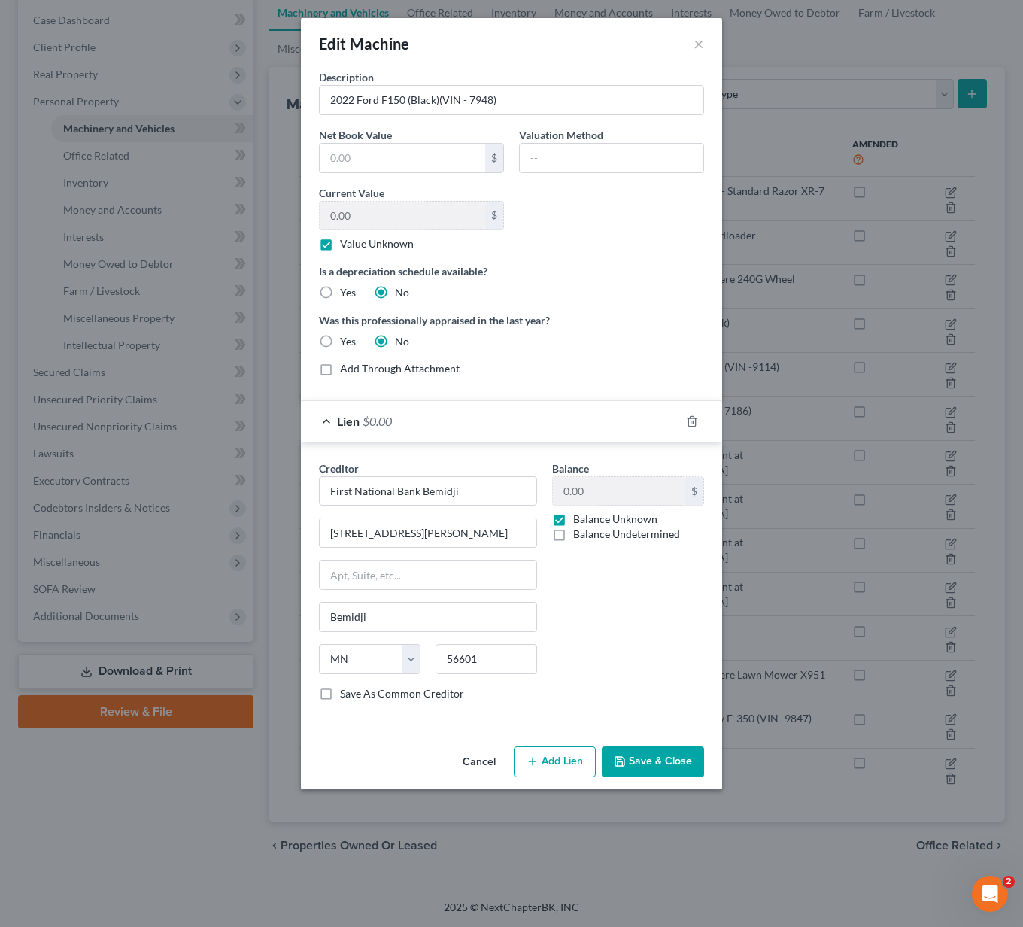
click at [678, 762] on button "Save & Close" at bounding box center [653, 762] width 102 height 32
